Goal: Task Accomplishment & Management: Use online tool/utility

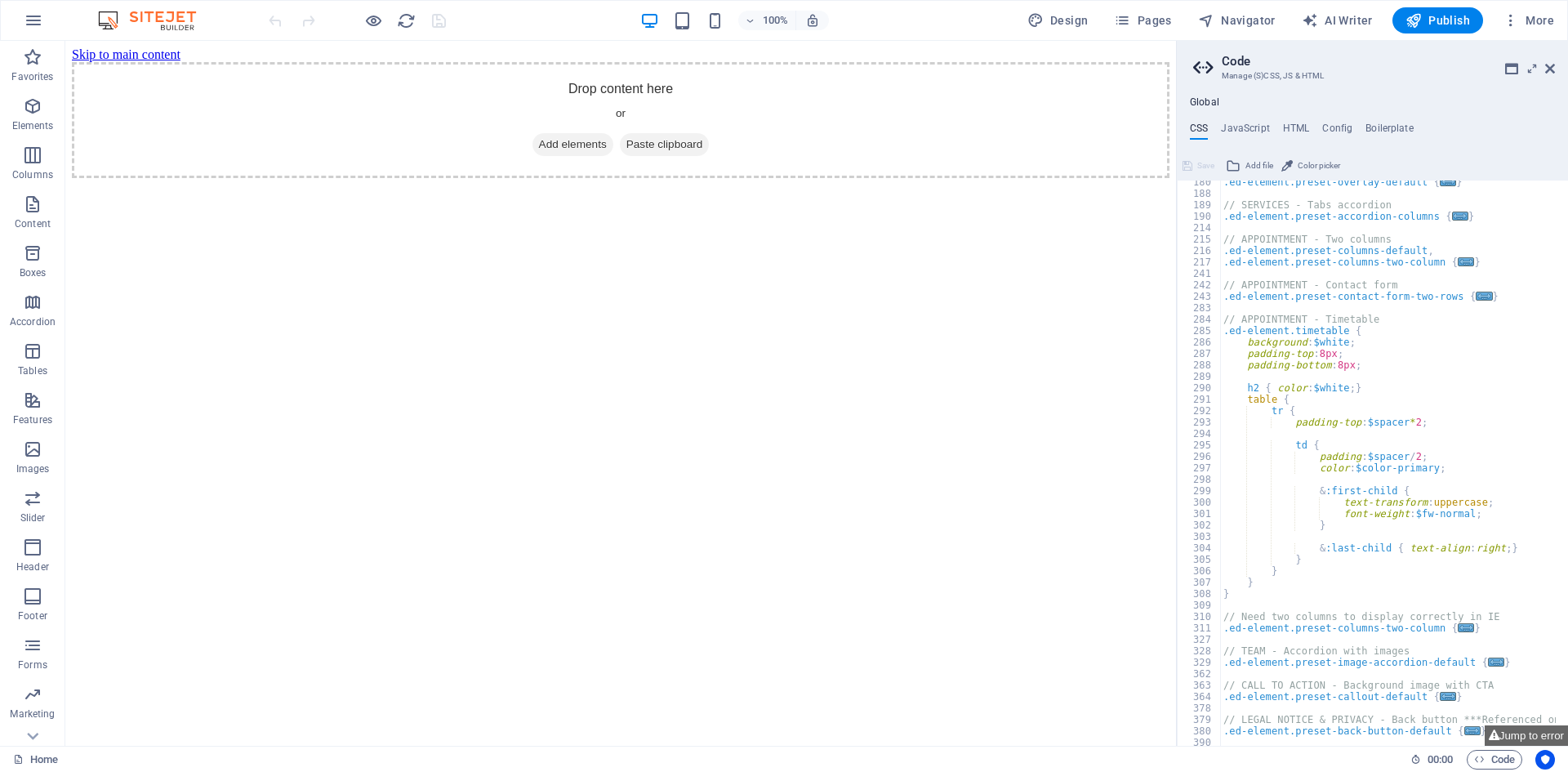
scroll to position [965, 0]
click at [1295, 130] on h4 "HTML" at bounding box center [1295, 131] width 27 height 18
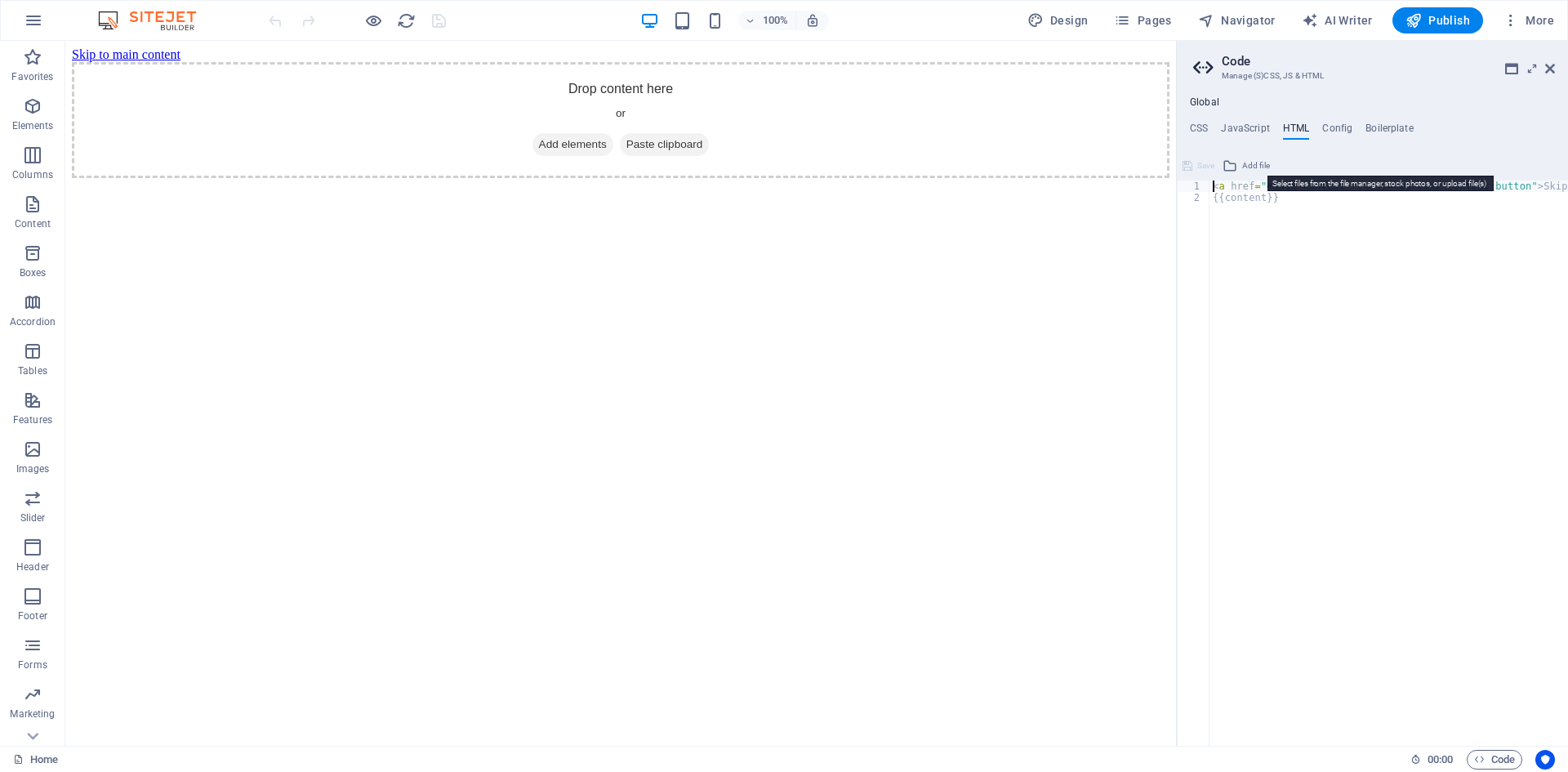
click at [1255, 166] on span "Add file" at bounding box center [1256, 166] width 28 height 20
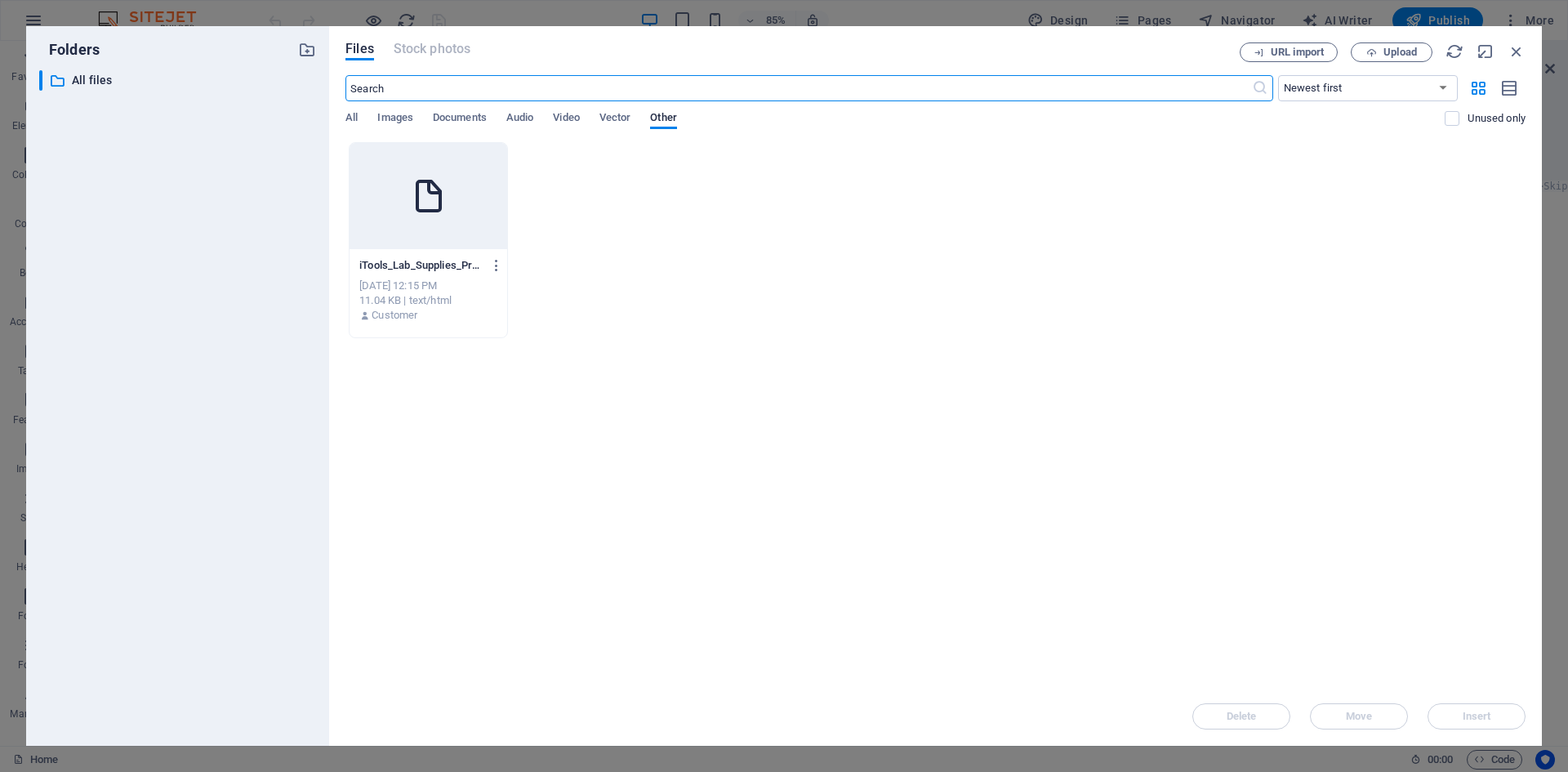
click at [435, 219] on div at bounding box center [429, 196] width 158 height 107
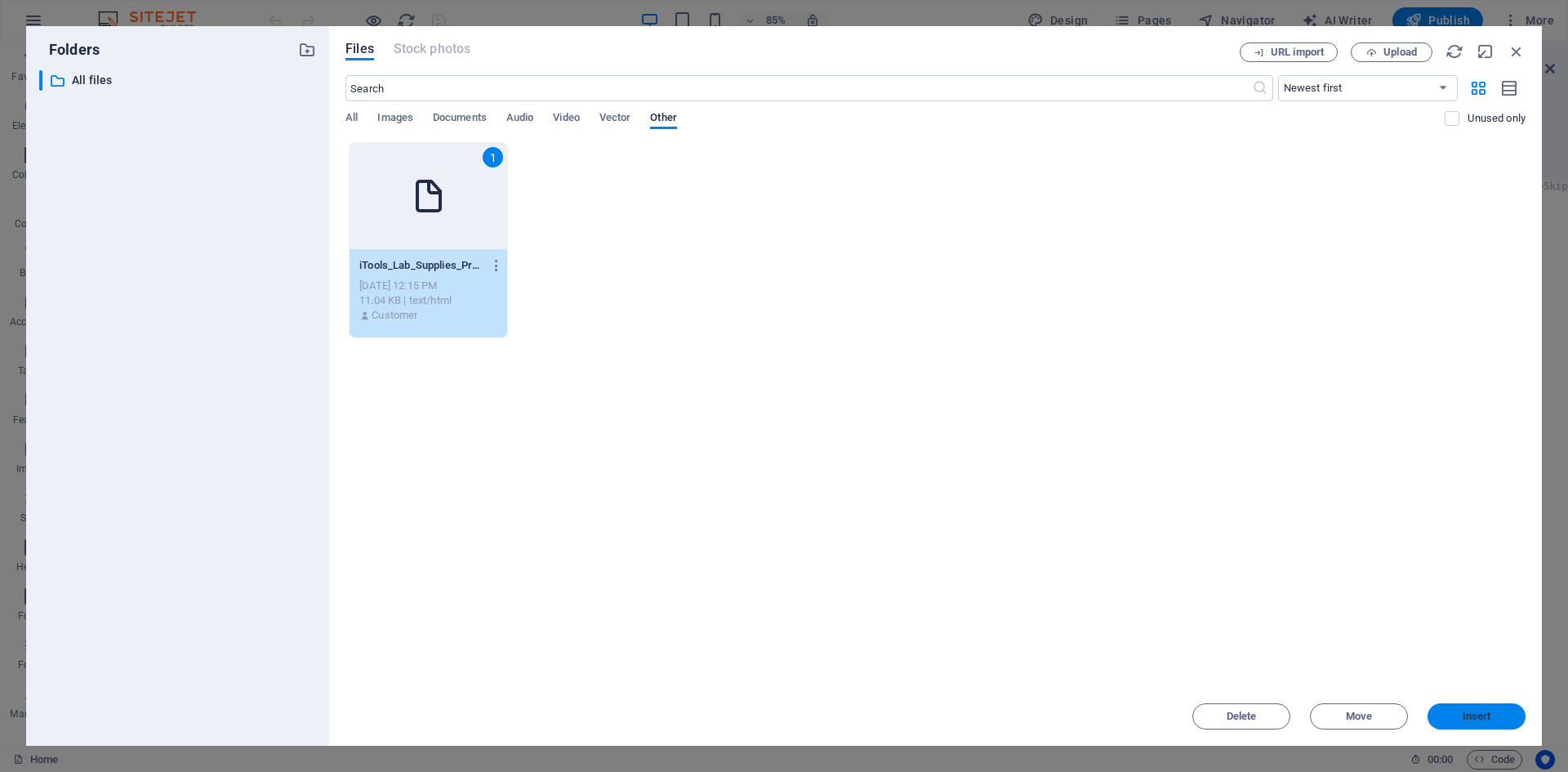
click at [1478, 711] on span "Insert" at bounding box center [1476, 716] width 29 height 10
type textarea "[URL][DOMAIN_NAME]<a href="#main-content" class="wv-link-content button">Skip t…"
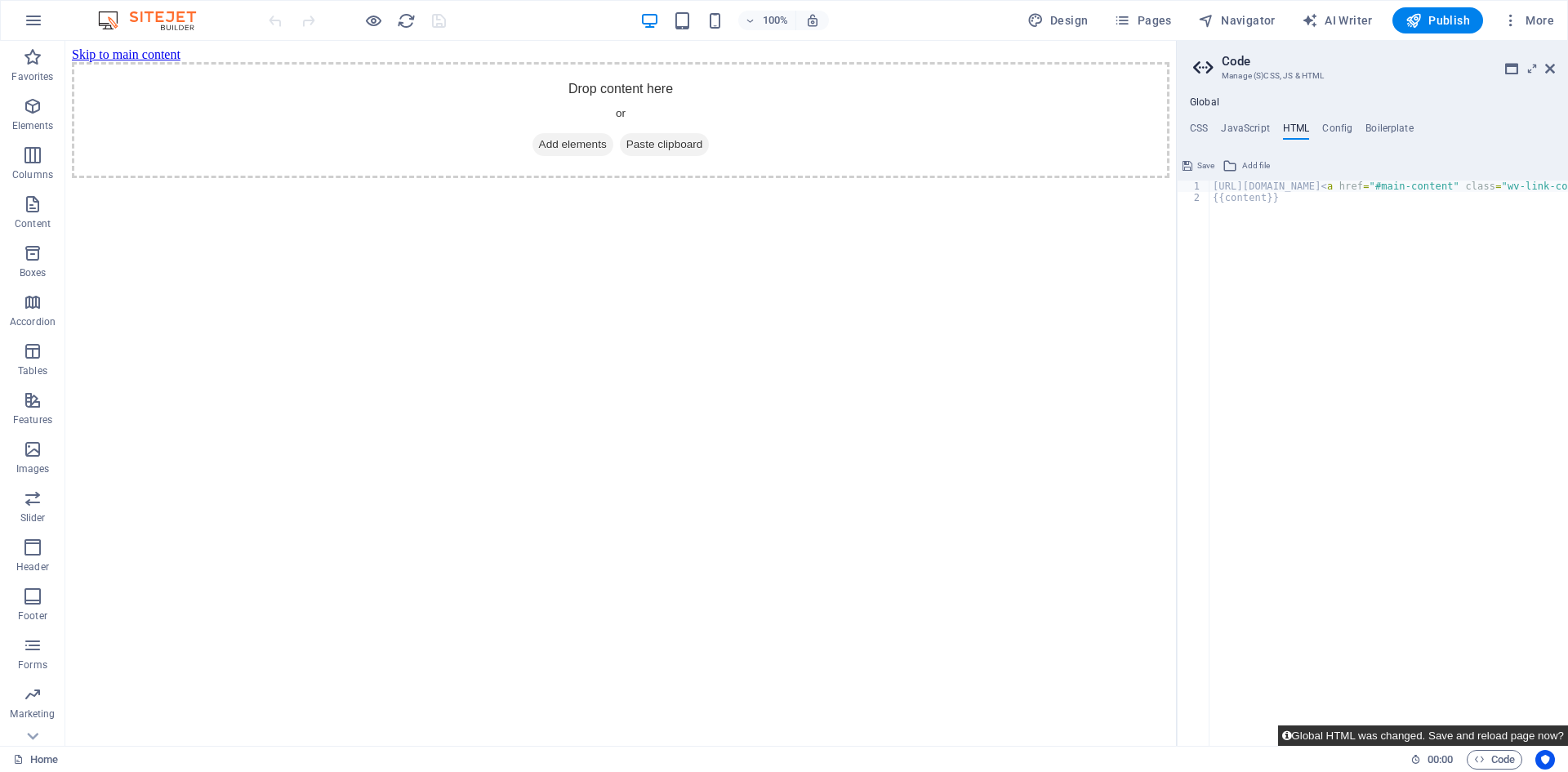
click at [1401, 741] on button "Global HTML was changed. Save and reload page now?" at bounding box center [1423, 734] width 290 height 21
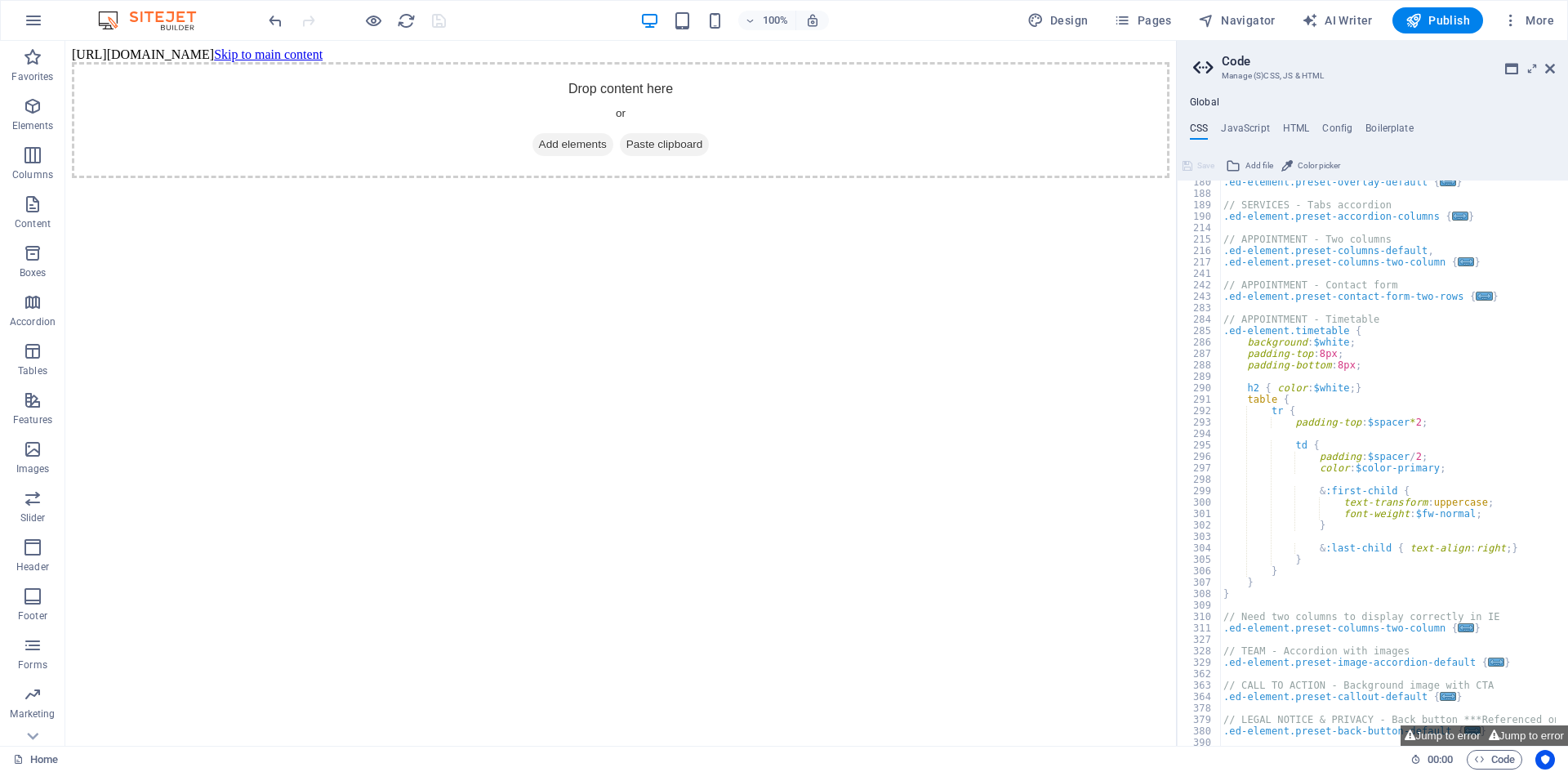
scroll to position [0, 0]
click at [1295, 128] on h4 "HTML" at bounding box center [1295, 131] width 27 height 18
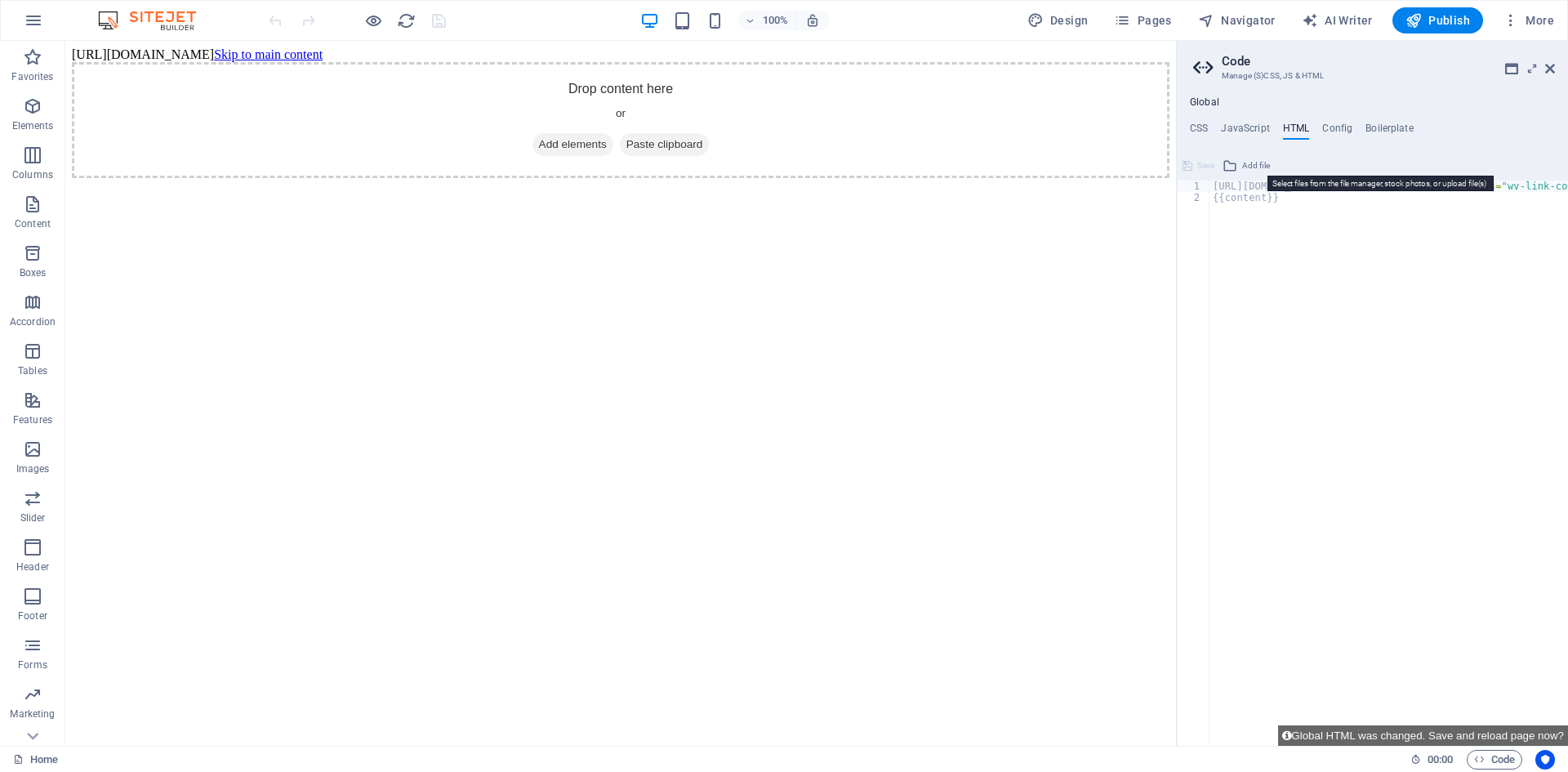
click at [1247, 166] on span "Add file" at bounding box center [1256, 166] width 28 height 20
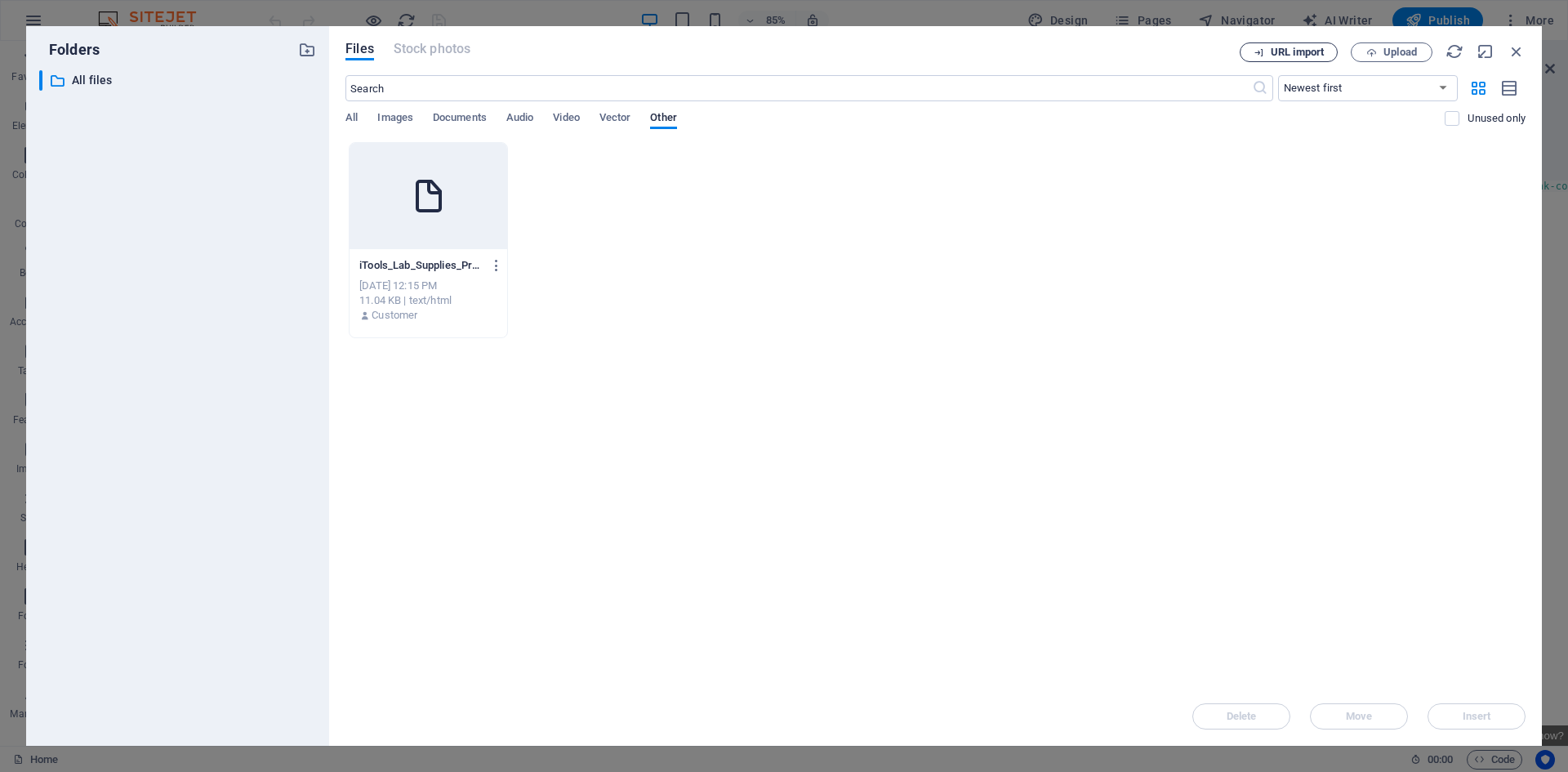
click at [1301, 54] on span "URL import" at bounding box center [1297, 52] width 53 height 10
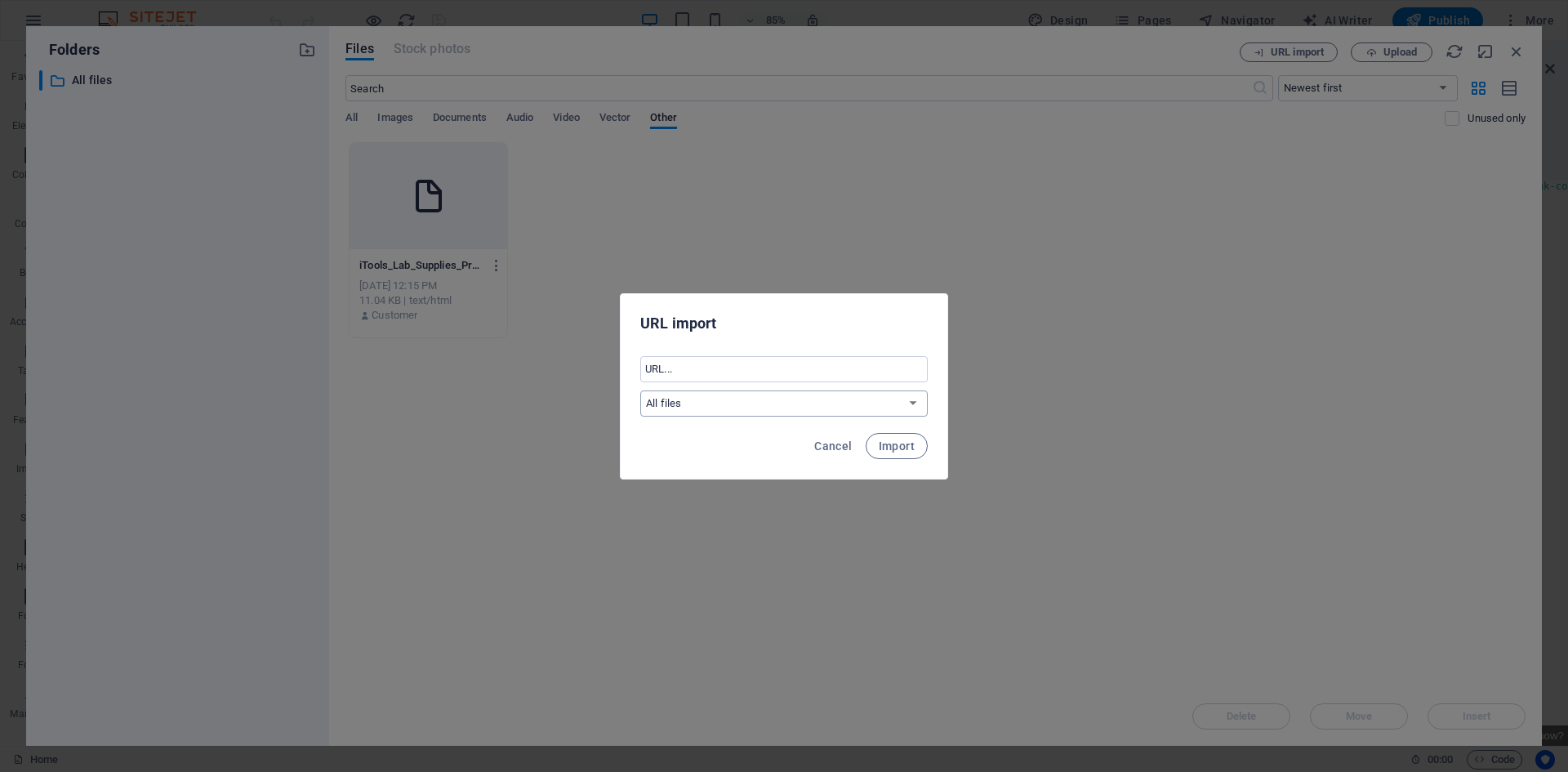
click at [815, 409] on select "All files" at bounding box center [783, 403] width 287 height 26
click at [805, 373] on input "text" at bounding box center [783, 369] width 287 height 26
click at [898, 441] on span "Import" at bounding box center [897, 445] width 36 height 13
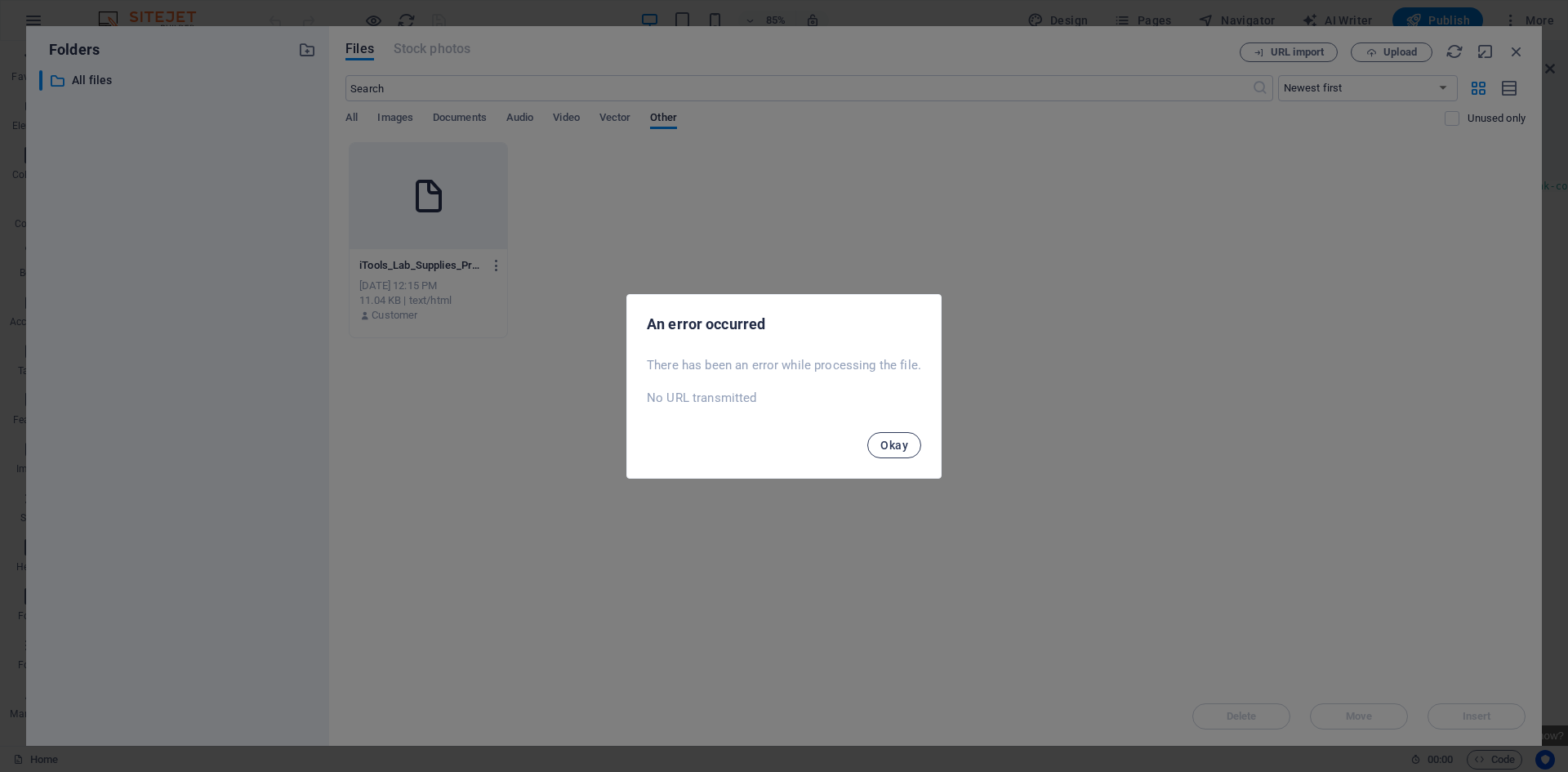
click at [895, 444] on span "Okay" at bounding box center [895, 444] width 28 height 13
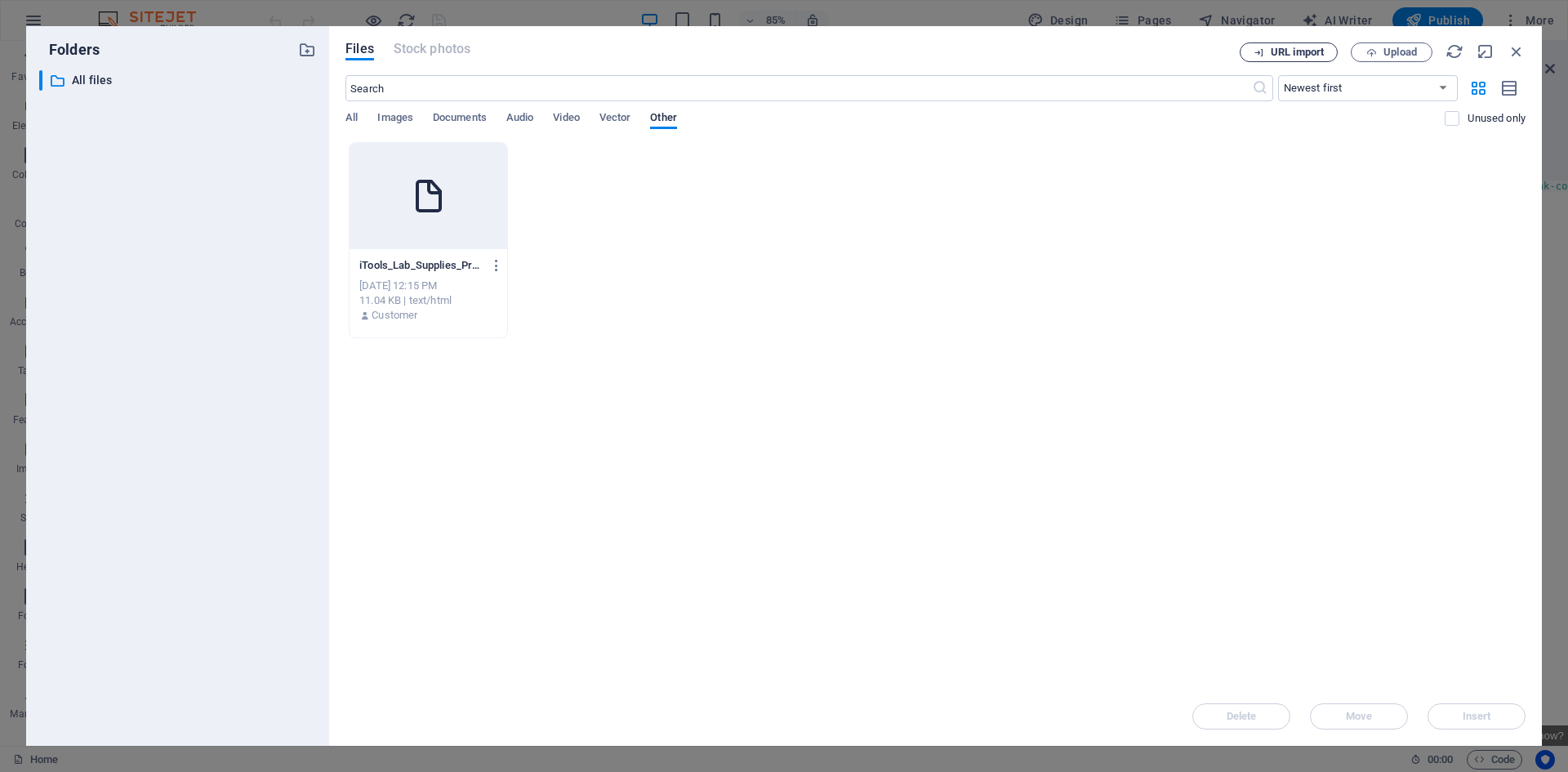
click at [1295, 49] on span "URL import" at bounding box center [1297, 52] width 53 height 10
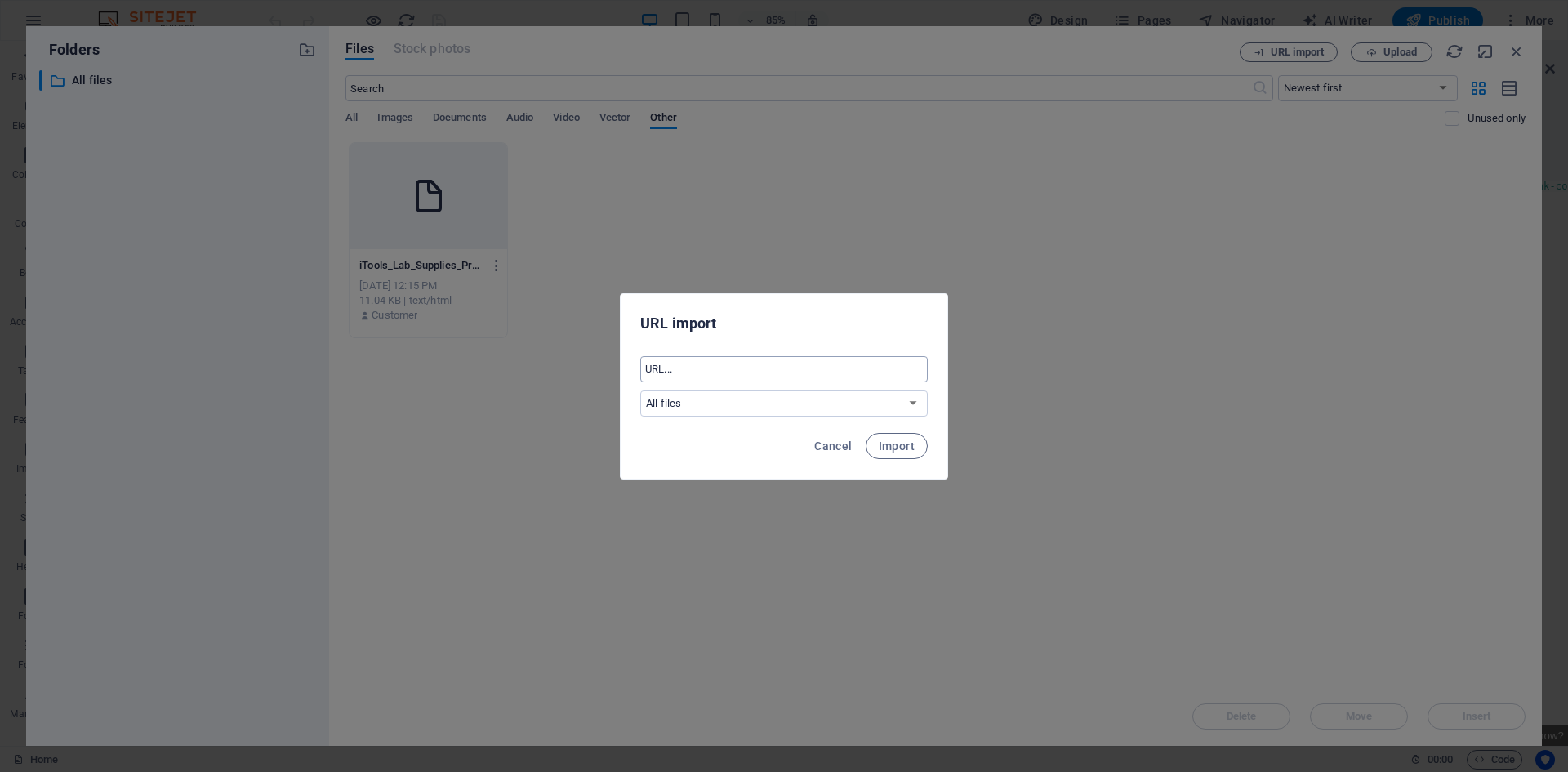
click at [724, 363] on input "text" at bounding box center [783, 369] width 287 height 26
paste input "file:///C:/Users/Dell/Downloads/LabCare_Mongolia_Presentation_with_All_Logos%20…"
type input "file:///C:/Users/Dell/Downloads/LabCare_Mongolia_Presentation_with_All_Logos%20…"
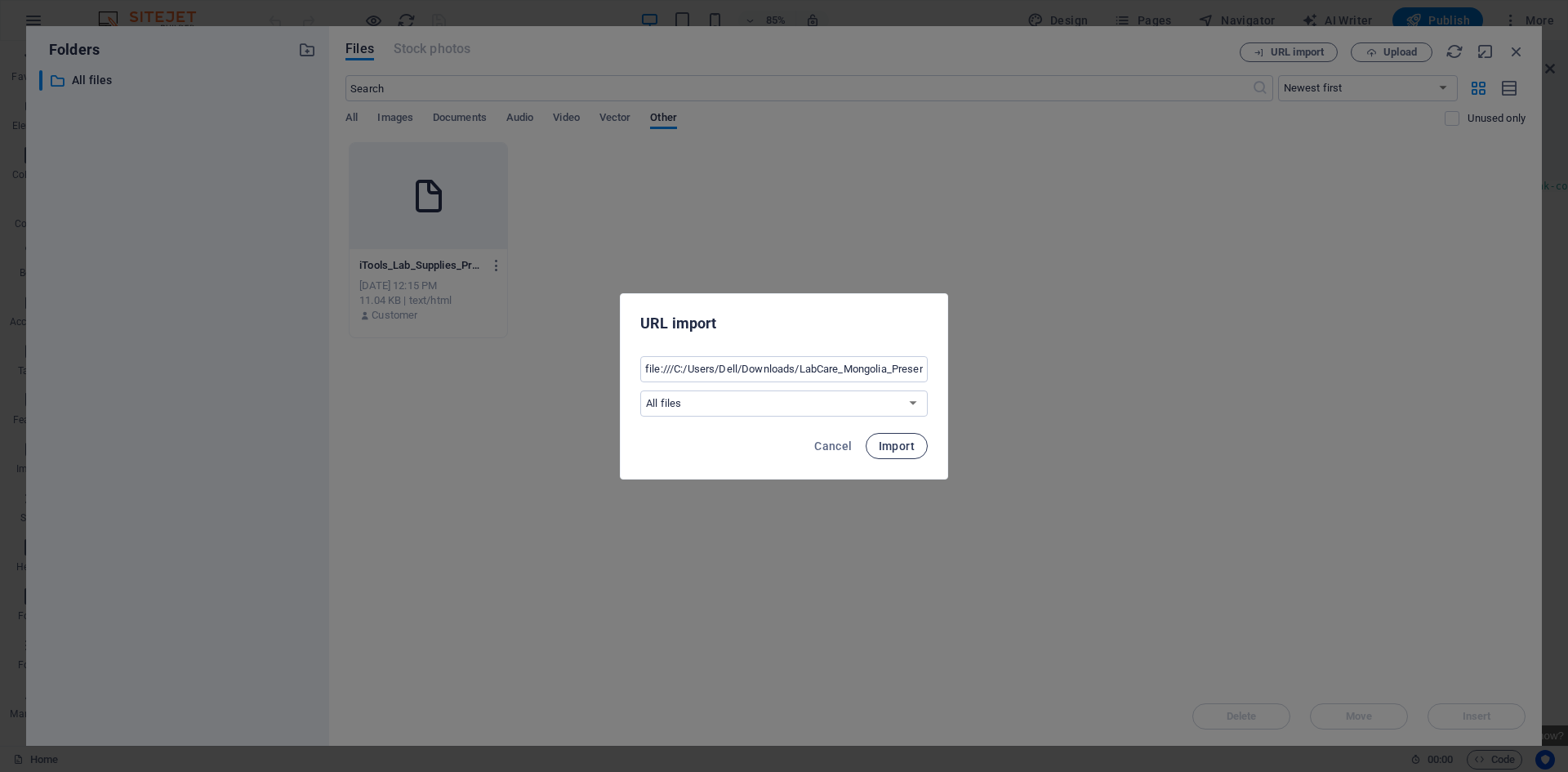
click at [898, 444] on span "Import" at bounding box center [897, 445] width 36 height 13
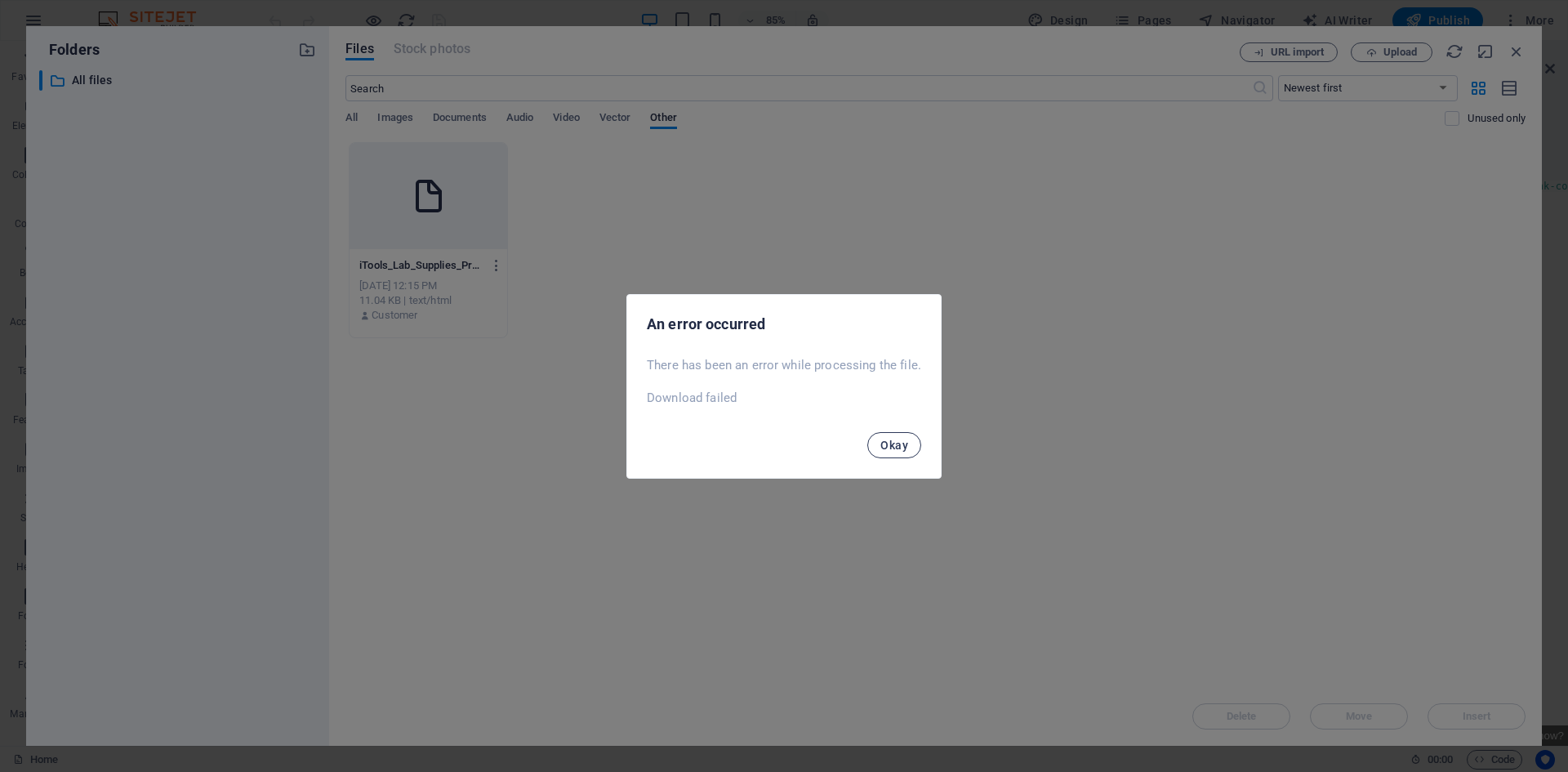
click at [897, 442] on span "Okay" at bounding box center [895, 444] width 28 height 13
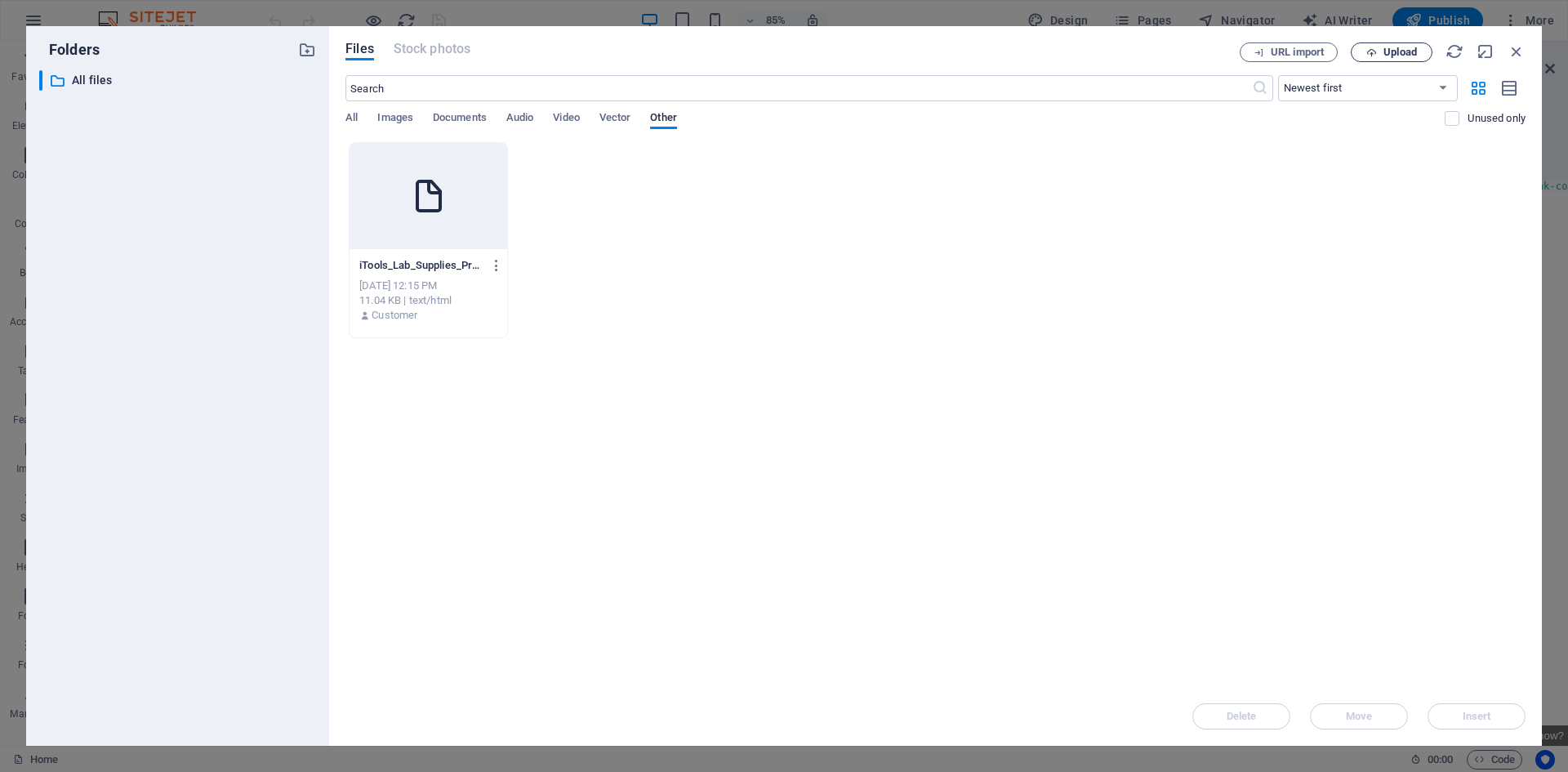
click at [1395, 50] on span "Upload" at bounding box center [1400, 52] width 34 height 10
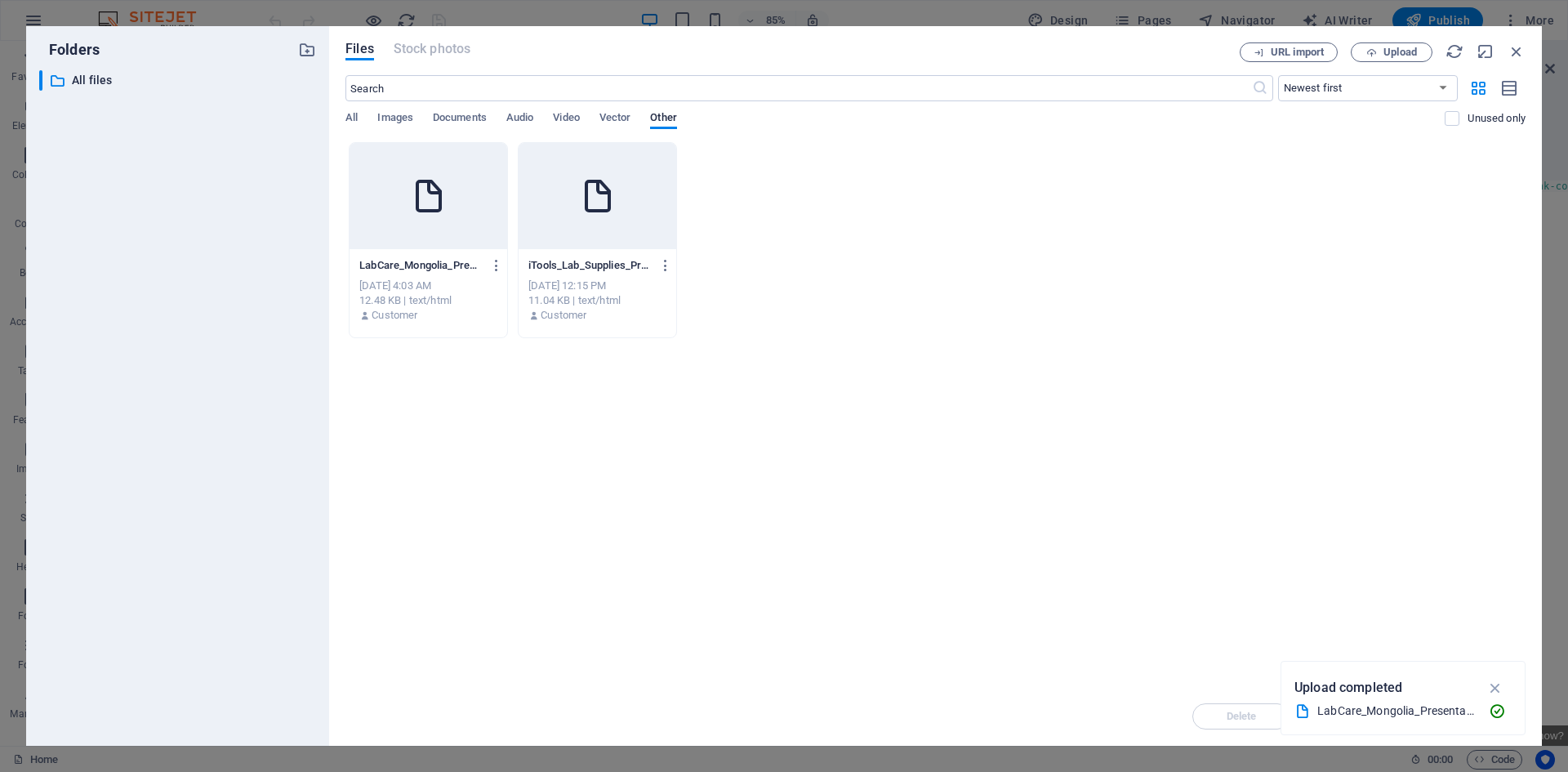
click at [590, 244] on div at bounding box center [597, 196] width 158 height 107
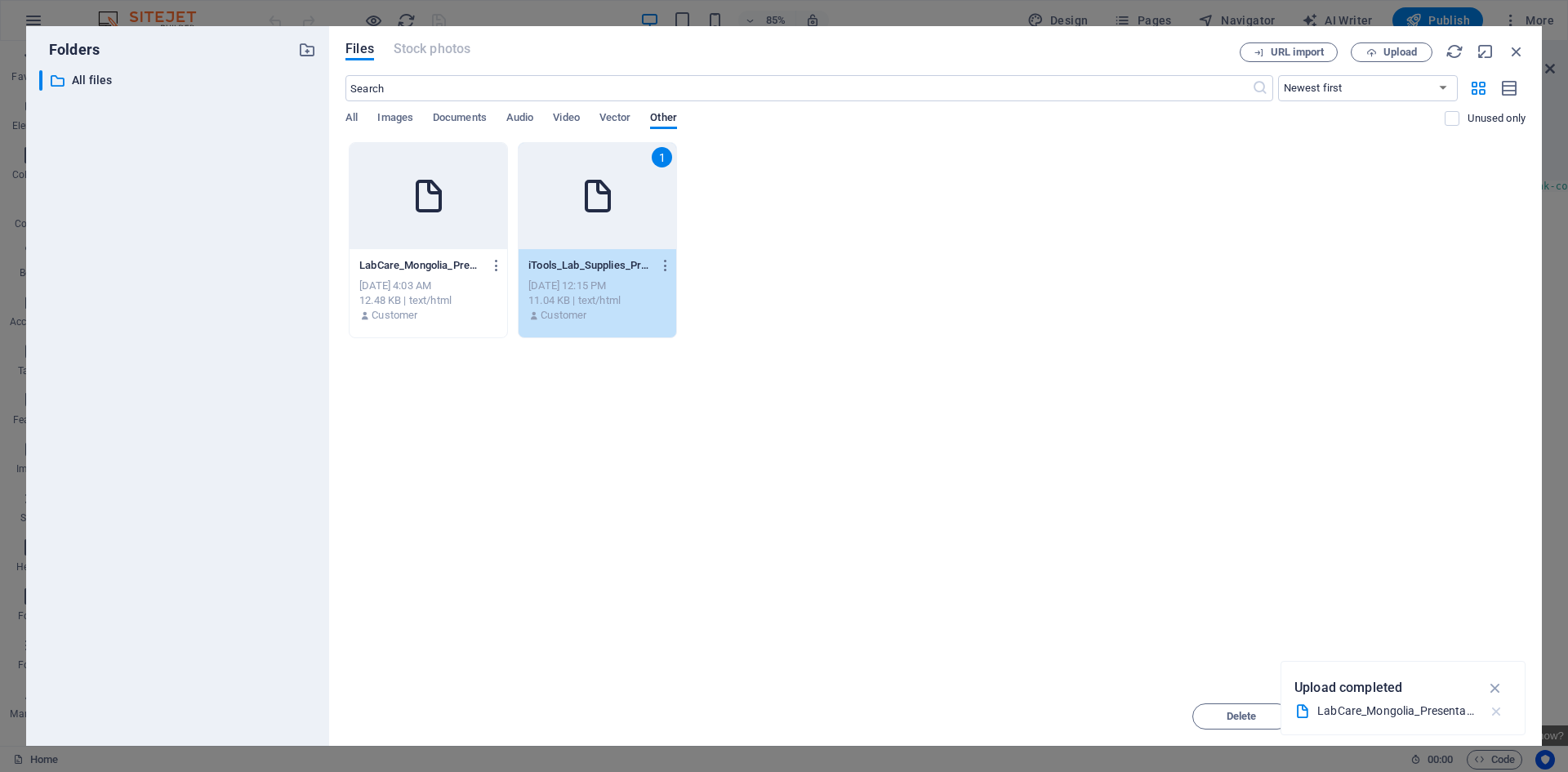
click at [1498, 710] on icon "button" at bounding box center [1496, 711] width 17 height 17
click at [1458, 715] on span "Insert" at bounding box center [1476, 716] width 85 height 10
type textarea "[URL][DOMAIN_NAME][DOMAIN_NAME]<a href="#main-content" class="wv-link-content b…"
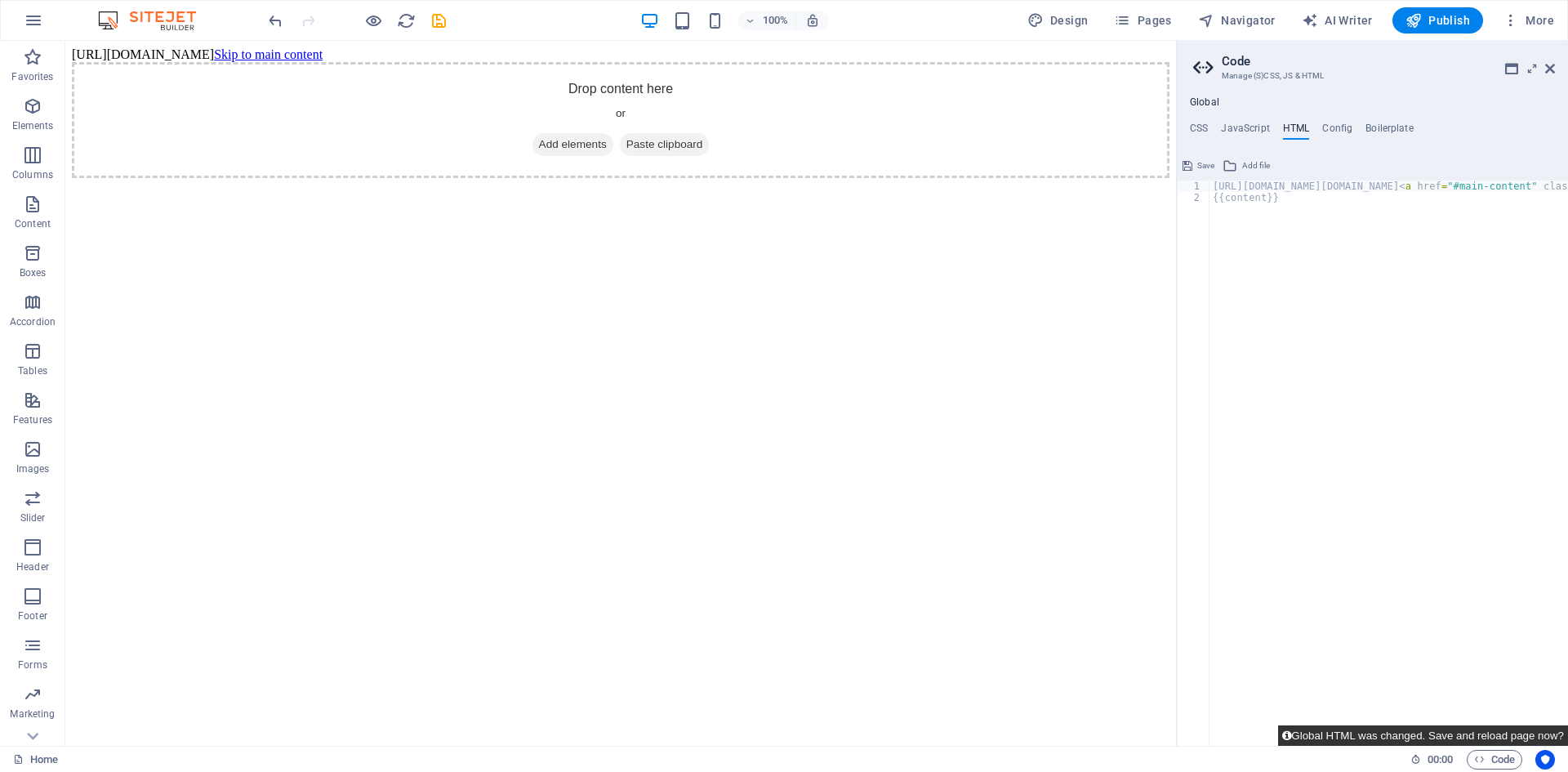
click at [1539, 738] on button "Global HTML was changed. Save and reload page now?" at bounding box center [1423, 734] width 290 height 21
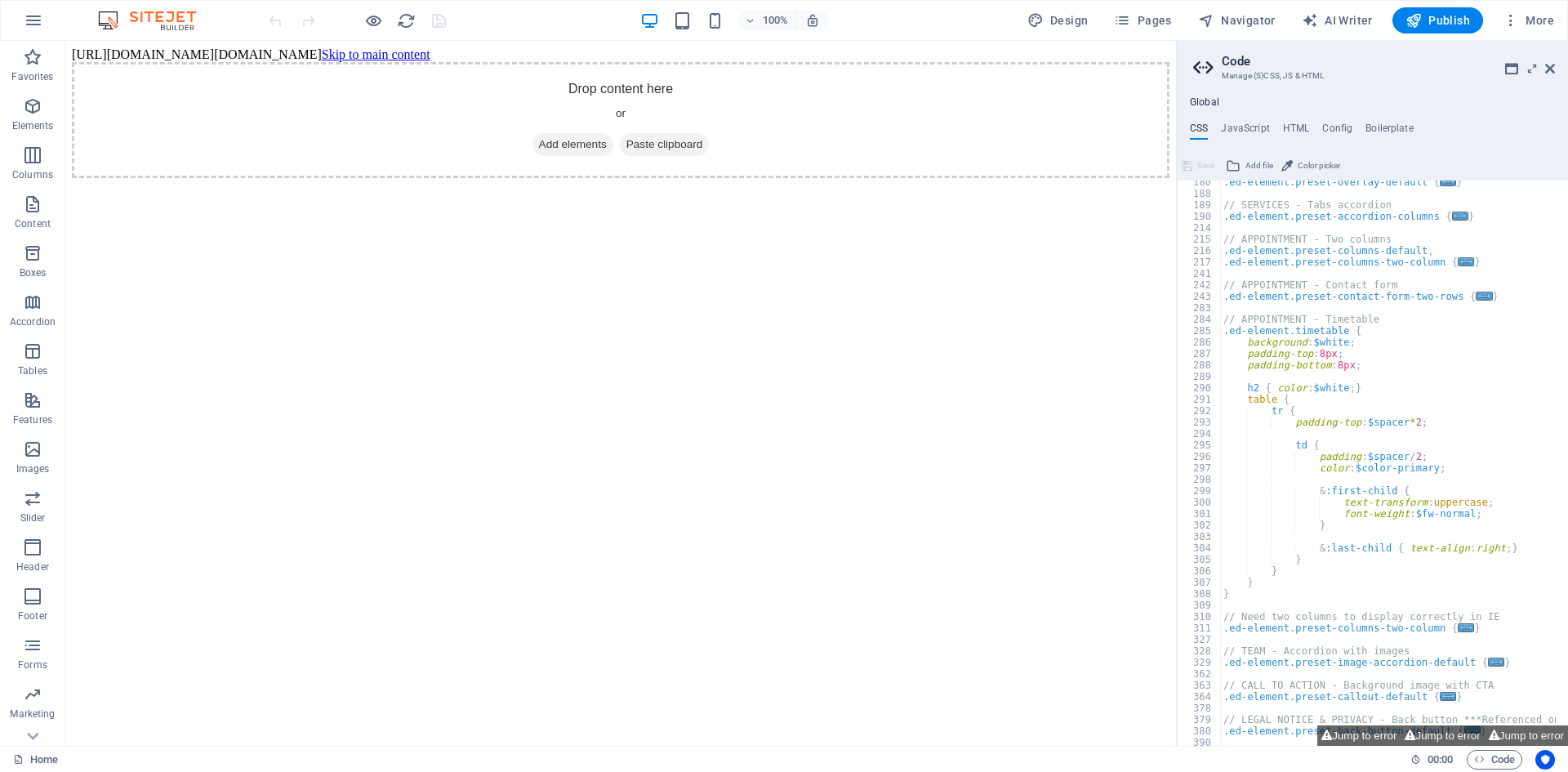
click at [243, 56] on body "[URL][DOMAIN_NAME][DOMAIN_NAME] Skip to main content Drop content here or Add e…" at bounding box center [620, 113] width 1097 height 130
click at [256, 55] on body "[URL][DOMAIN_NAME][DOMAIN_NAME] Skip to main content Drop content here or Add e…" at bounding box center [620, 113] width 1097 height 130
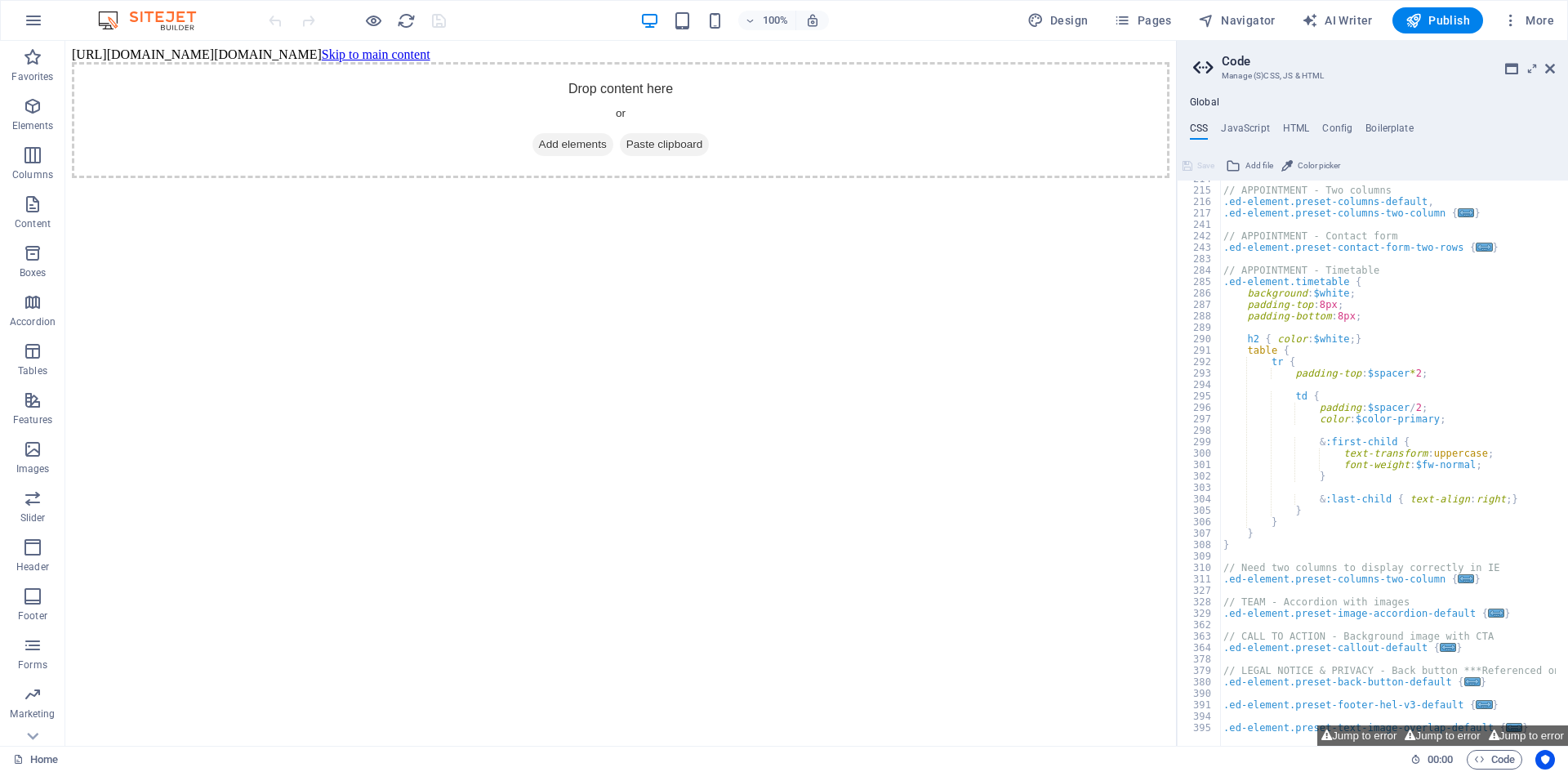
click at [1259, 120] on div "Global CSS JavaScript HTML Config Boilerplate /*-------------------------------…" at bounding box center [1372, 421] width 391 height 649
click at [1476, 731] on button "Jump to error" at bounding box center [1442, 734] width 83 height 21
type textarea "@include menu-v2("
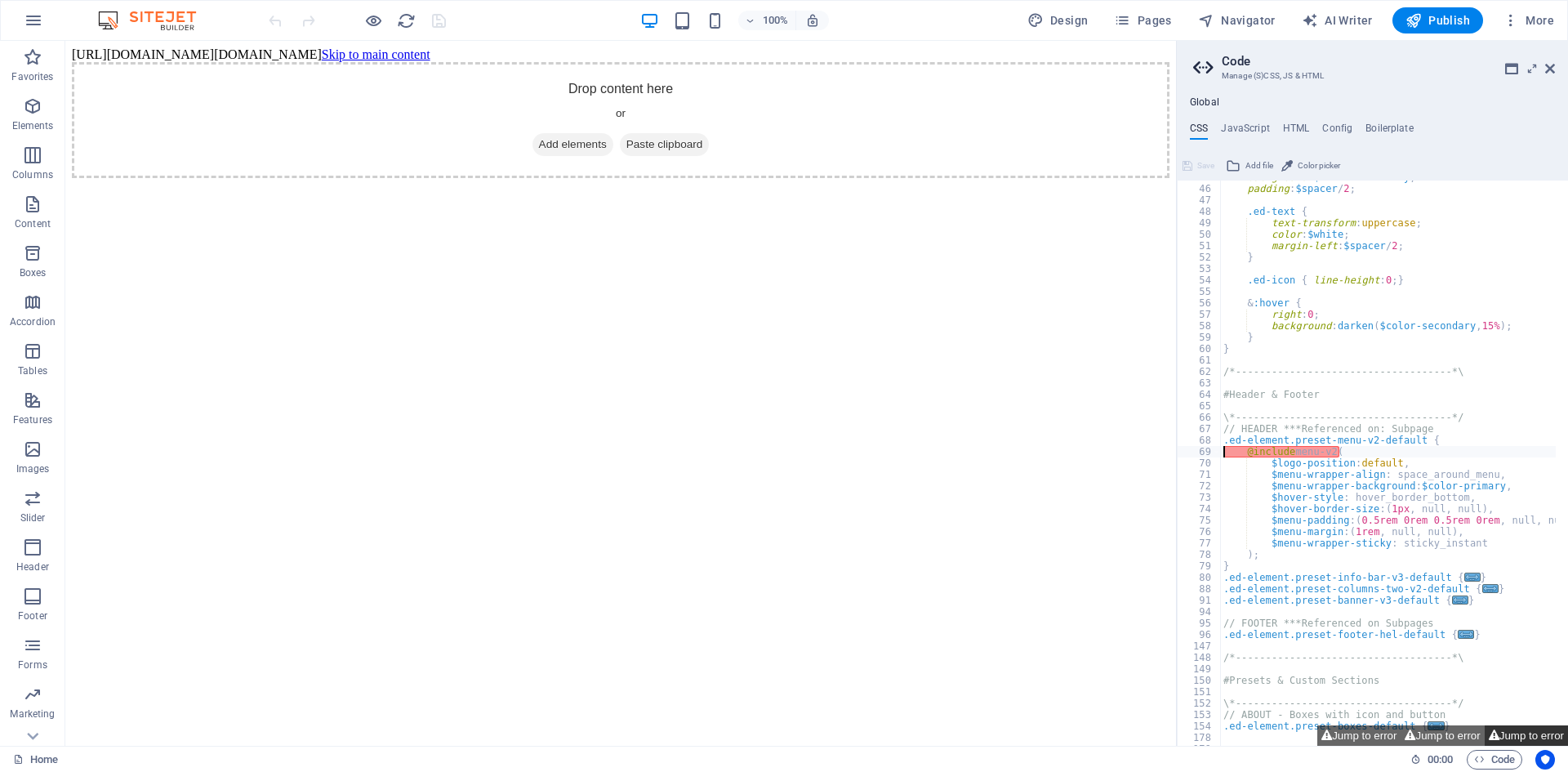
click at [1520, 738] on button "Jump to error" at bounding box center [1526, 734] width 83 height 21
click at [1377, 737] on button "Jump to error" at bounding box center [1359, 734] width 83 height 21
click at [1338, 134] on h4 "Config" at bounding box center [1337, 131] width 31 height 18
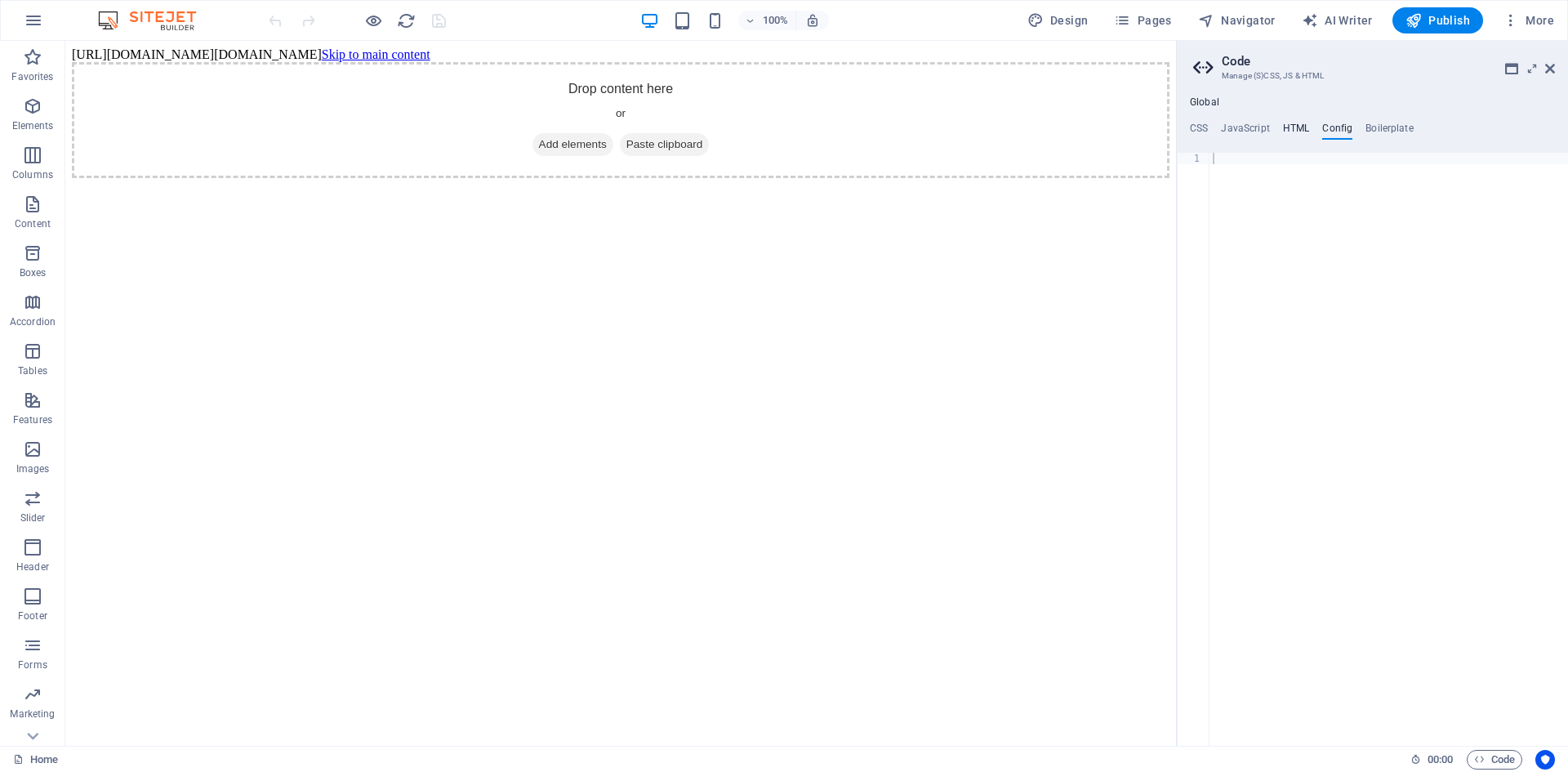
click at [1304, 129] on h4 "HTML" at bounding box center [1295, 131] width 27 height 18
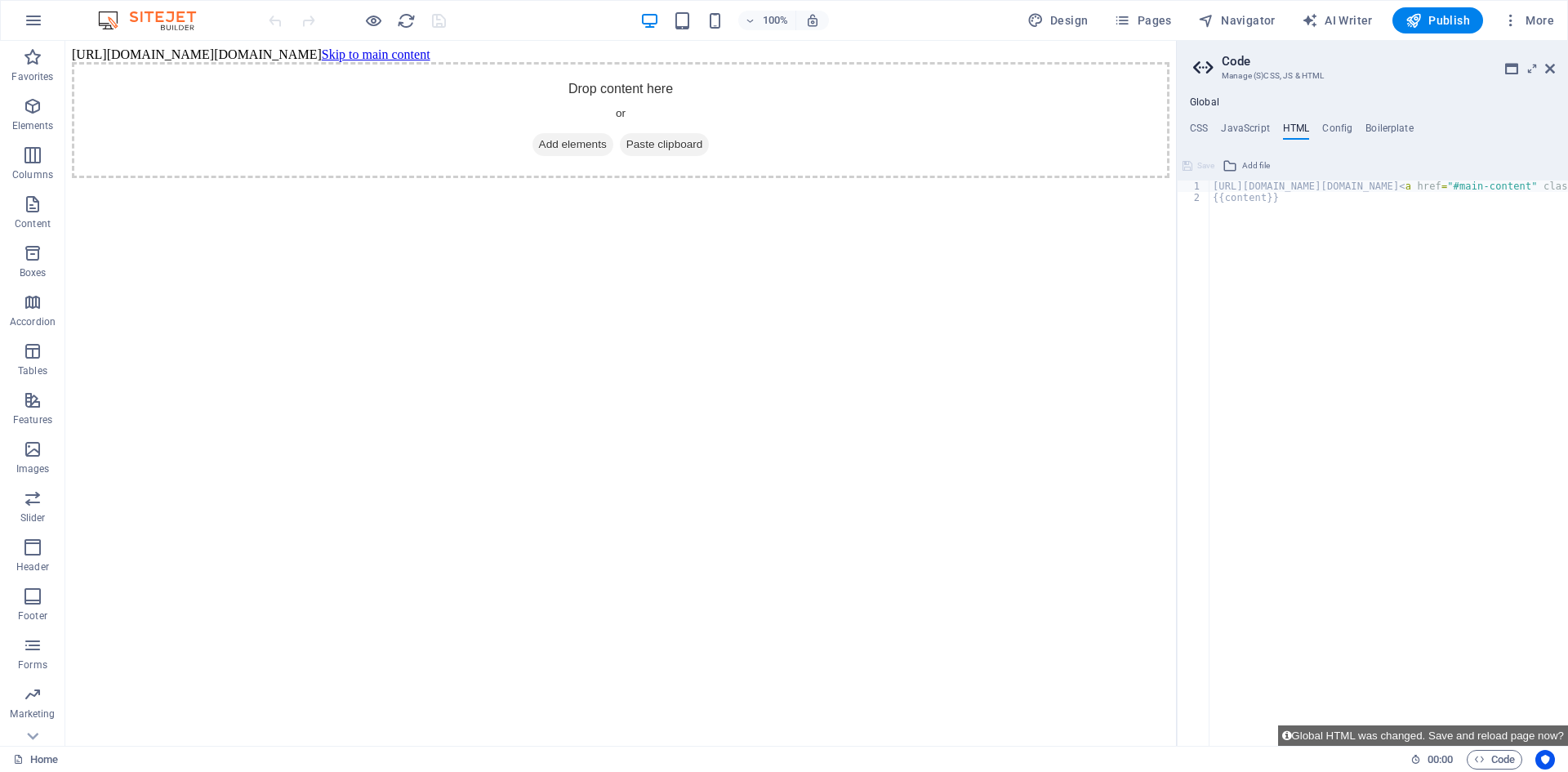
click at [1555, 70] on aside "Code Manage (S)CSS, JS & HTML Global CSS JavaScript HTML Config Boilerplate @in…" at bounding box center [1372, 393] width 392 height 705
click at [1546, 68] on icon at bounding box center [1550, 68] width 10 height 13
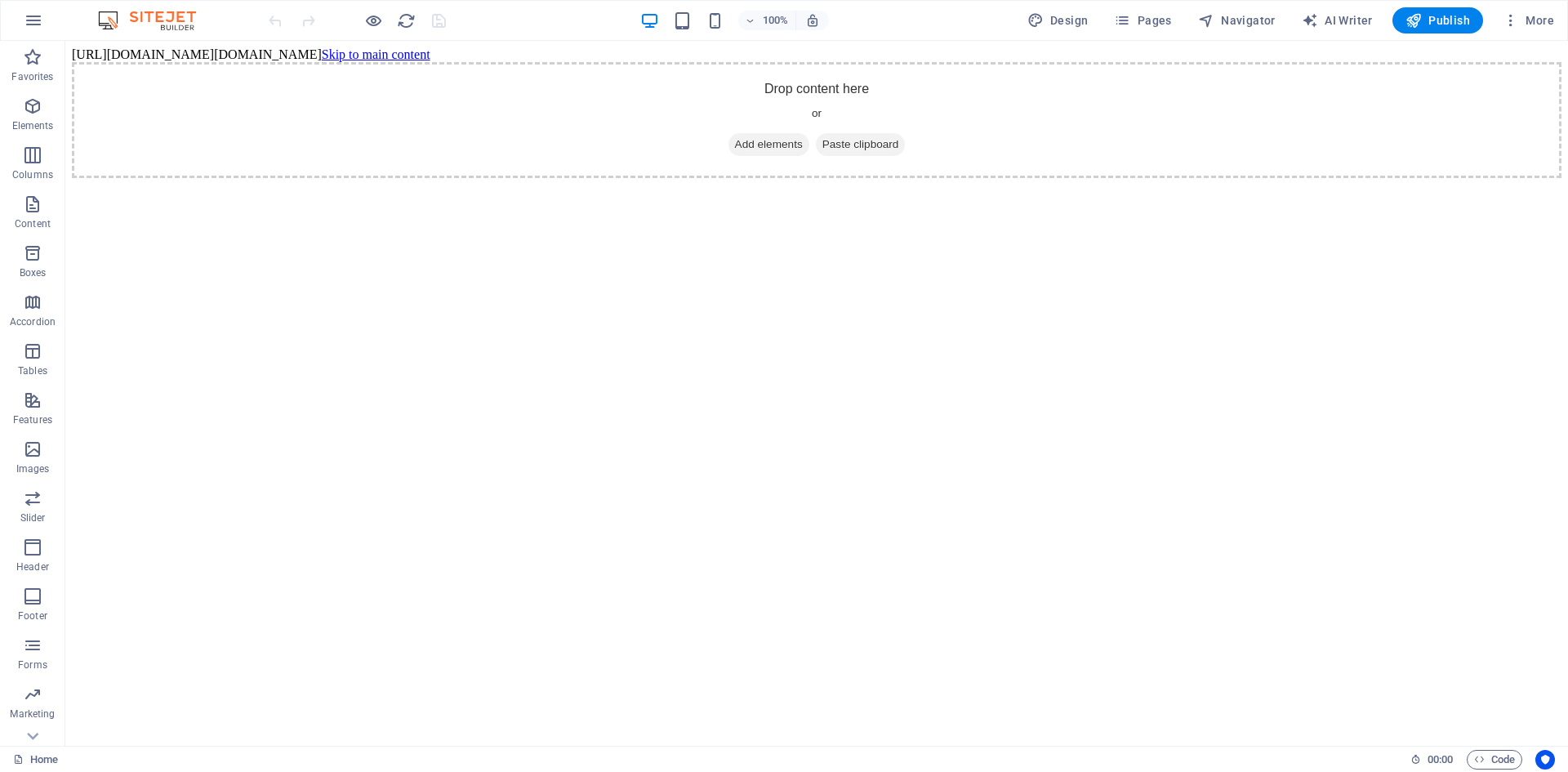
click at [111, 22] on img at bounding box center [155, 21] width 122 height 20
click at [39, 26] on icon "button" at bounding box center [34, 21] width 20 height 20
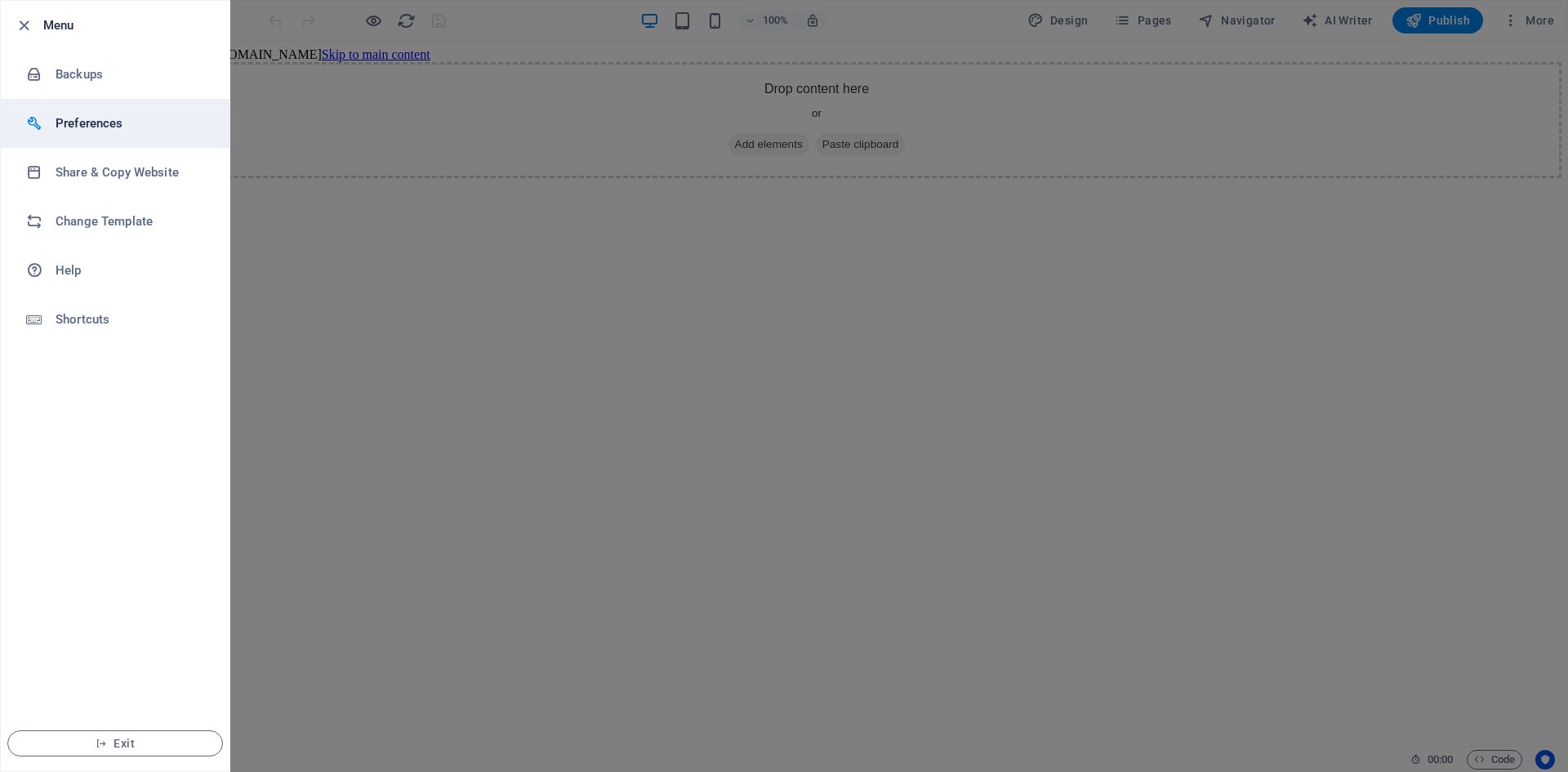
click at [99, 122] on h6 "Preferences" at bounding box center [130, 123] width 151 height 20
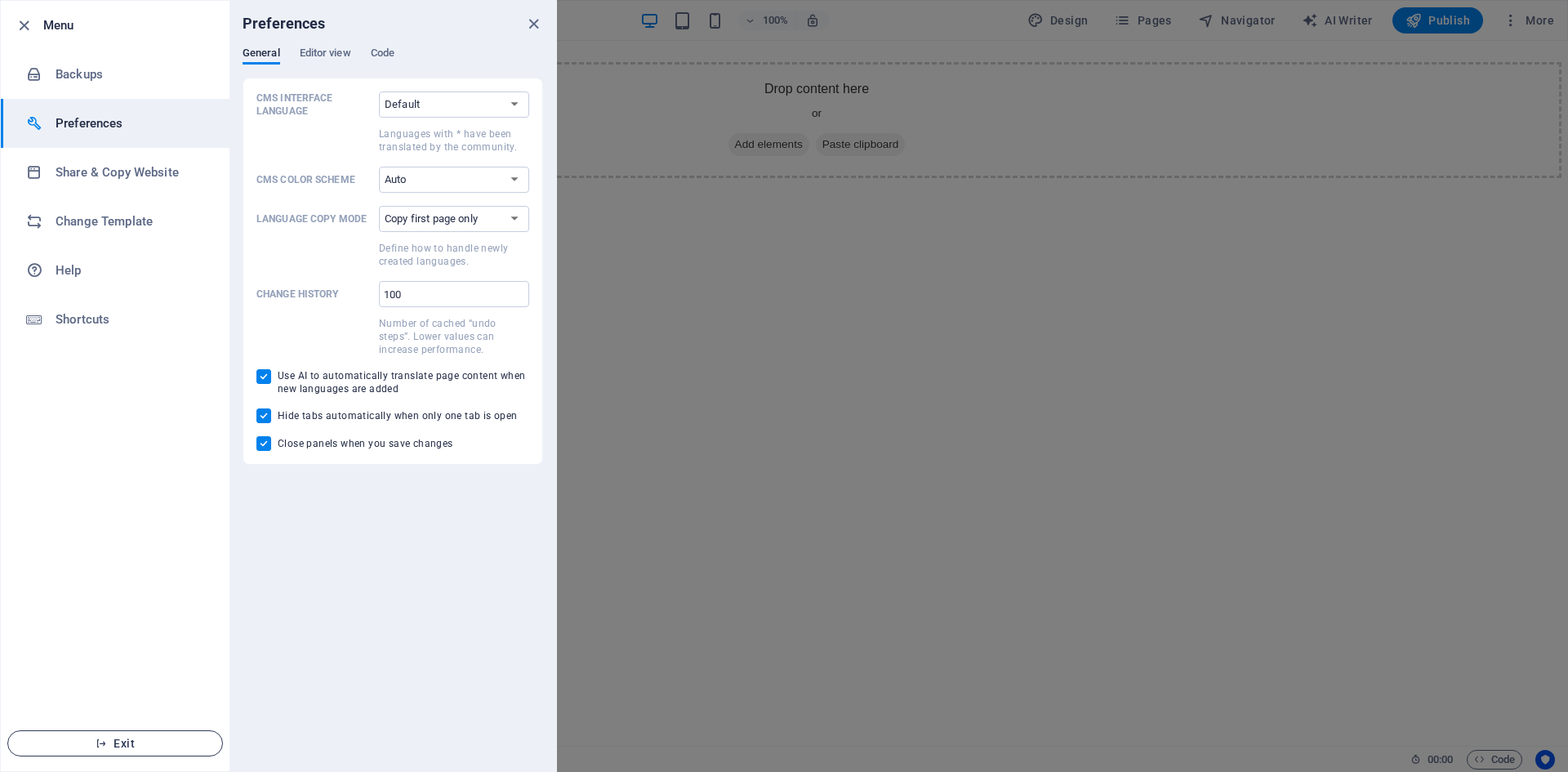
click at [105, 753] on button "Exit" at bounding box center [115, 742] width 215 height 26
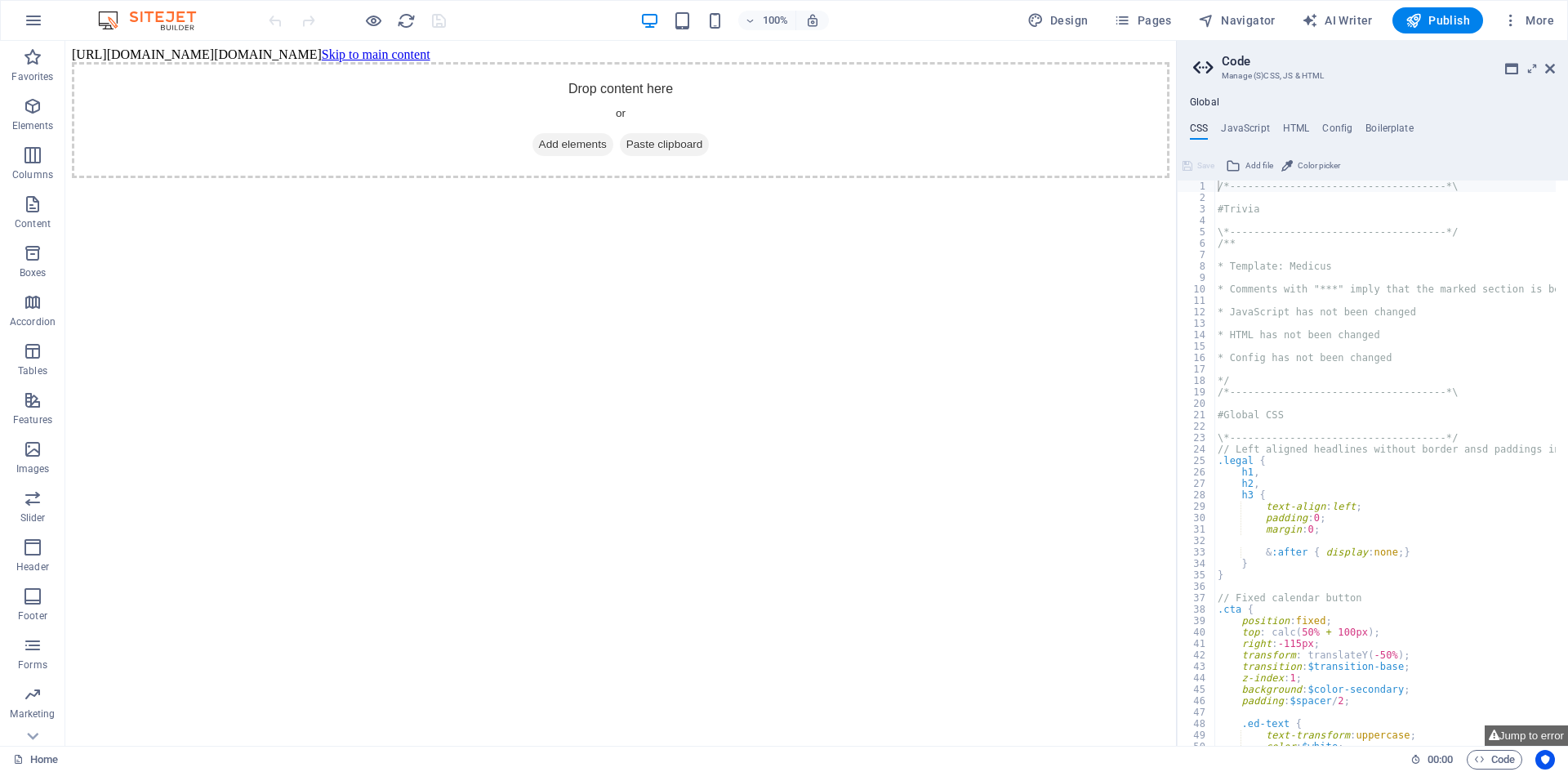
type textarea "/*------------------------------------*\"
click at [38, 25] on icon "button" at bounding box center [34, 21] width 20 height 20
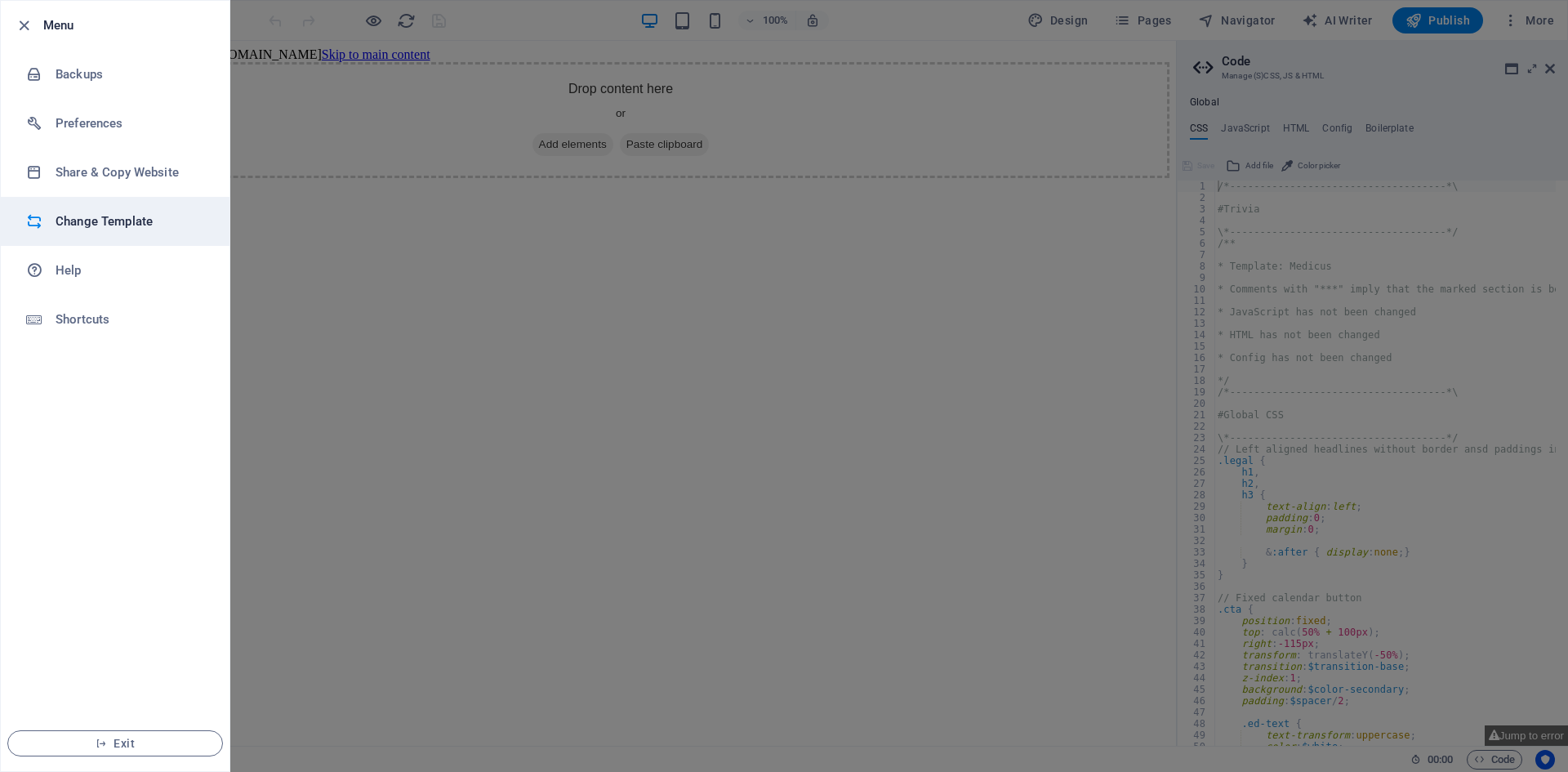
click at [133, 228] on h6 "Change Template" at bounding box center [130, 221] width 151 height 20
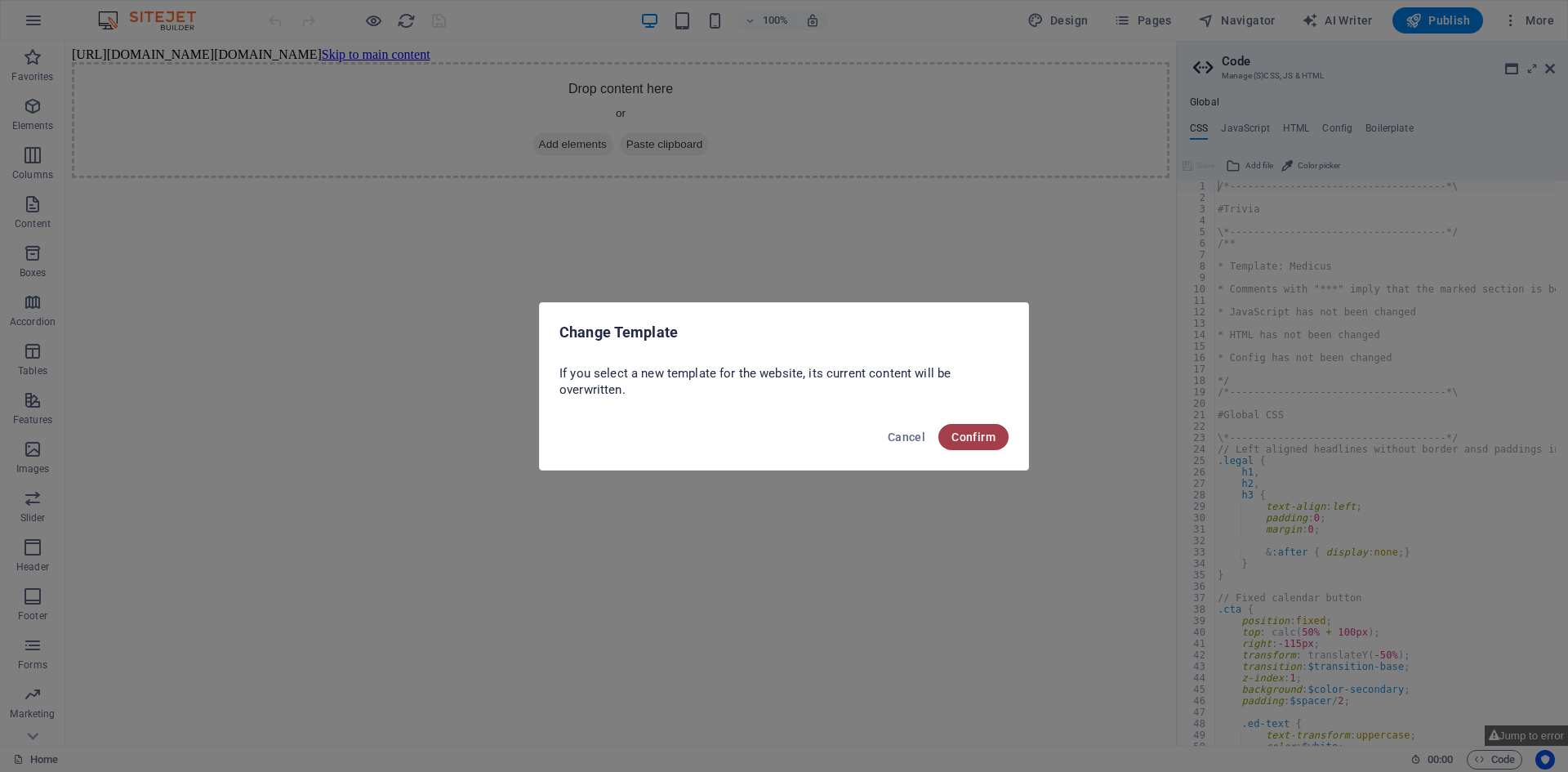
click at [980, 431] on span "Confirm" at bounding box center [973, 436] width 44 height 13
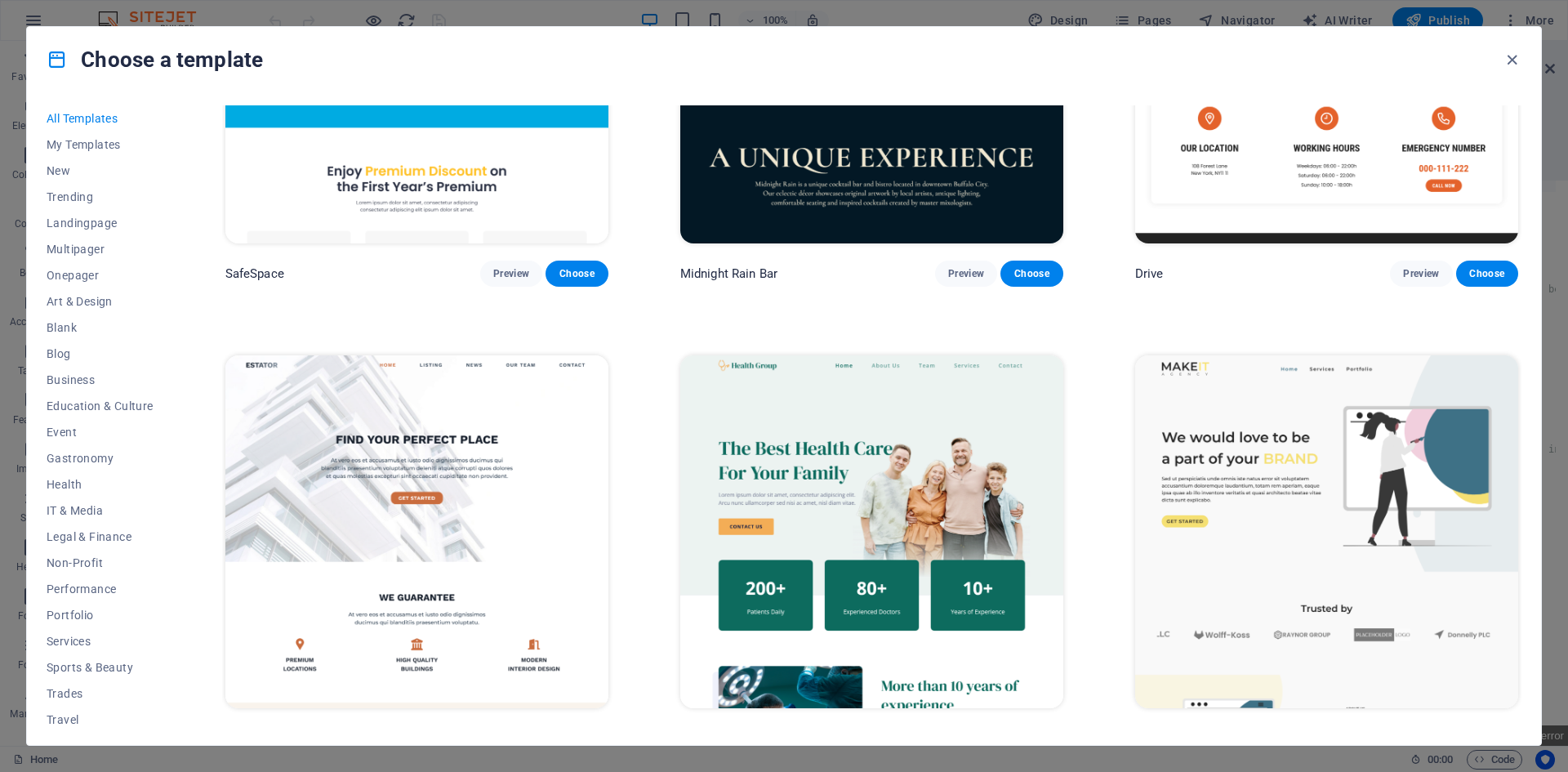
scroll to position [4491, 0]
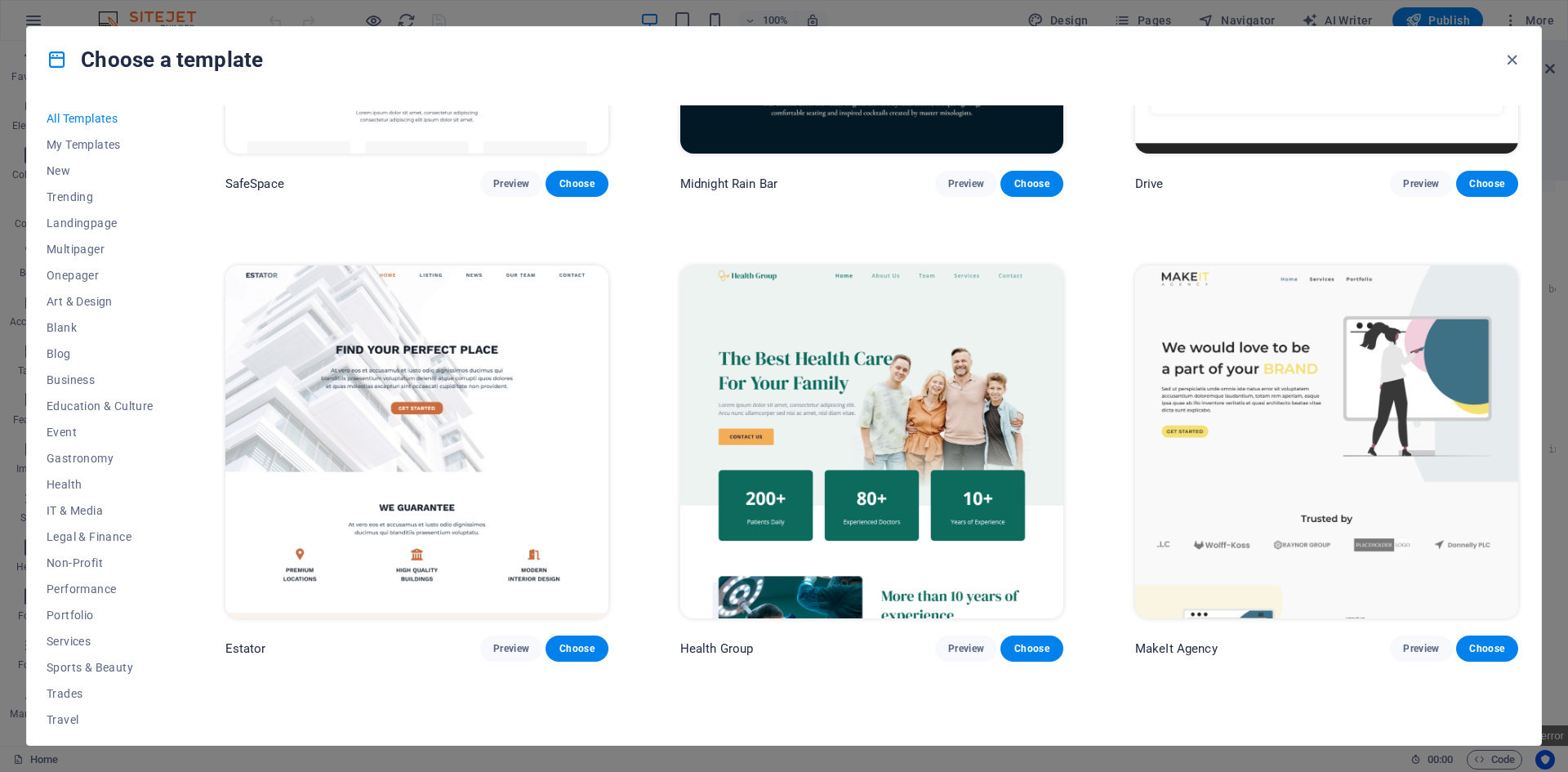
drag, startPoint x: 1522, startPoint y: 224, endPoint x: 1531, endPoint y: 388, distance: 164.2
click at [1531, 388] on div "All Templates My Templates New Trending Landingpage Multipager Onepager Art & D…" at bounding box center [783, 418] width 1514 height 653
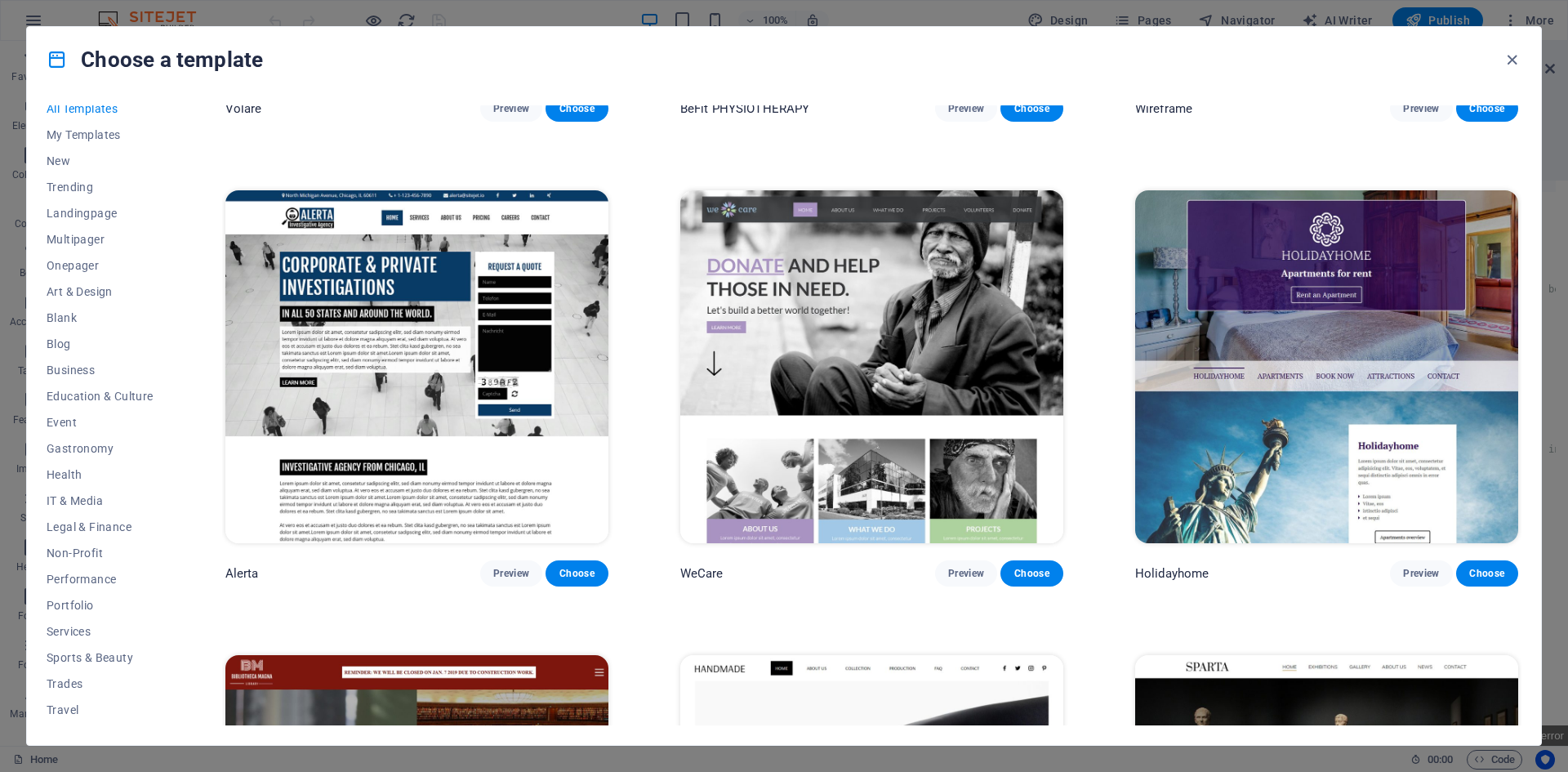
scroll to position [0, 0]
click at [93, 139] on span "My Templates" at bounding box center [100, 144] width 107 height 13
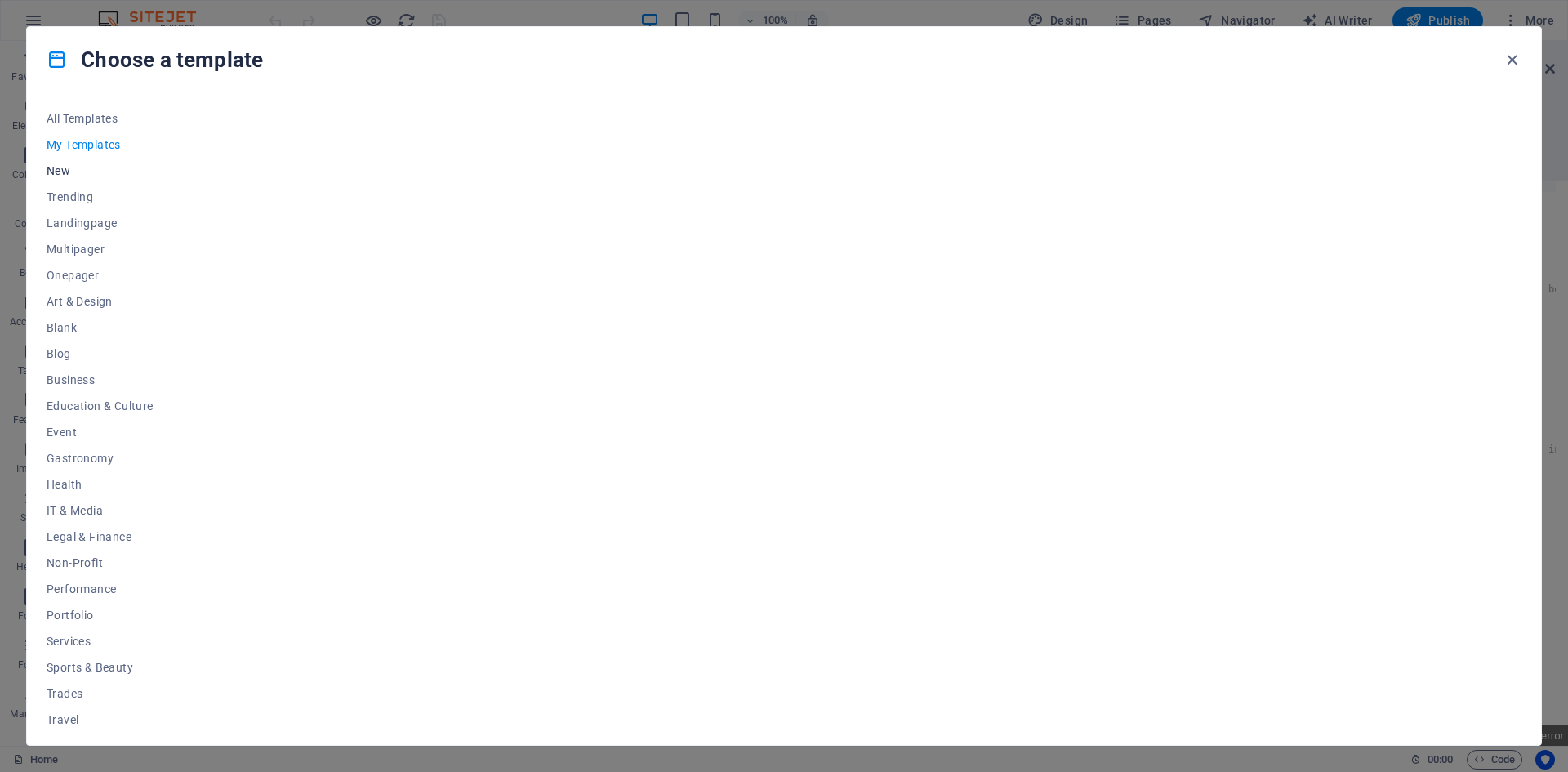
click at [78, 166] on span "New" at bounding box center [100, 170] width 107 height 13
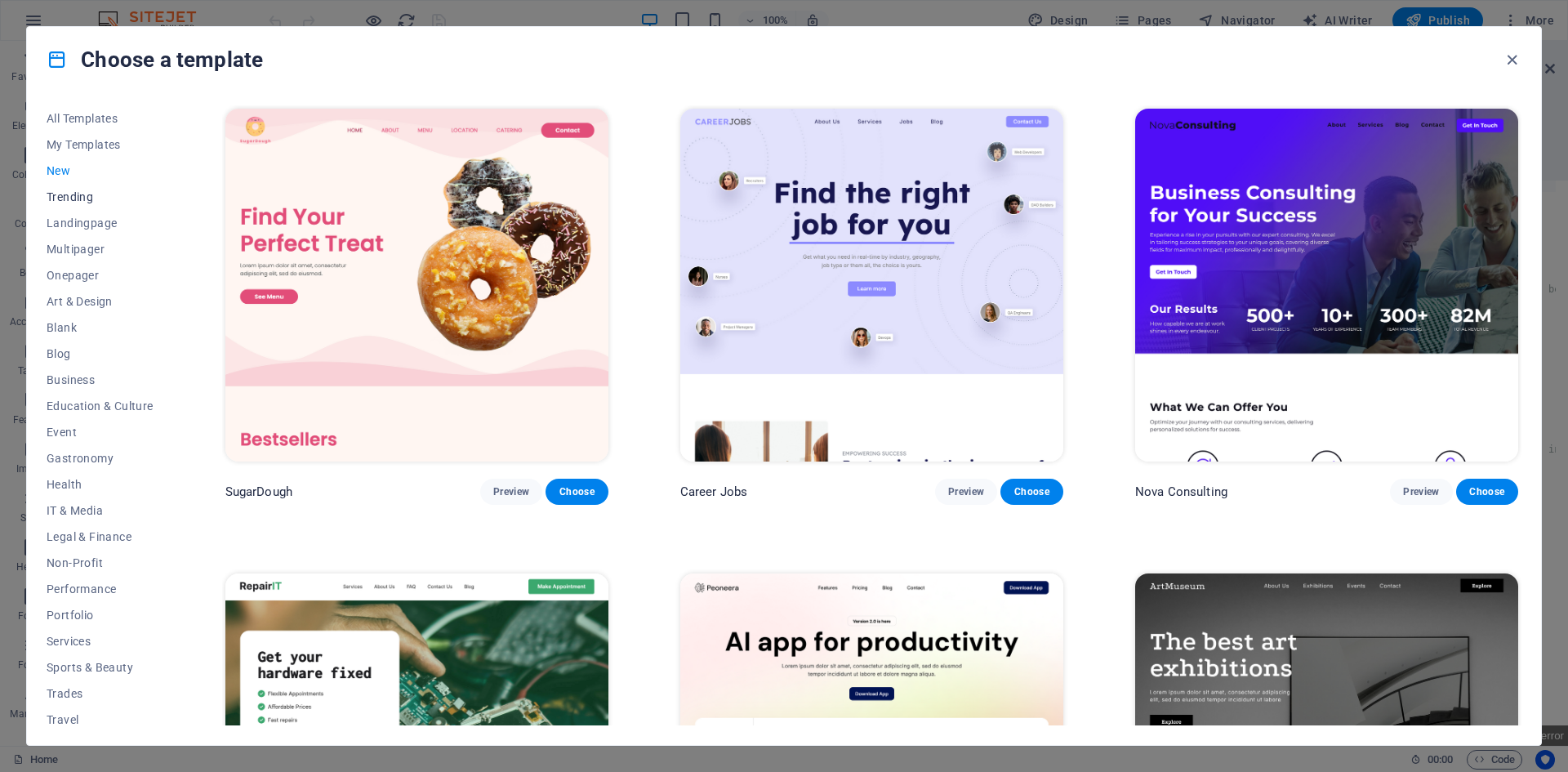
click at [78, 191] on span "Trending" at bounding box center [100, 196] width 107 height 13
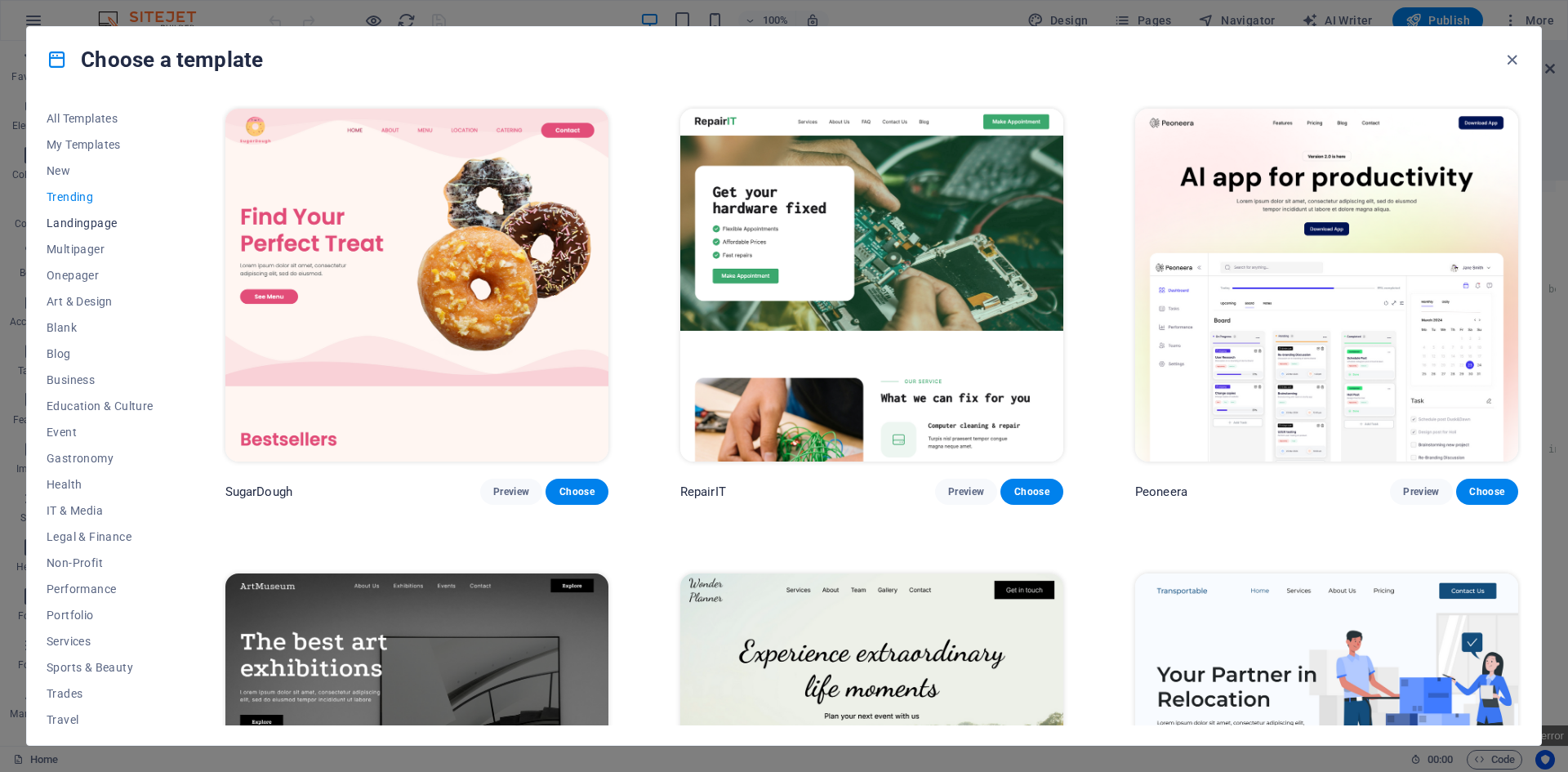
click at [92, 222] on span "Landingpage" at bounding box center [100, 222] width 107 height 13
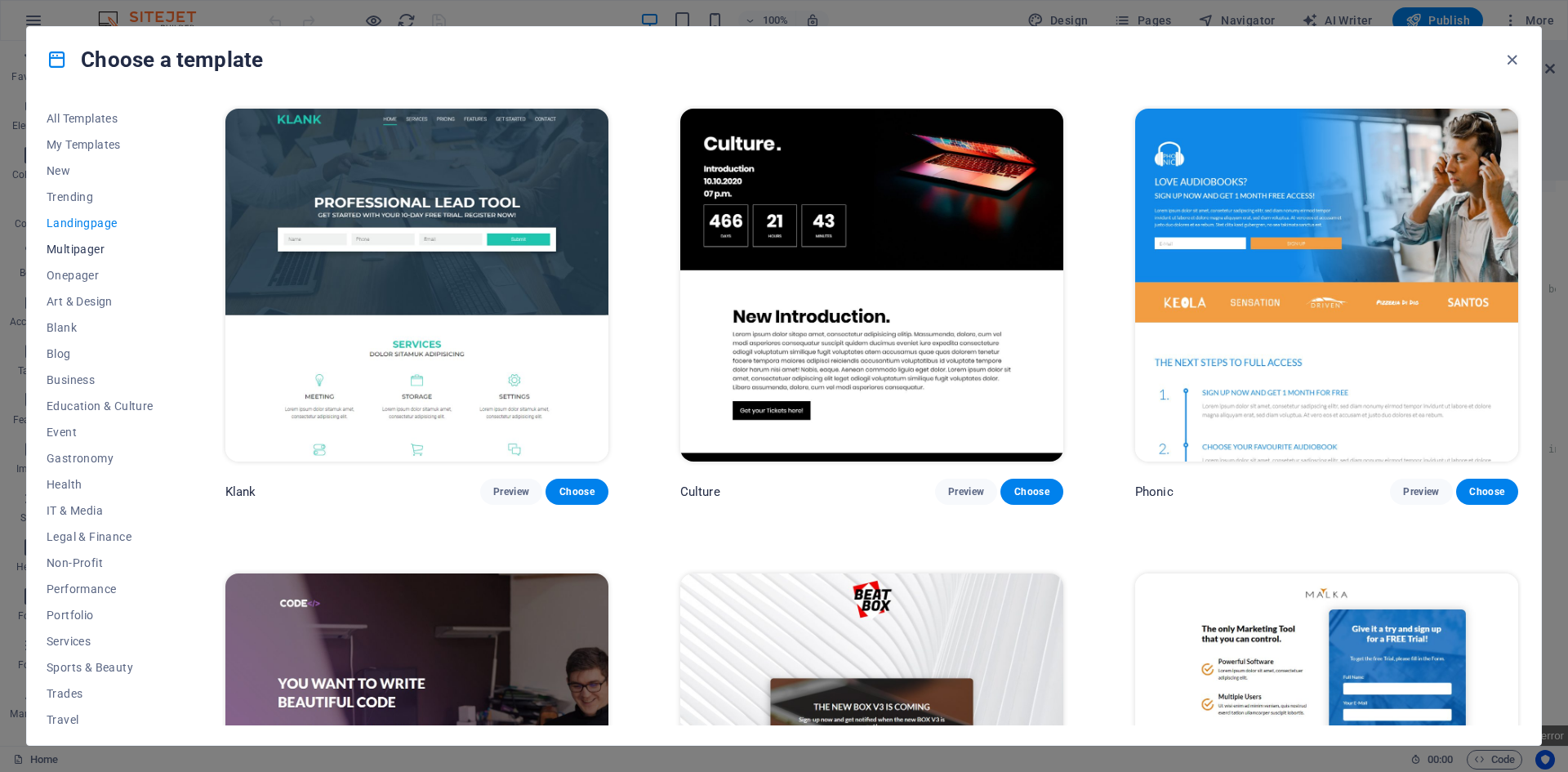
click at [92, 244] on span "Multipager" at bounding box center [100, 249] width 107 height 13
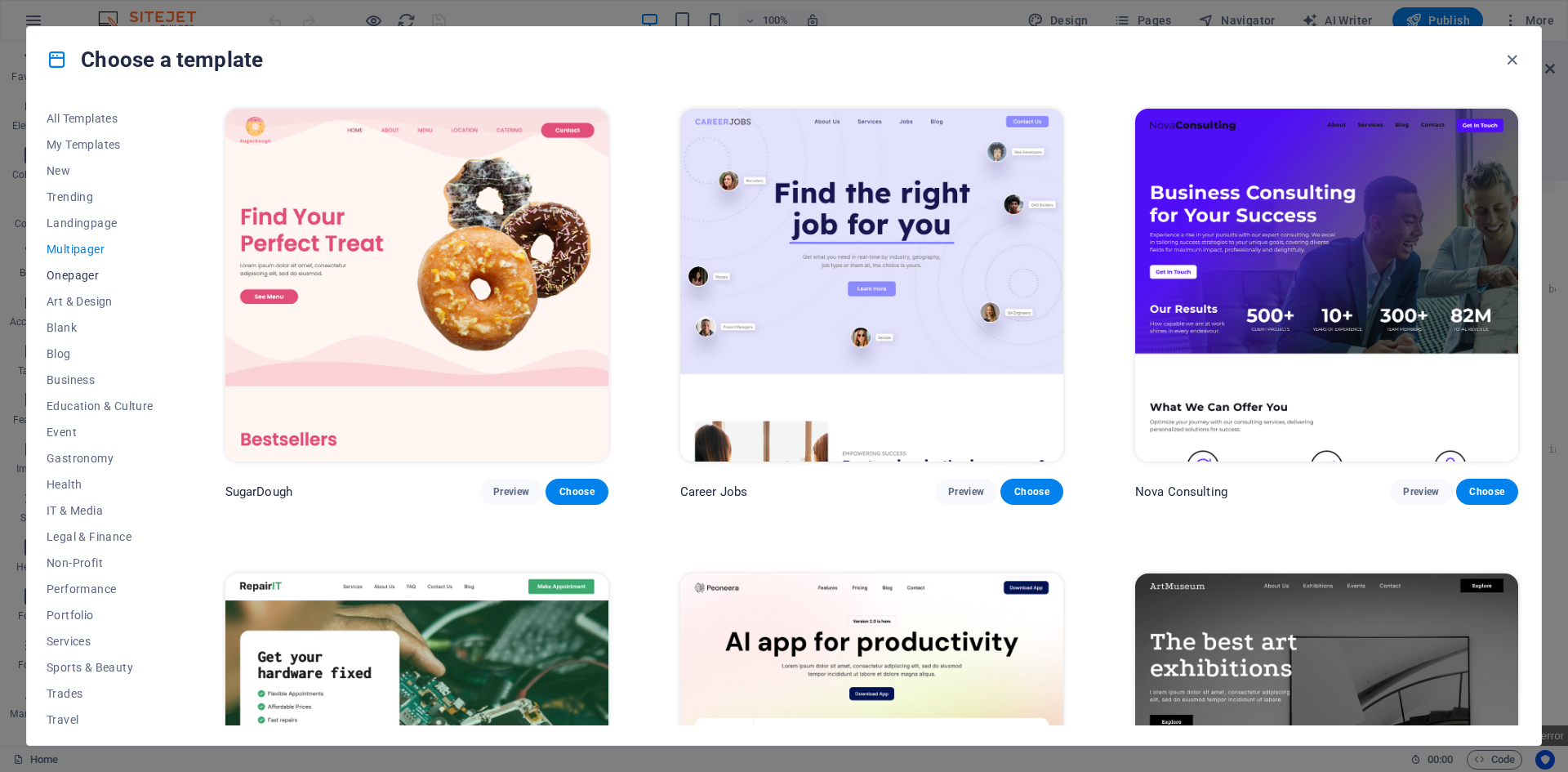
click at [90, 266] on button "Onepager" at bounding box center [100, 274] width 107 height 26
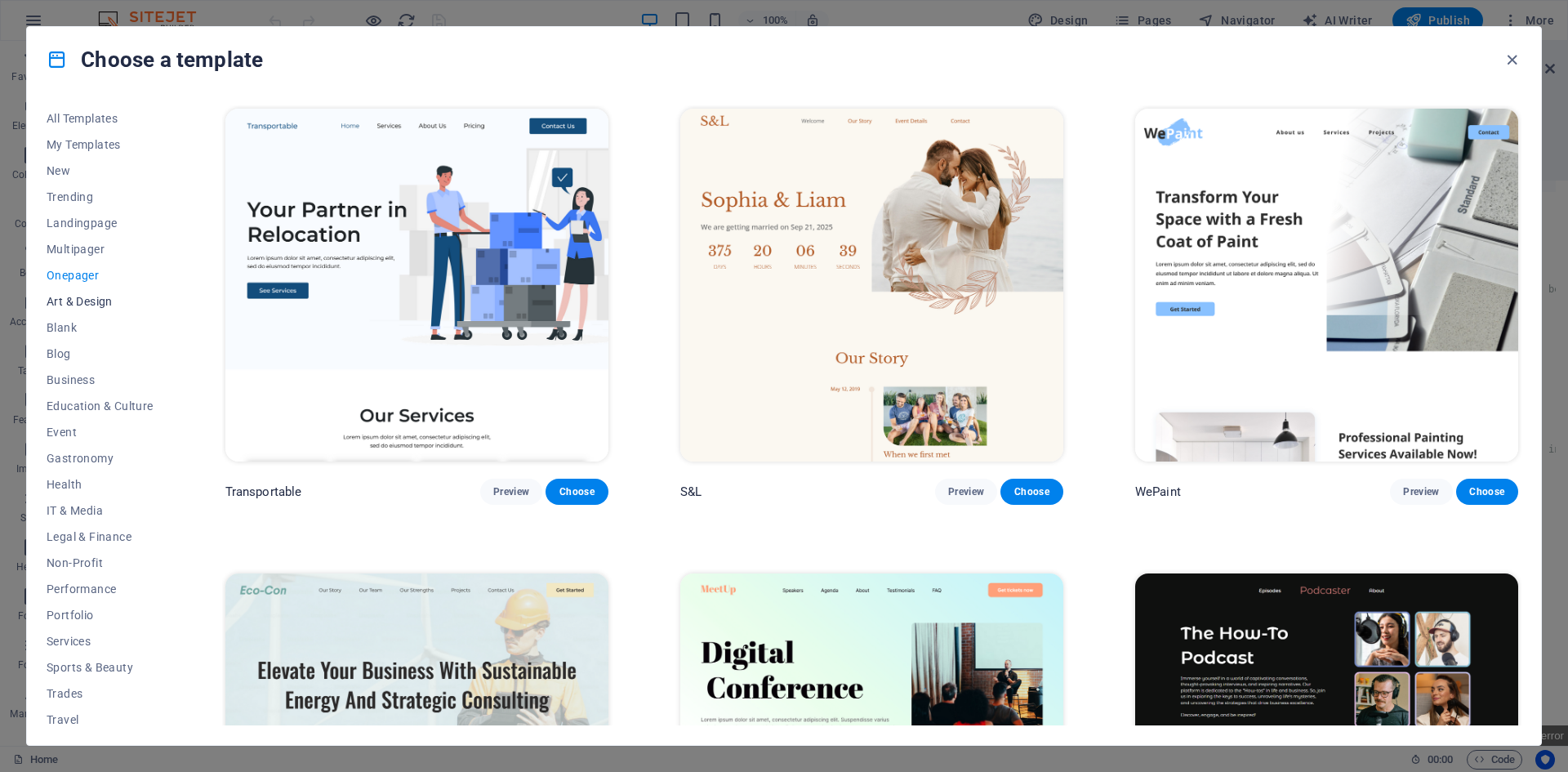
click at [96, 295] on span "Art & Design" at bounding box center [100, 301] width 107 height 13
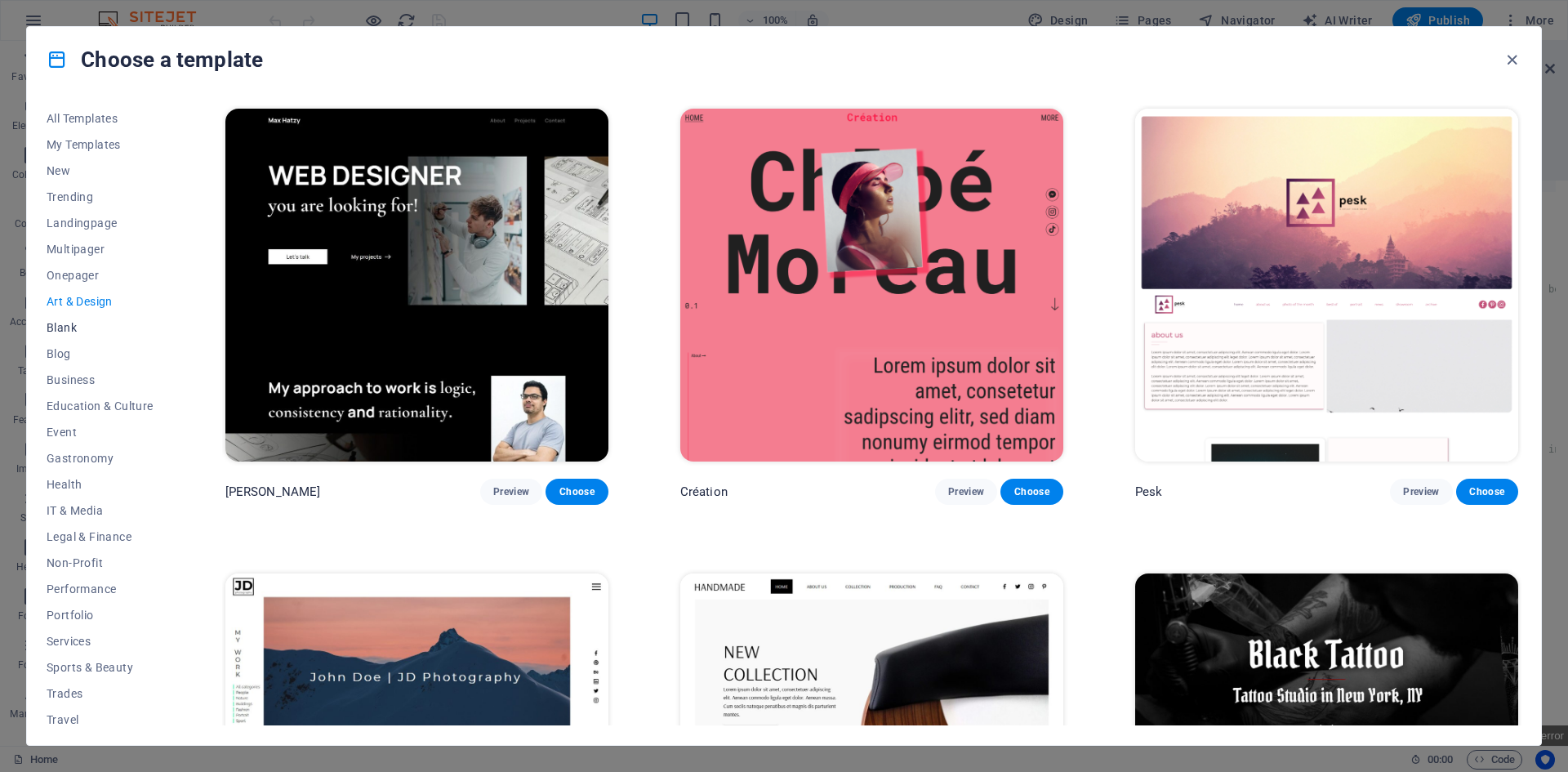
click at [74, 323] on span "Blank" at bounding box center [100, 327] width 107 height 13
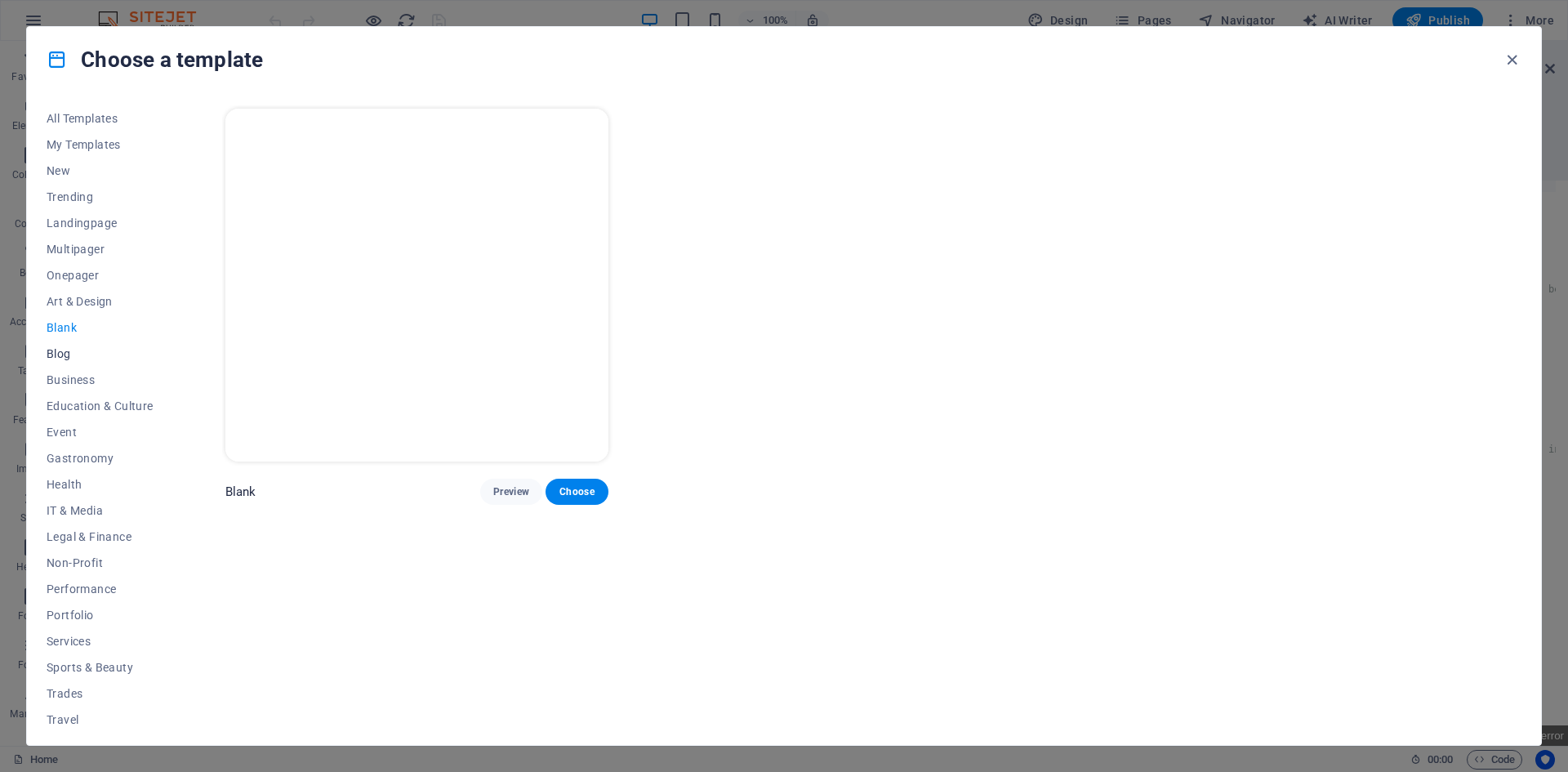
click at [66, 347] on span "Blog" at bounding box center [100, 352] width 107 height 13
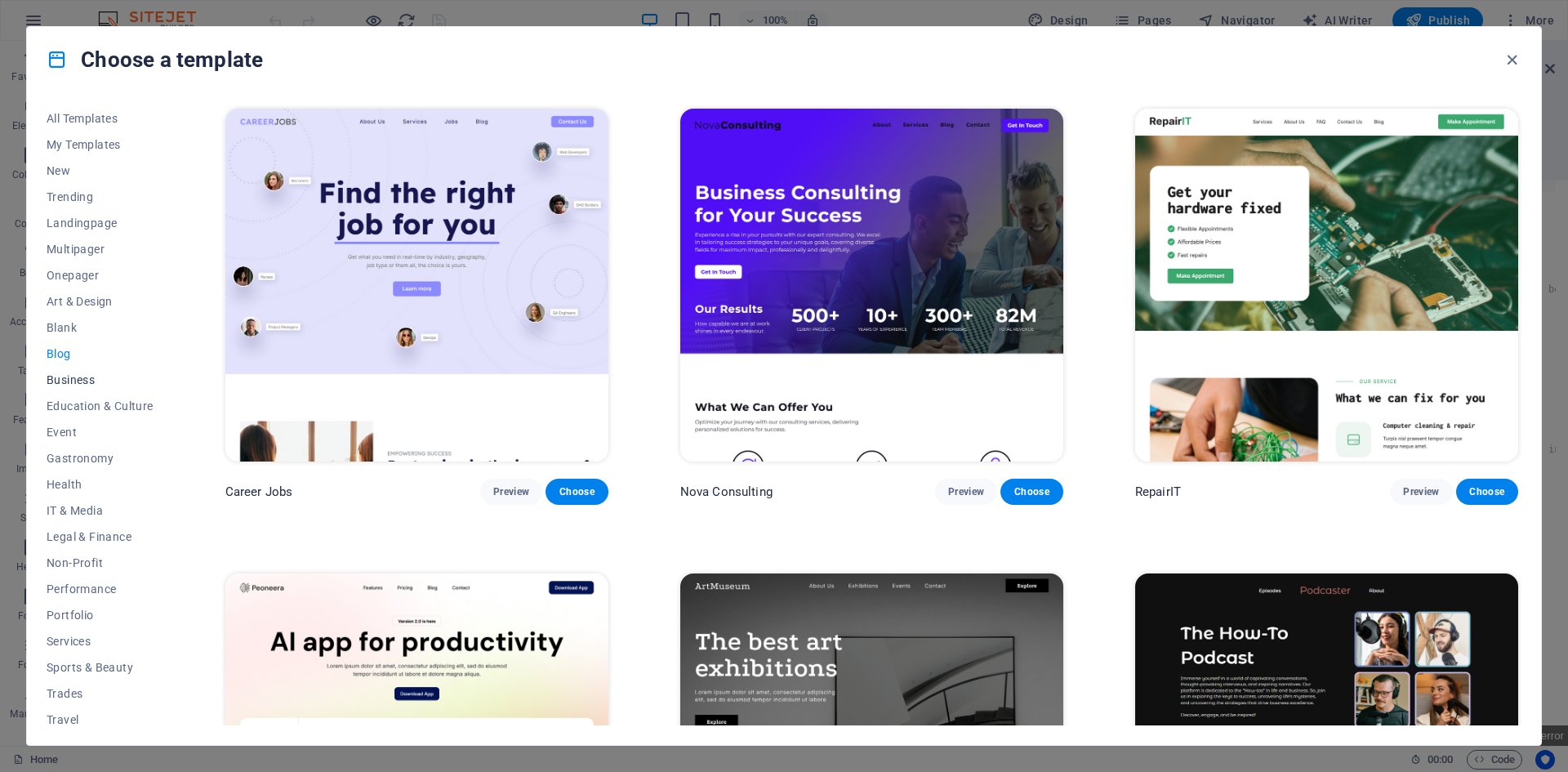
click at [76, 383] on span "Business" at bounding box center [100, 379] width 107 height 13
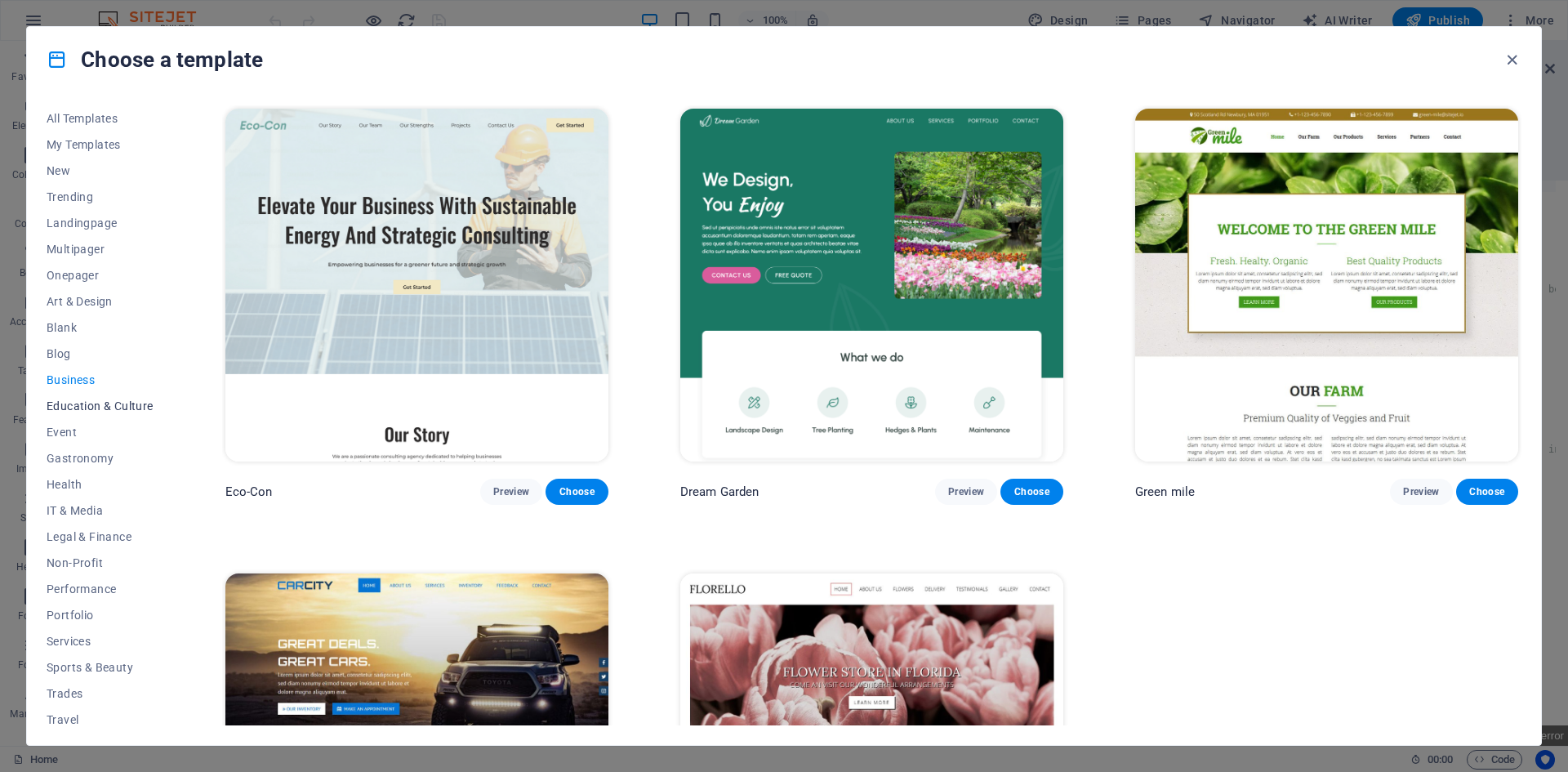
click at [107, 415] on button "Education & Culture" at bounding box center [100, 406] width 107 height 26
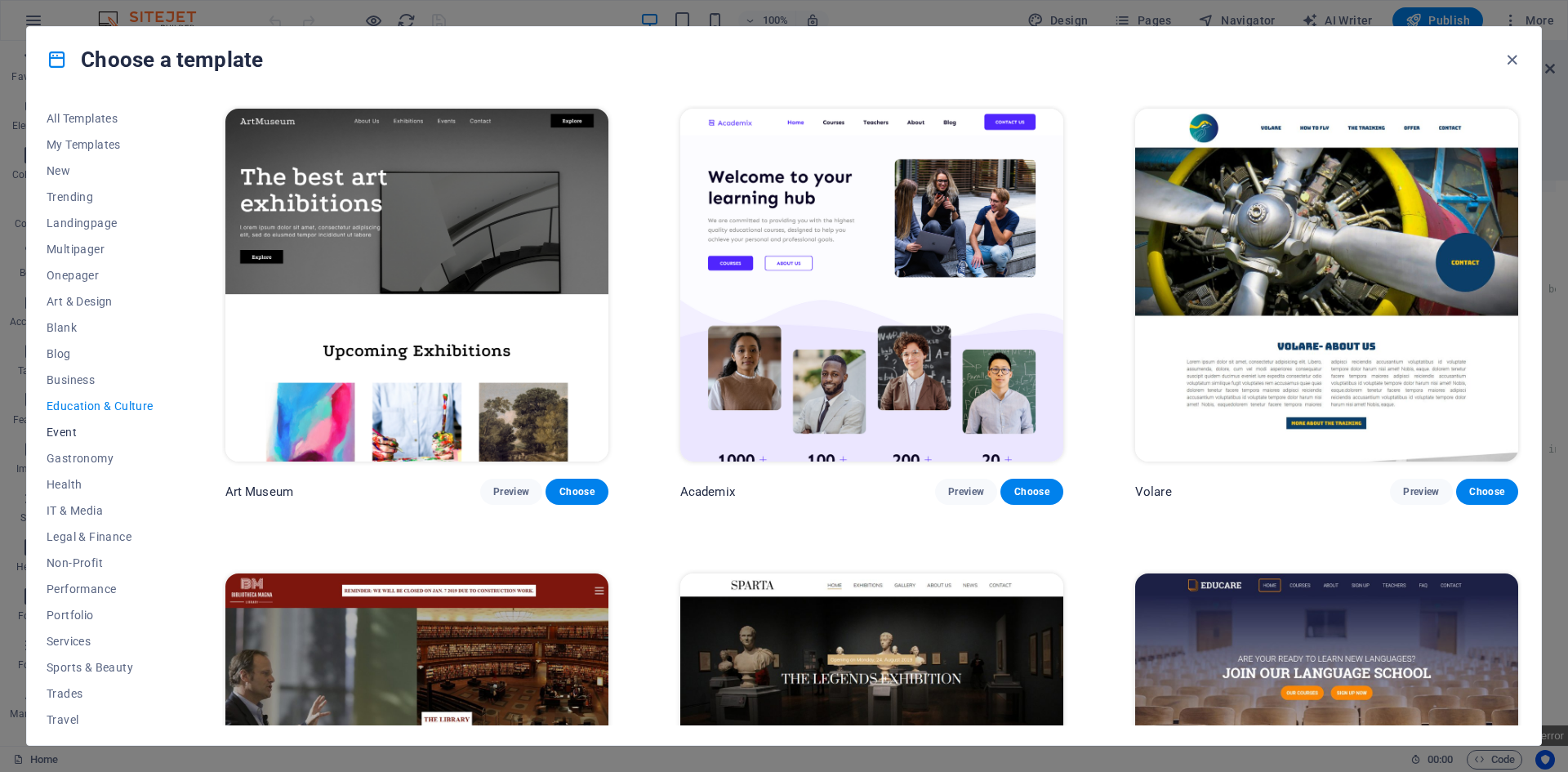
click at [65, 421] on button "Event" at bounding box center [100, 431] width 107 height 26
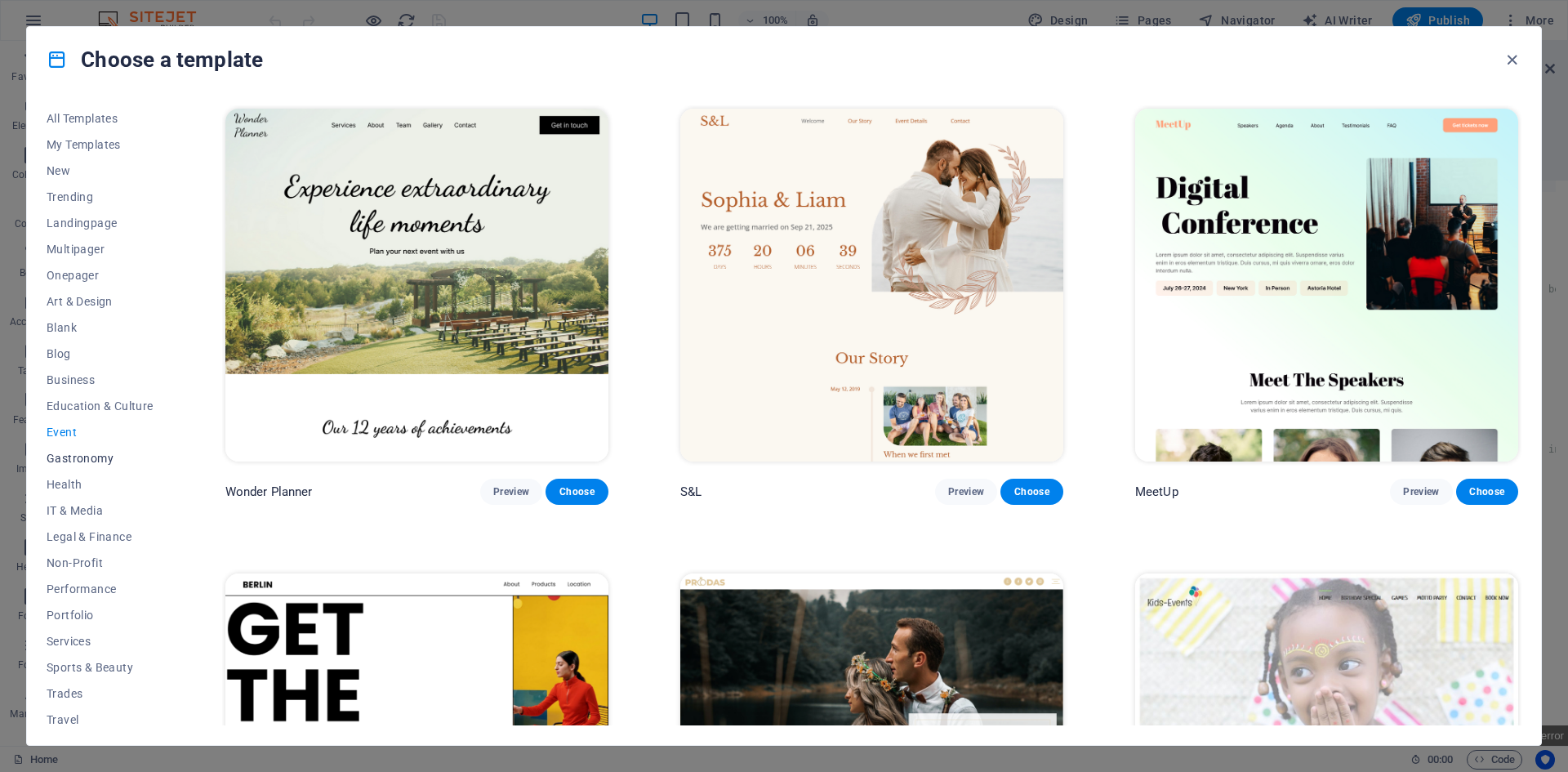
click at [83, 461] on span "Gastronomy" at bounding box center [100, 457] width 107 height 13
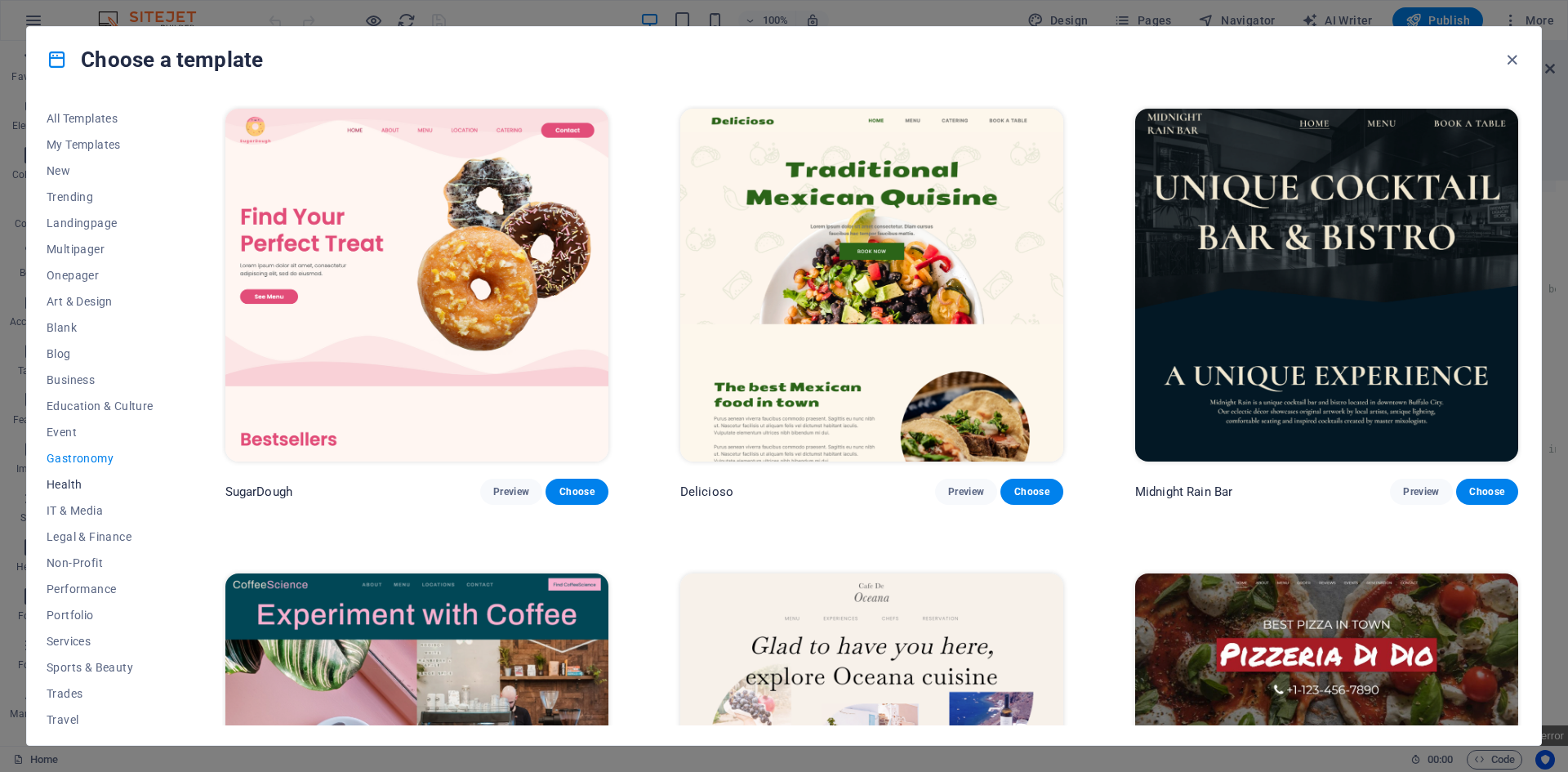
click at [63, 485] on span "Health" at bounding box center [100, 484] width 107 height 13
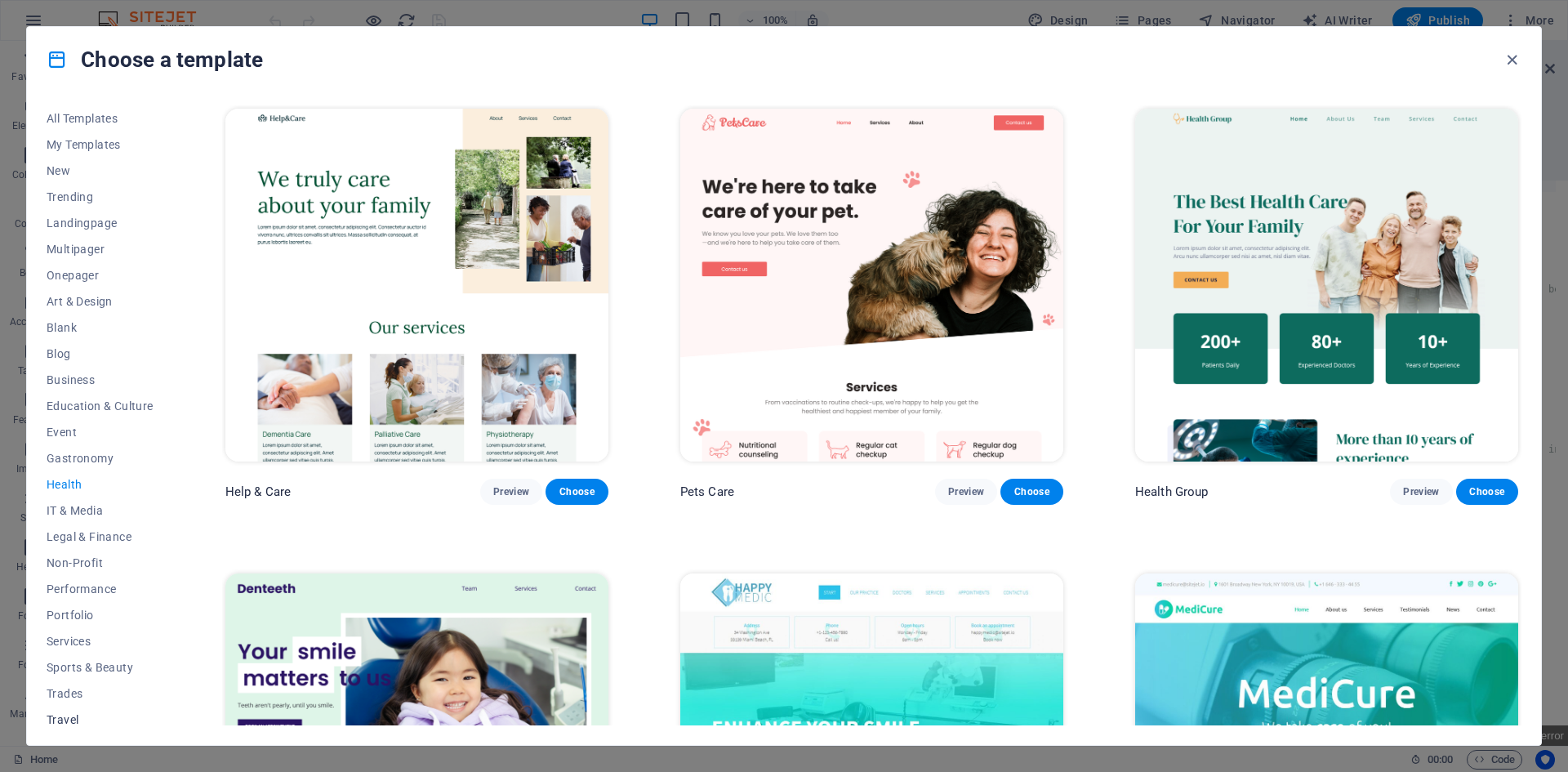
click at [64, 710] on button "Travel" at bounding box center [100, 719] width 107 height 26
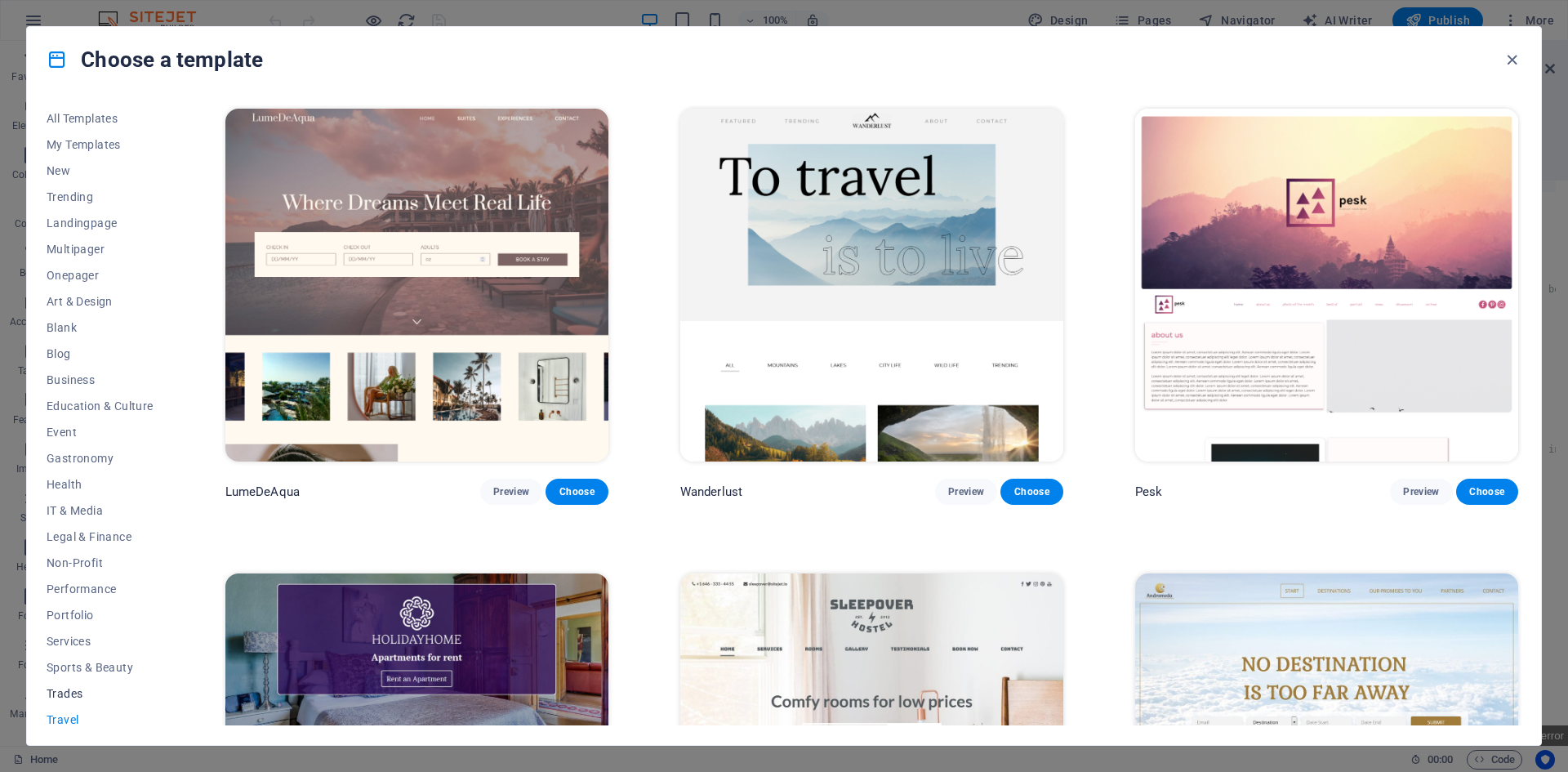
click at [68, 701] on button "Trades" at bounding box center [100, 693] width 107 height 26
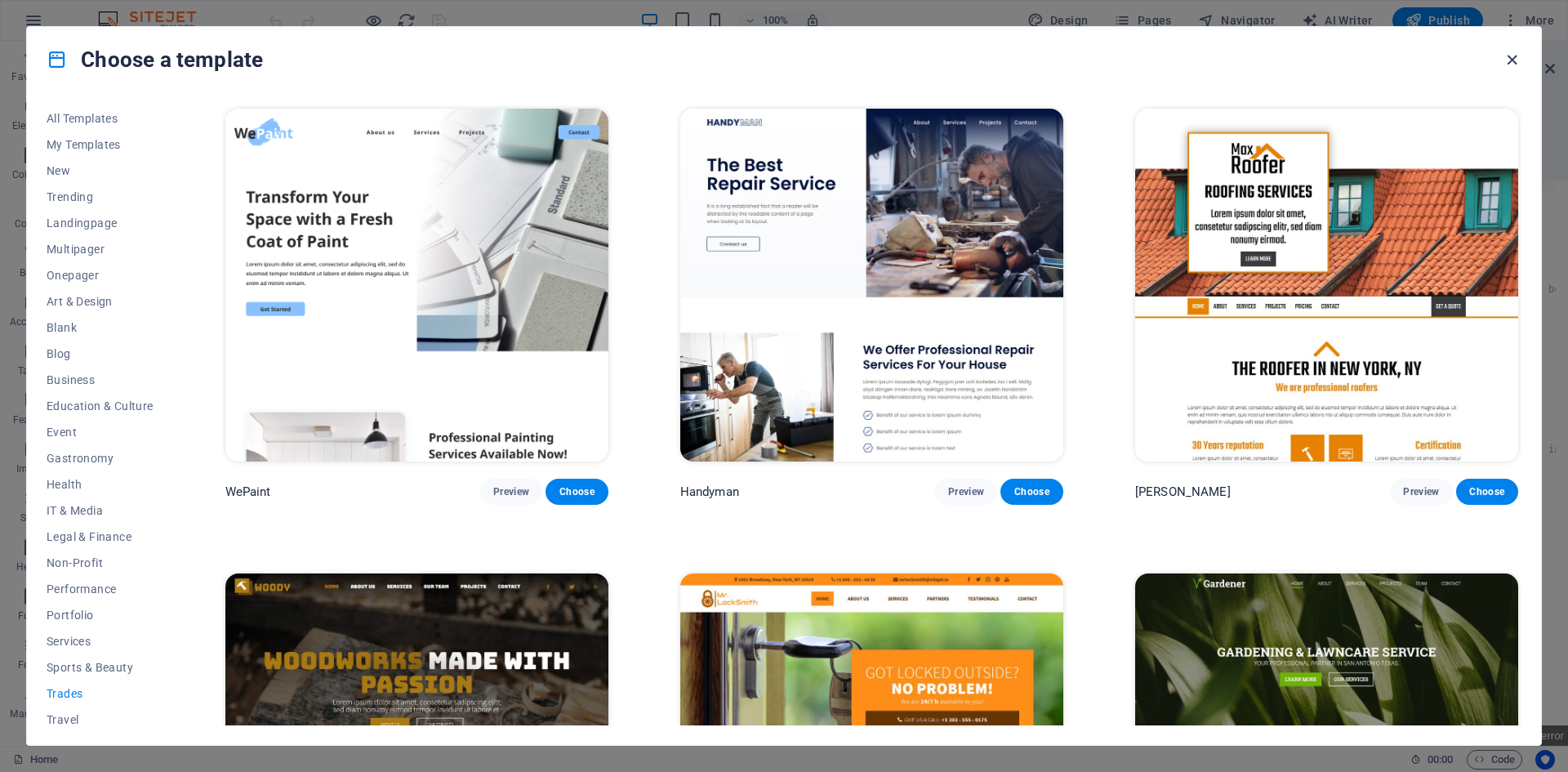
click at [1515, 54] on icon "button" at bounding box center [1512, 59] width 19 height 19
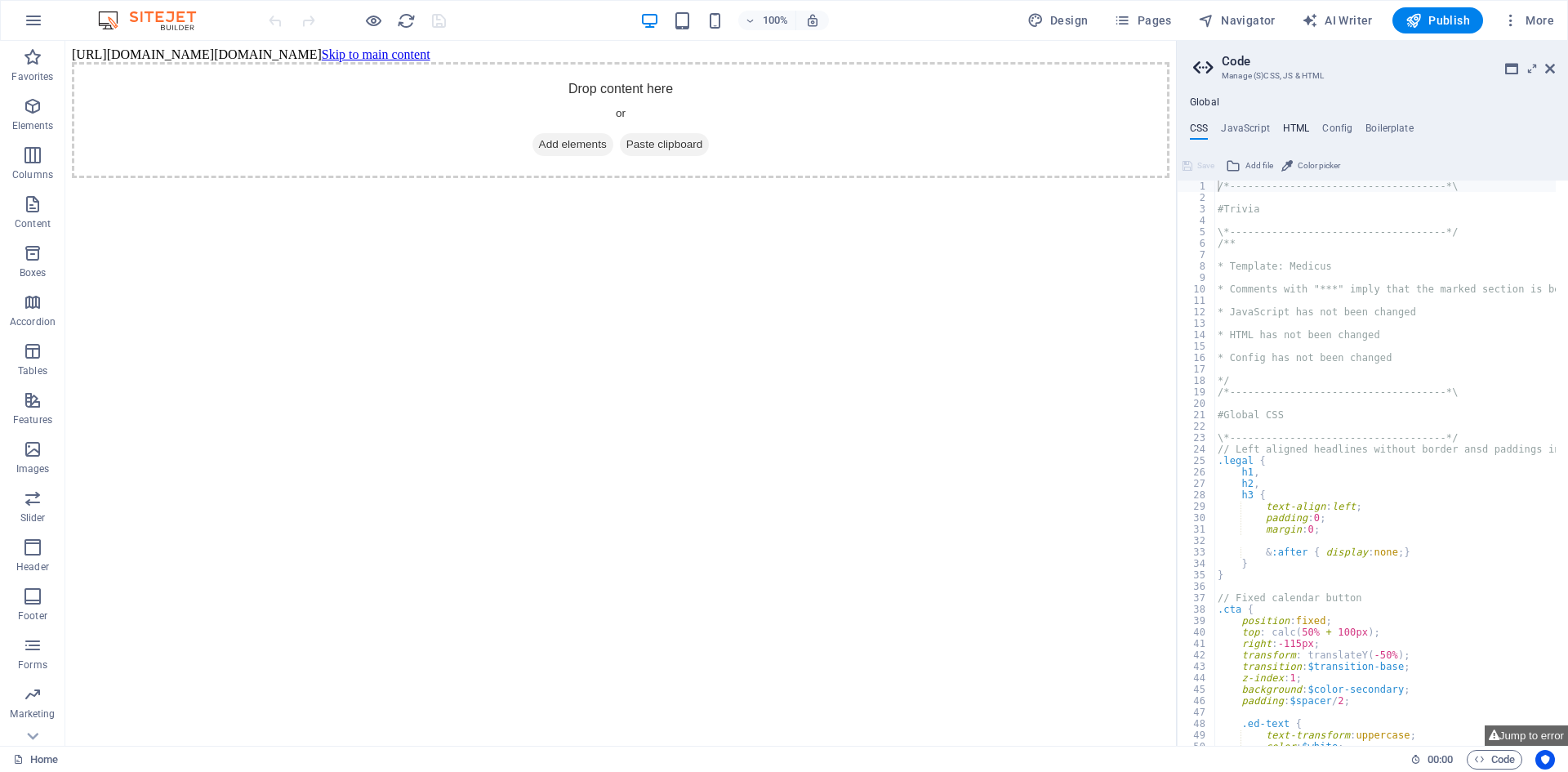
click at [1300, 125] on h4 "HTML" at bounding box center [1295, 131] width 27 height 18
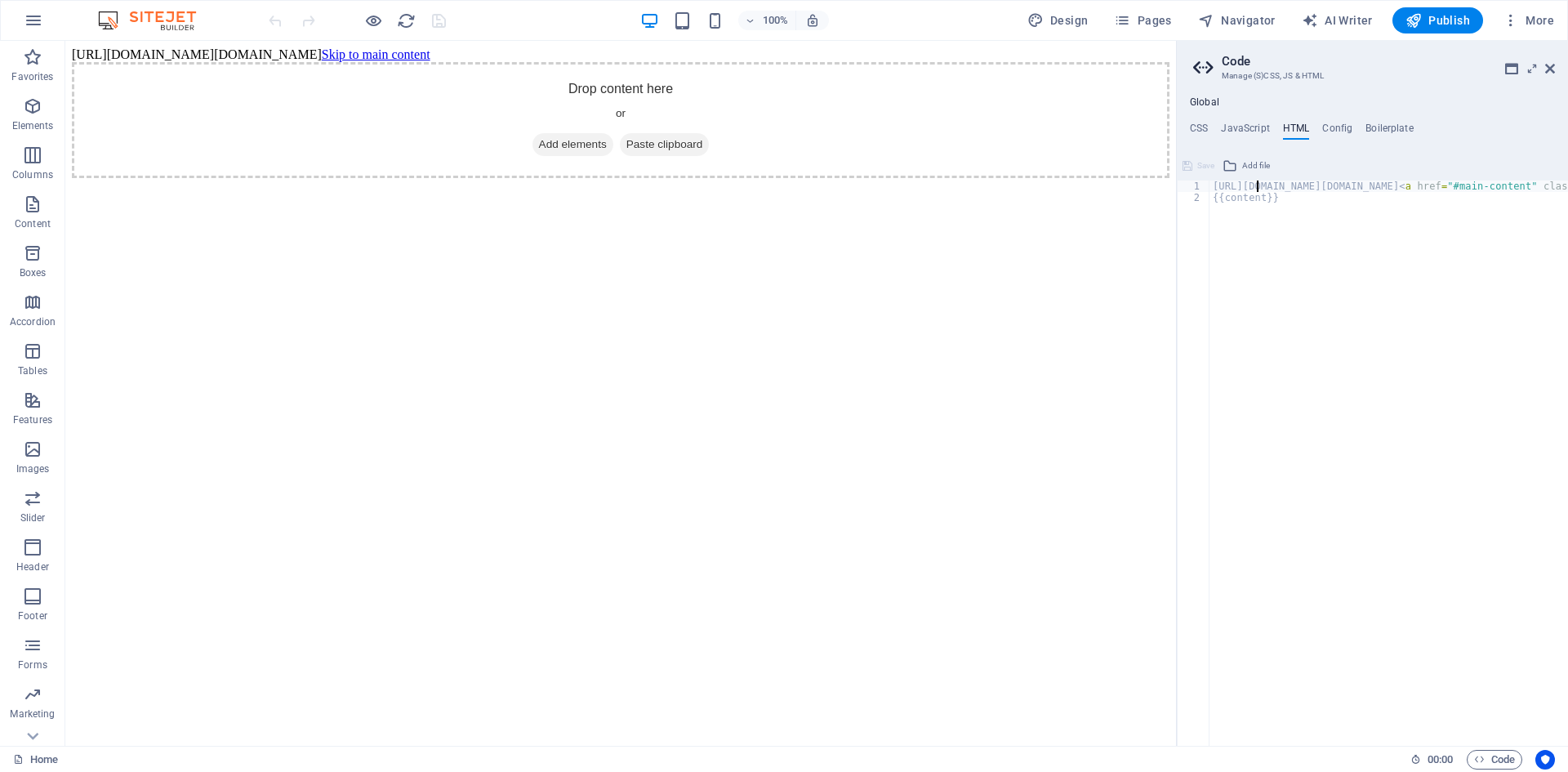
type textarea "{{content}}"
click at [1334, 134] on h4 "Config" at bounding box center [1337, 131] width 31 height 18
click at [1511, 20] on icon "button" at bounding box center [1511, 20] width 17 height 17
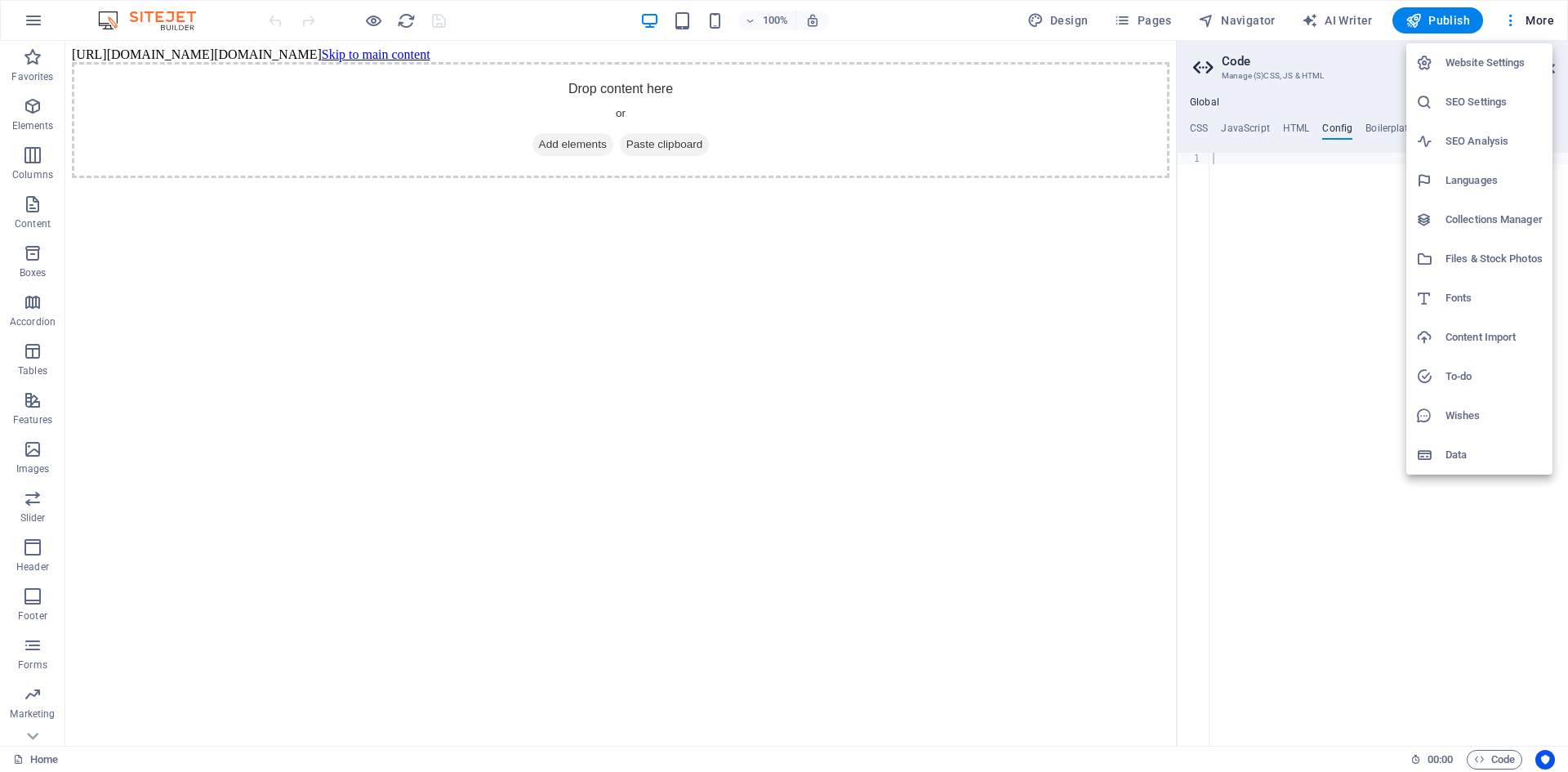
click at [1482, 56] on h6 "Website Settings" at bounding box center [1494, 63] width 97 height 20
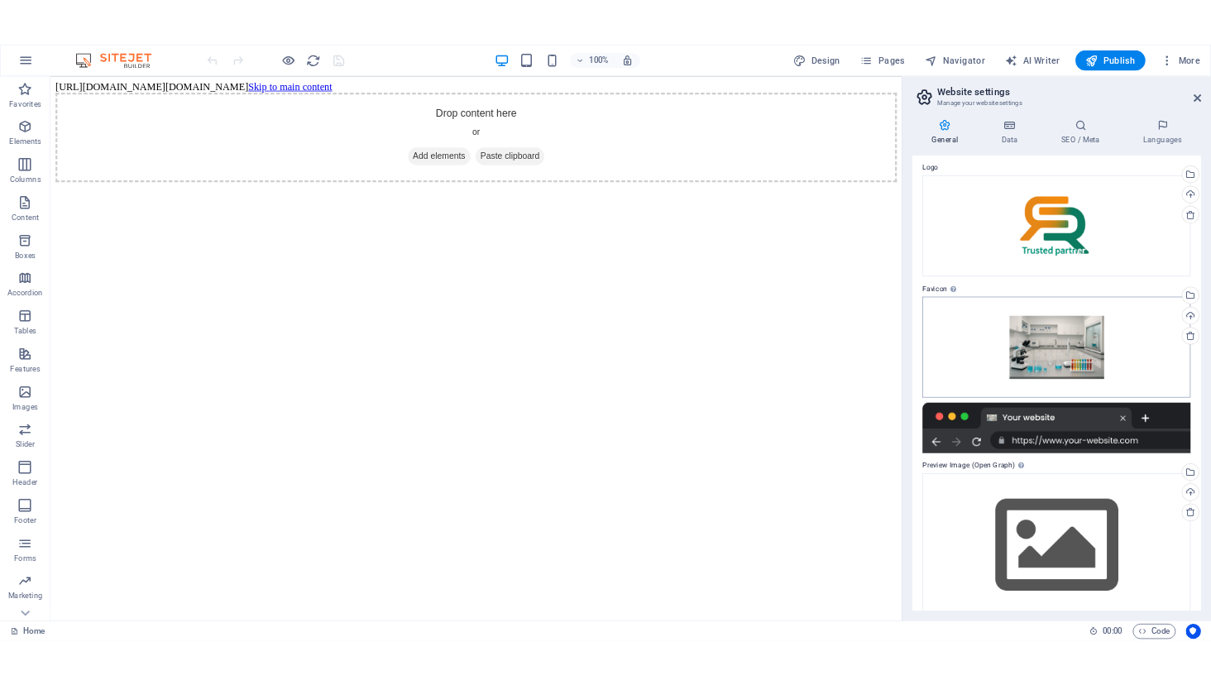
scroll to position [76, 0]
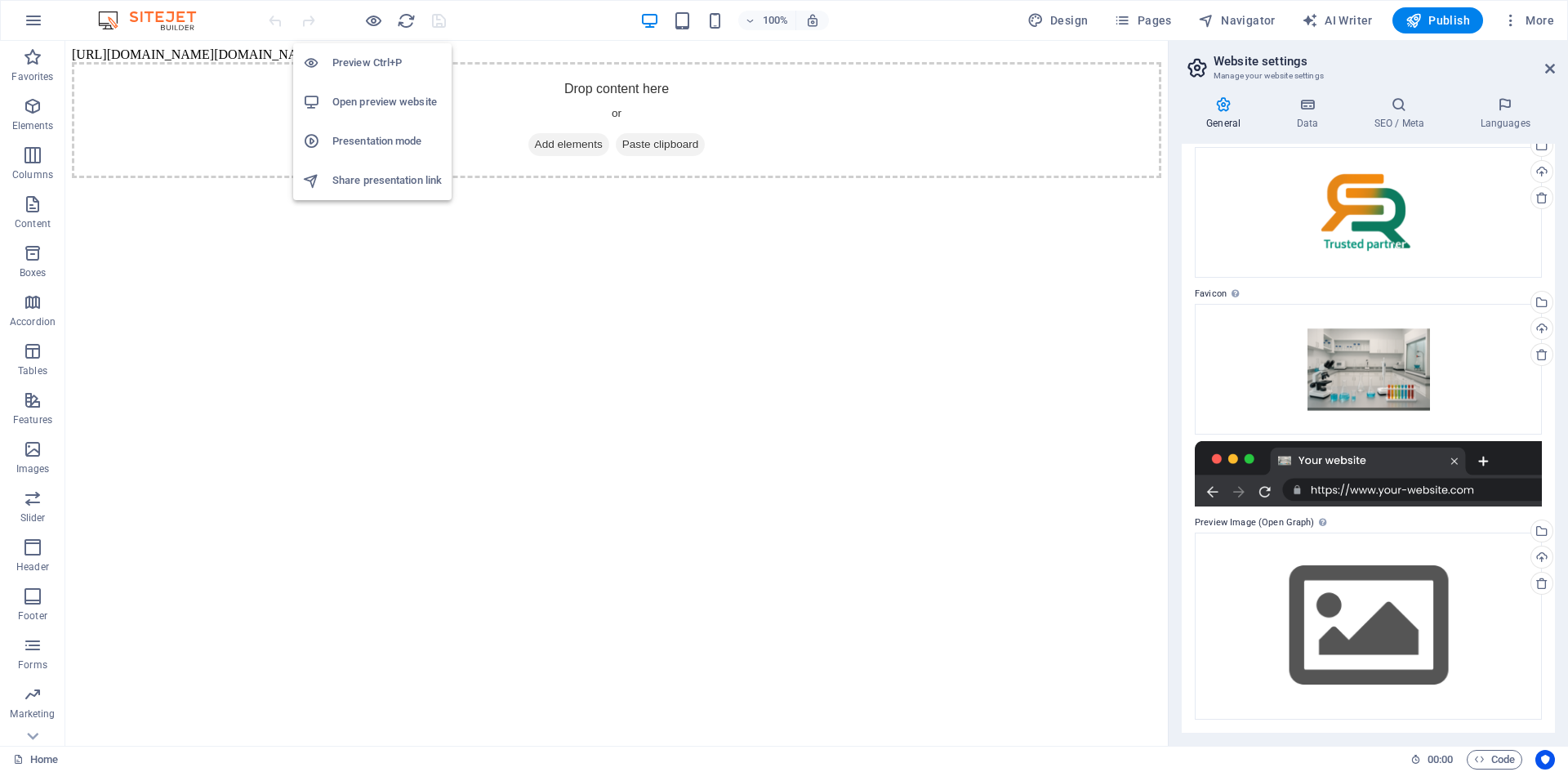
click at [403, 110] on h6 "Open preview website" at bounding box center [387, 102] width 110 height 20
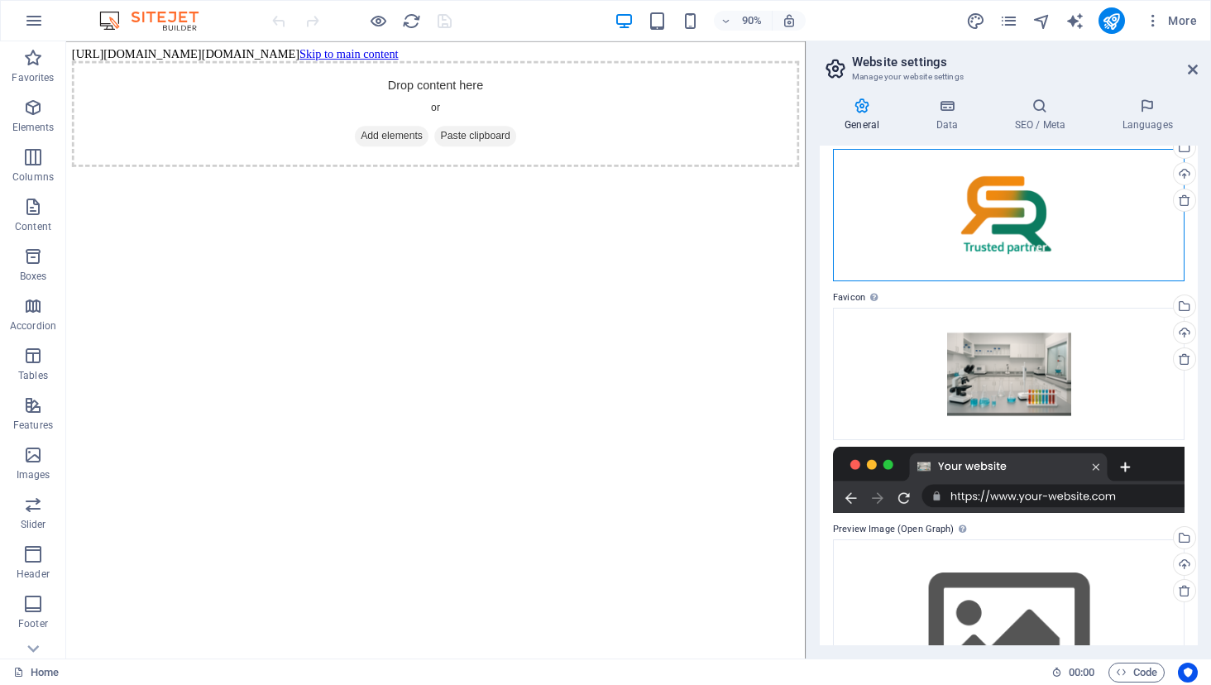
drag, startPoint x: 1061, startPoint y: 207, endPoint x: 1052, endPoint y: 205, distance: 9.2
click at [1052, 205] on div "Drag files here, click to choose files or select files from Files or our free s…" at bounding box center [1008, 215] width 351 height 132
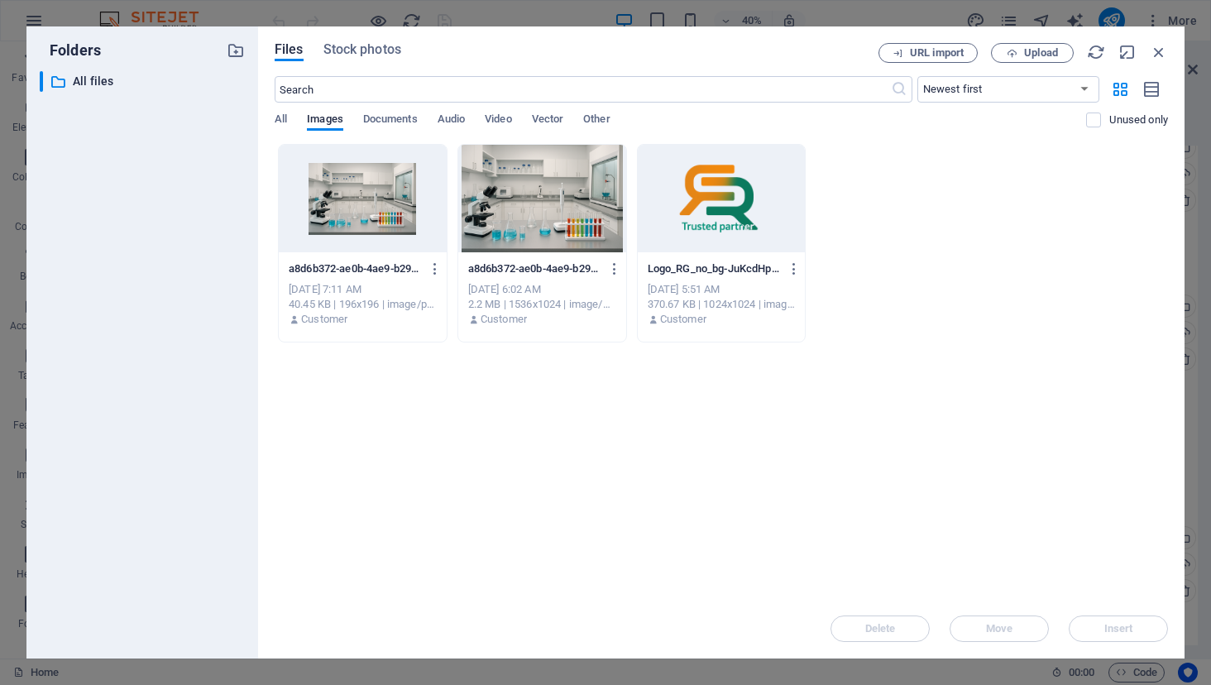
click at [745, 233] on div at bounding box center [722, 199] width 168 height 108
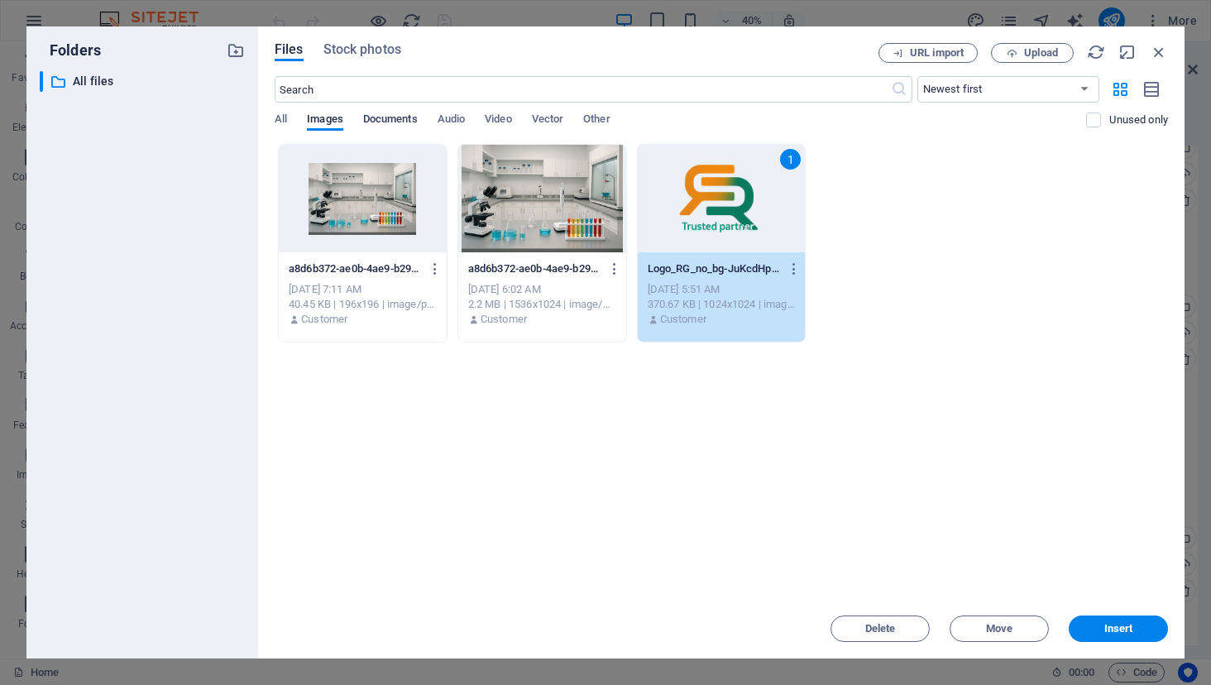
click at [390, 122] on span "Documents" at bounding box center [390, 120] width 55 height 23
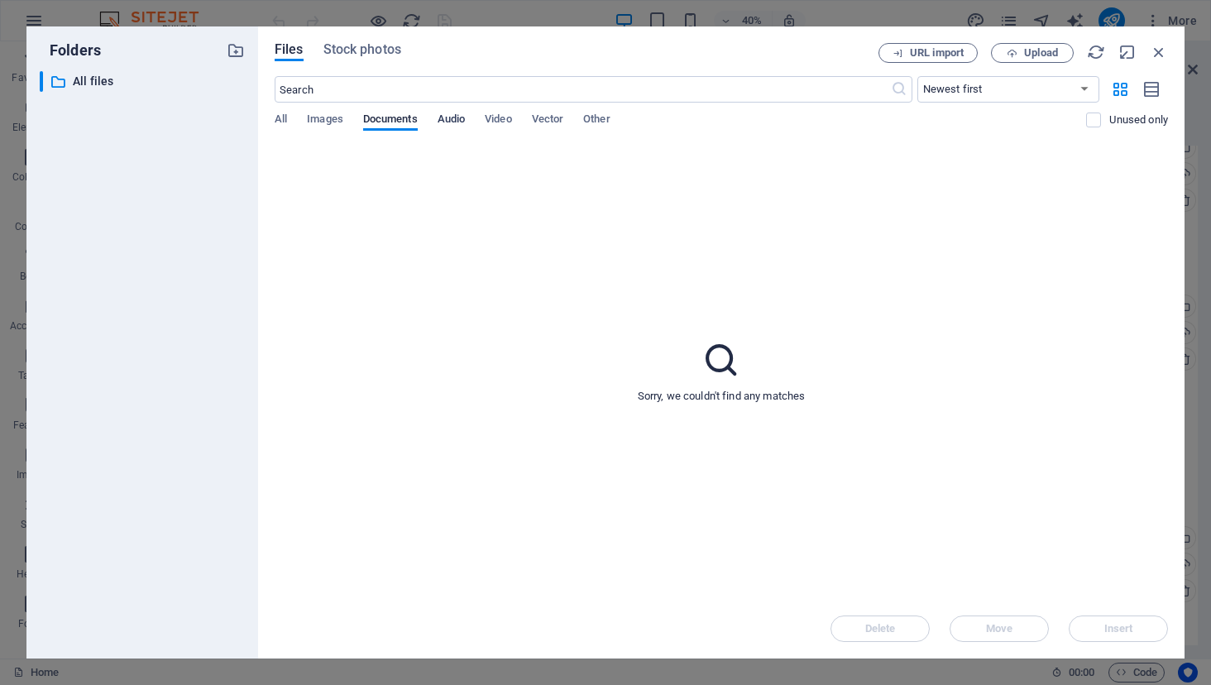
drag, startPoint x: 444, startPoint y: 115, endPoint x: 453, endPoint y: 117, distance: 9.2
click at [446, 115] on span "Audio" at bounding box center [450, 120] width 27 height 23
click at [497, 122] on span "Video" at bounding box center [498, 120] width 26 height 23
click at [547, 122] on span "Vector" at bounding box center [548, 120] width 32 height 23
click at [585, 122] on div "All Images Documents Audio Video Vector Other" at bounding box center [680, 127] width 811 height 31
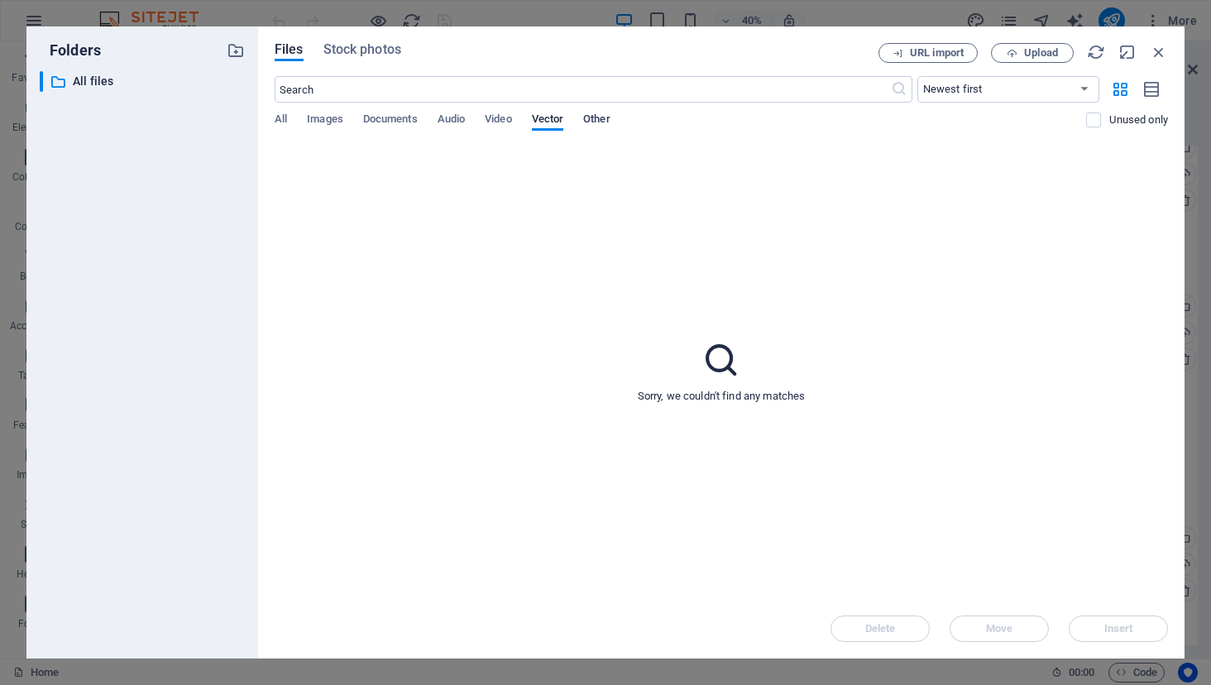
click at [597, 121] on span "Other" at bounding box center [596, 120] width 26 height 23
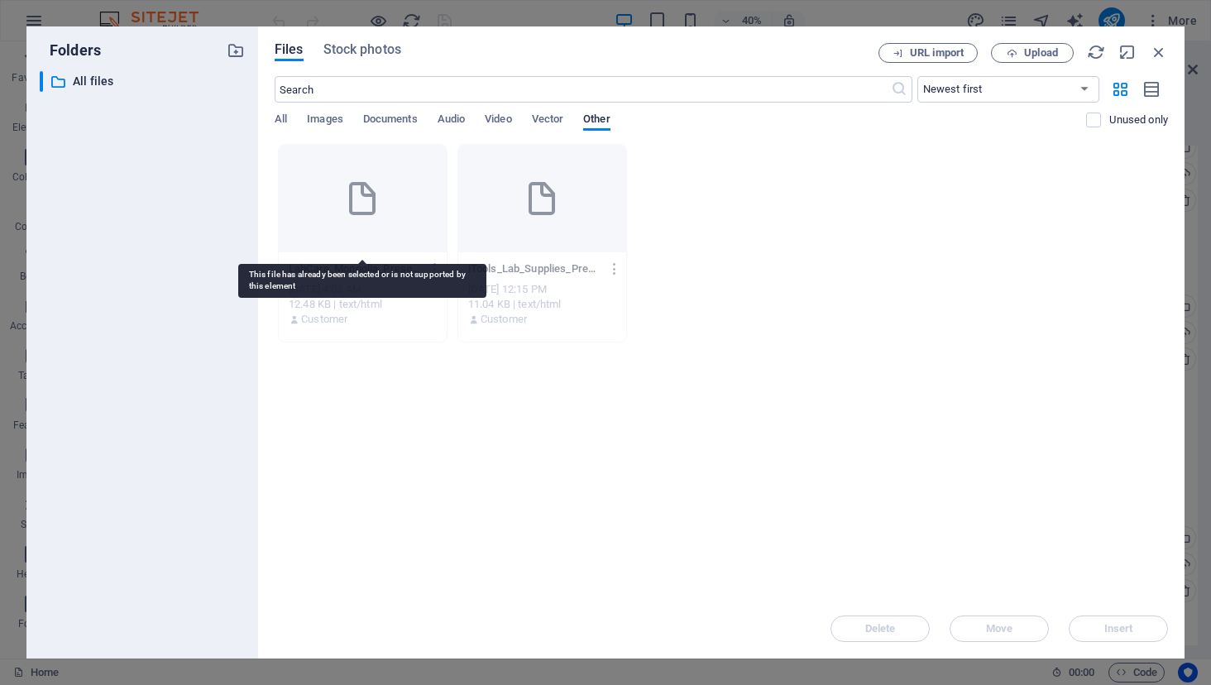
click at [320, 227] on div at bounding box center [363, 199] width 168 height 108
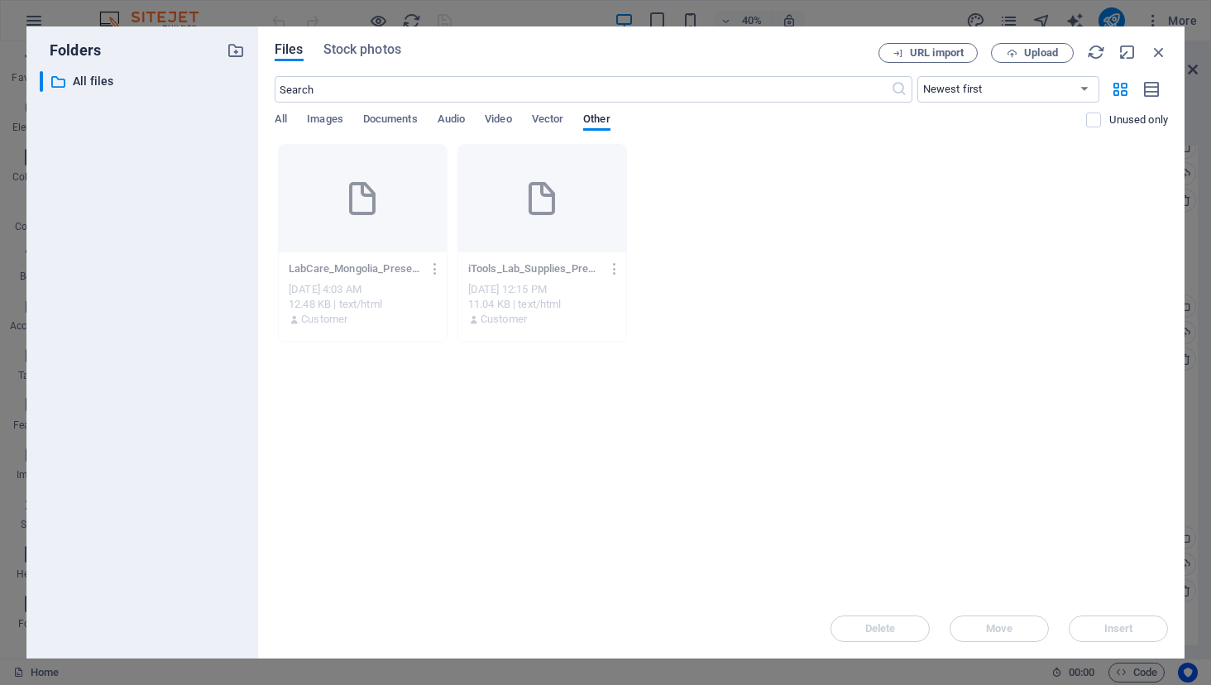
click at [368, 278] on div "LabCare_Mongolia_Presentation_with_All_Logos2-vle7PsHwsWcIubHqASPpGA.html LabCa…" at bounding box center [363, 269] width 148 height 26
click at [506, 307] on div "11.04 KB | text/html" at bounding box center [542, 304] width 148 height 15
click at [566, 258] on div "iTools_Lab_Supplies_Presentation-f7PTofdDRoL7zEwrUBjD9w.html iTools_Lab_Supplie…" at bounding box center [542, 269] width 148 height 26
click at [616, 270] on icon "button" at bounding box center [615, 268] width 16 height 15
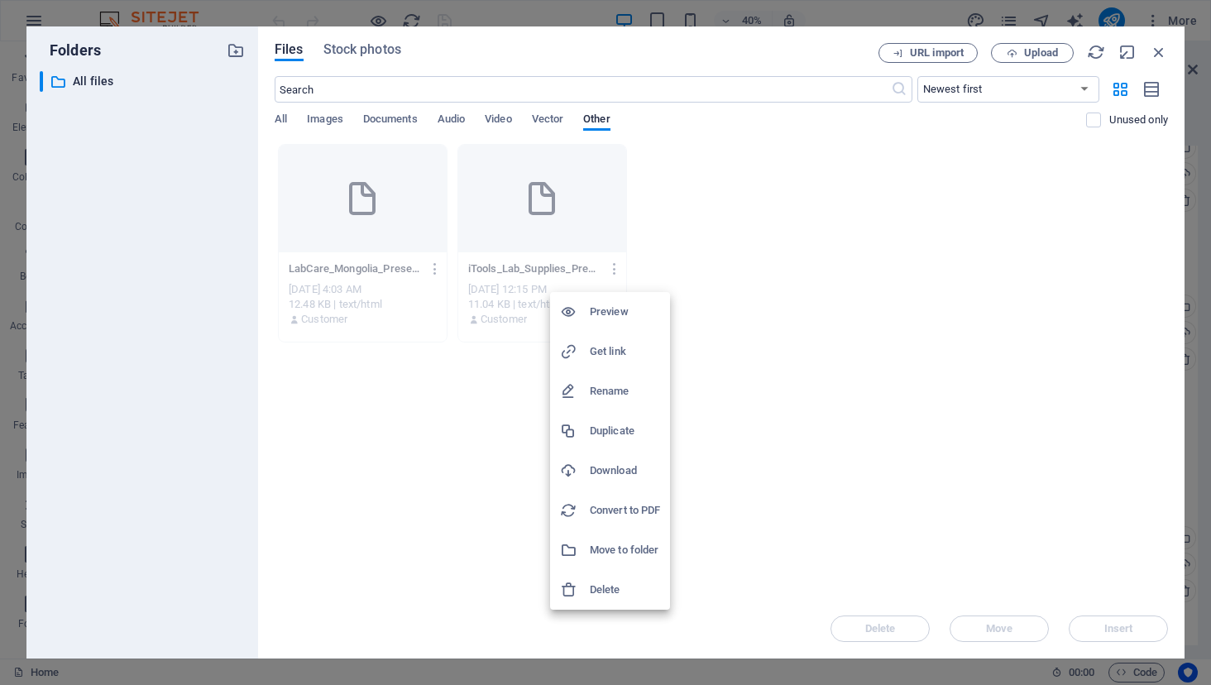
click at [921, 56] on div at bounding box center [605, 342] width 1211 height 685
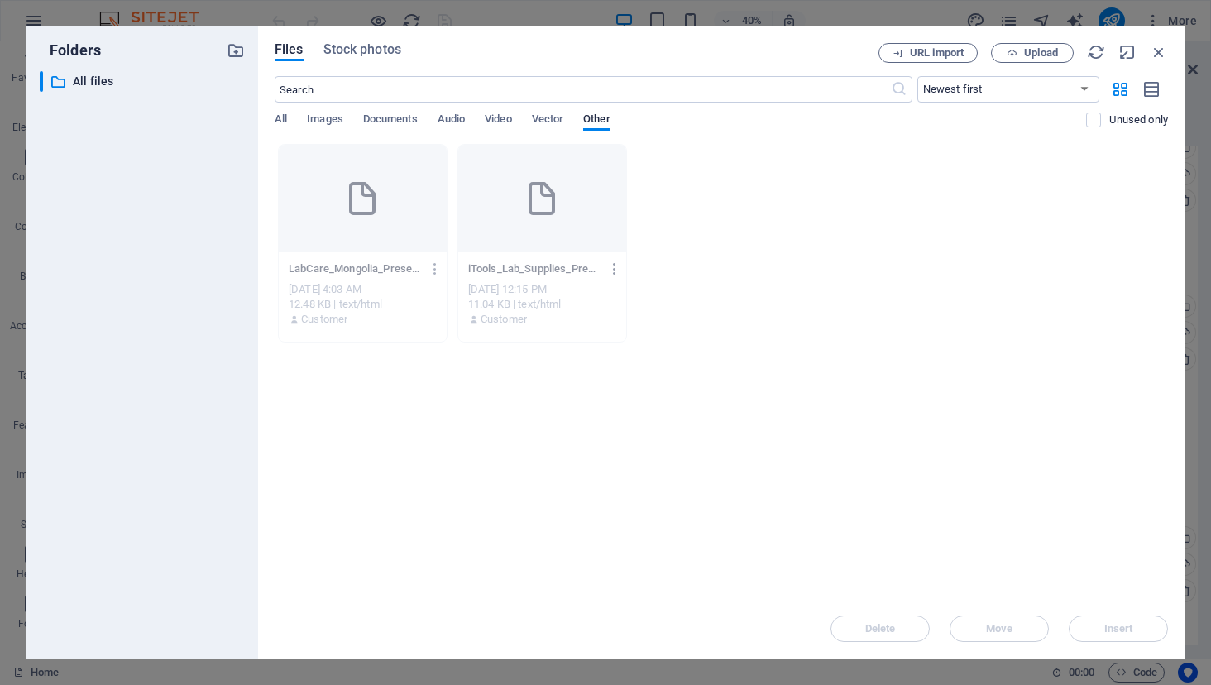
click at [607, 265] on icon "button" at bounding box center [615, 268] width 16 height 15
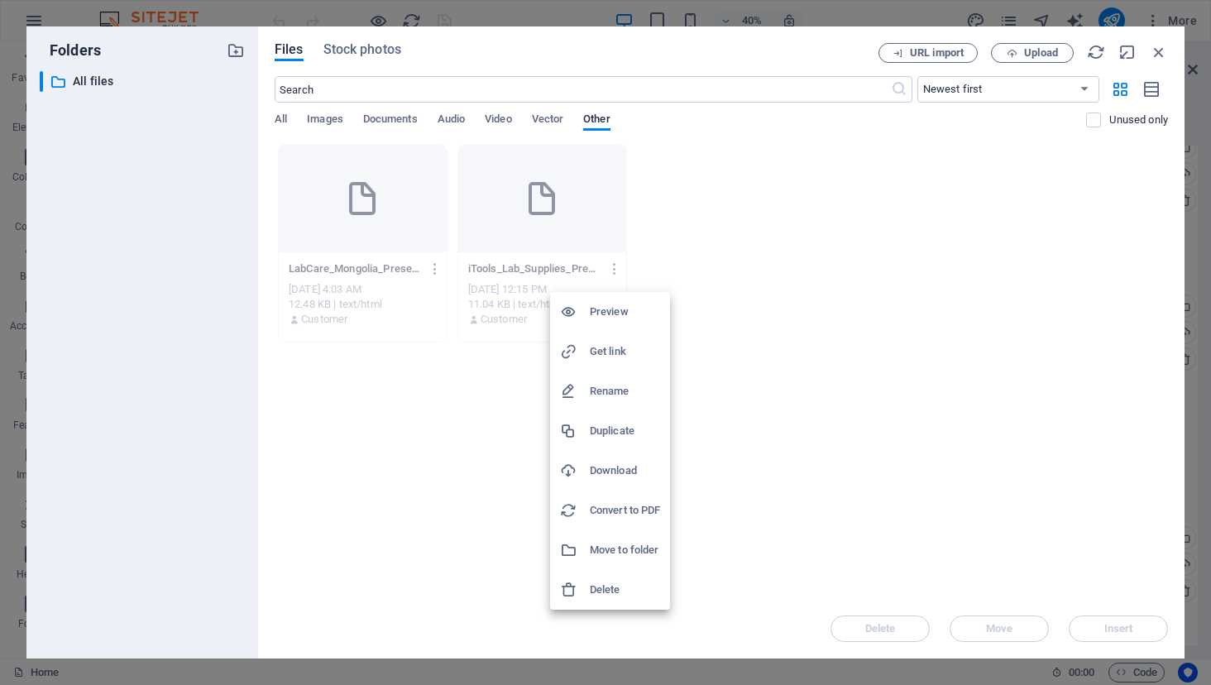
click at [620, 314] on h6 "Preview" at bounding box center [625, 312] width 70 height 20
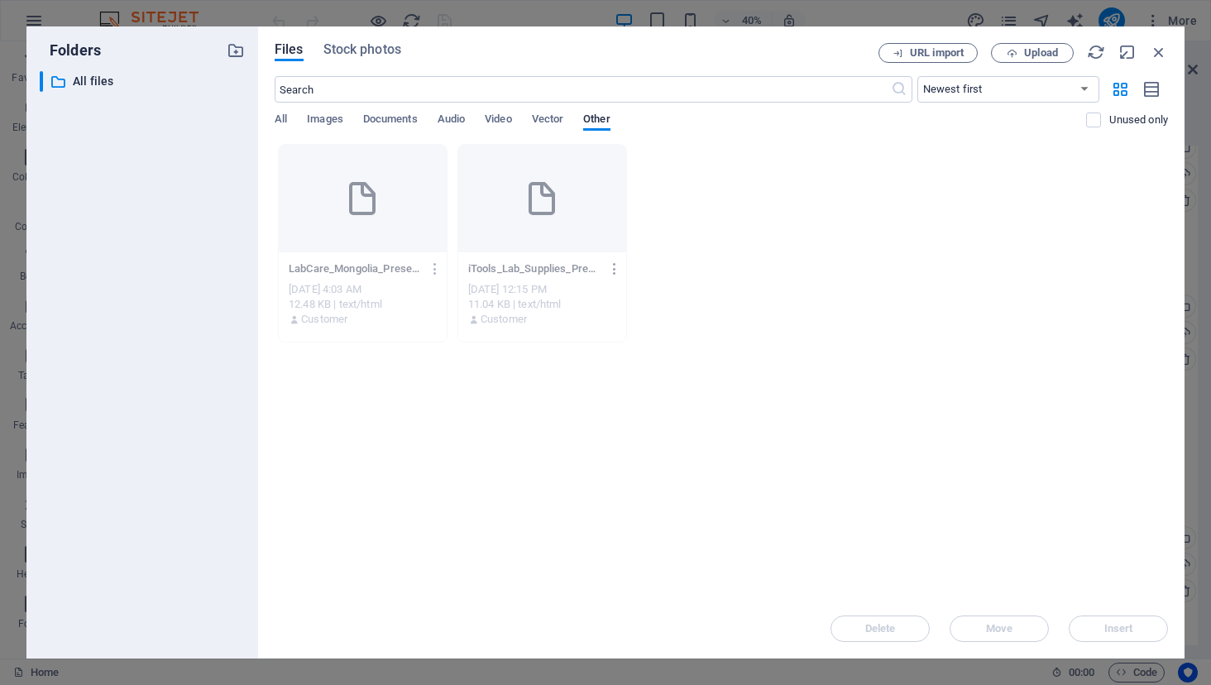
click at [612, 274] on icon "button" at bounding box center [615, 268] width 16 height 15
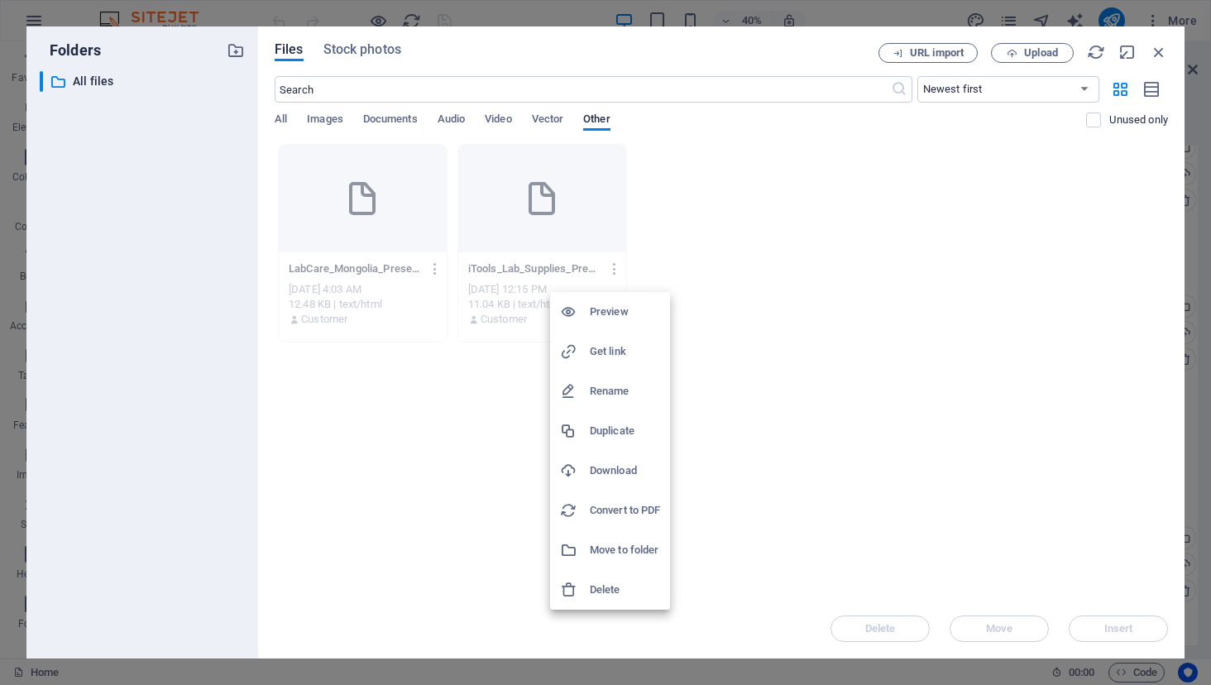
click at [806, 294] on div at bounding box center [605, 342] width 1211 height 685
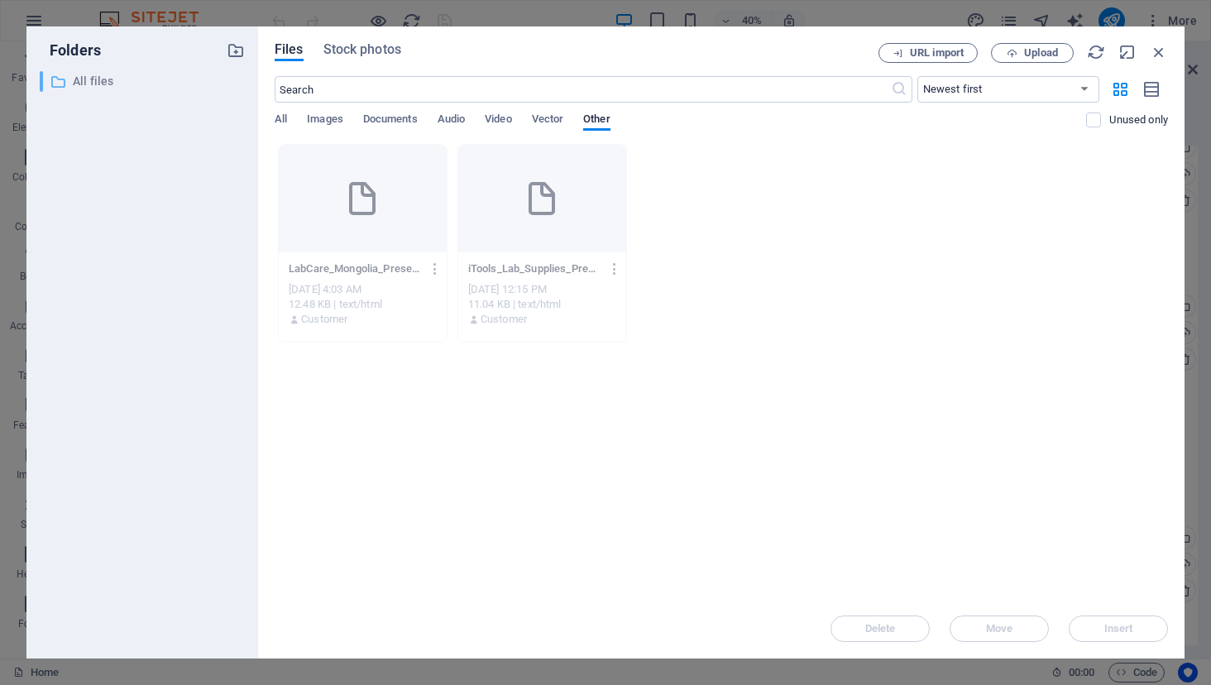
click at [82, 82] on p "All files" at bounding box center [143, 81] width 141 height 19
click at [329, 123] on span "Images" at bounding box center [325, 120] width 36 height 23
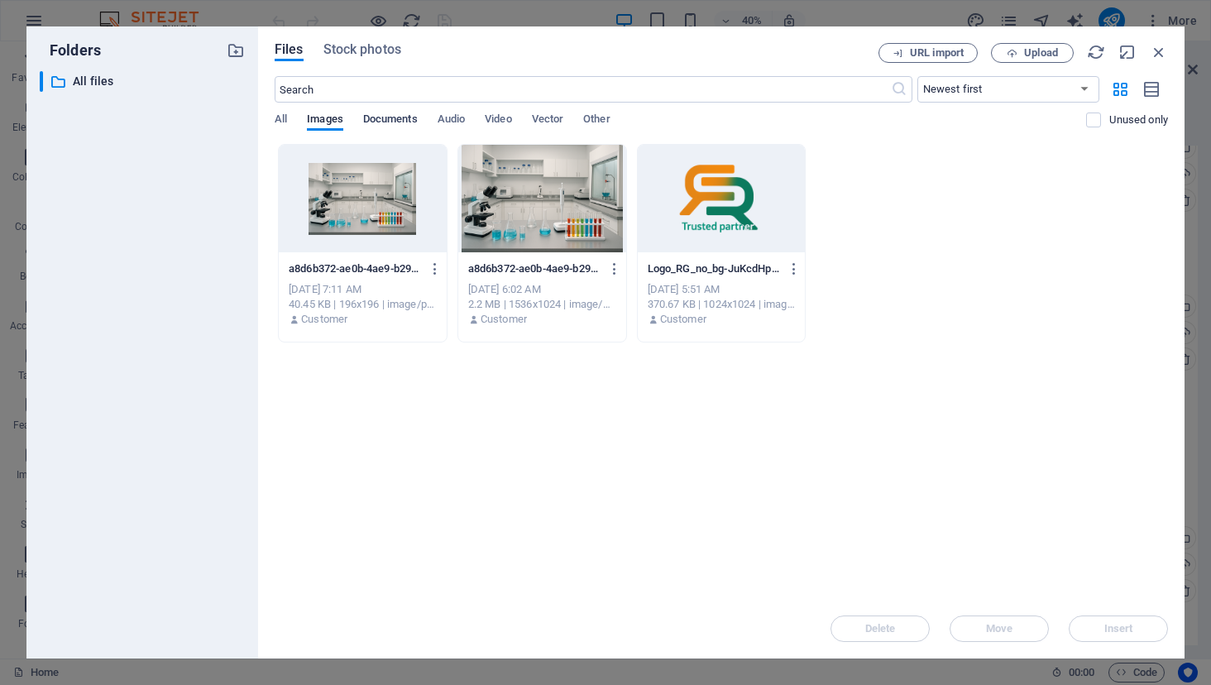
click at [387, 122] on span "Documents" at bounding box center [390, 120] width 55 height 23
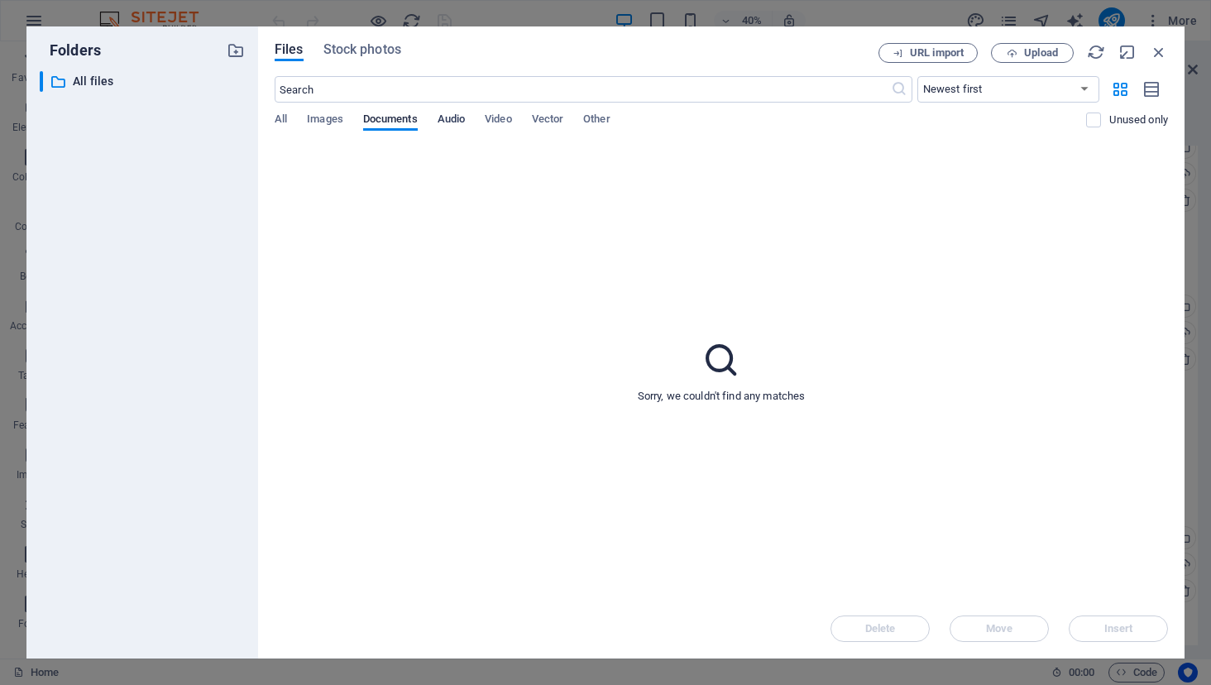
click at [457, 117] on span "Audio" at bounding box center [450, 120] width 27 height 23
click at [504, 119] on span "Video" at bounding box center [498, 120] width 26 height 23
click at [552, 120] on span "Vector" at bounding box center [548, 120] width 32 height 23
click at [595, 120] on span "Other" at bounding box center [596, 120] width 26 height 23
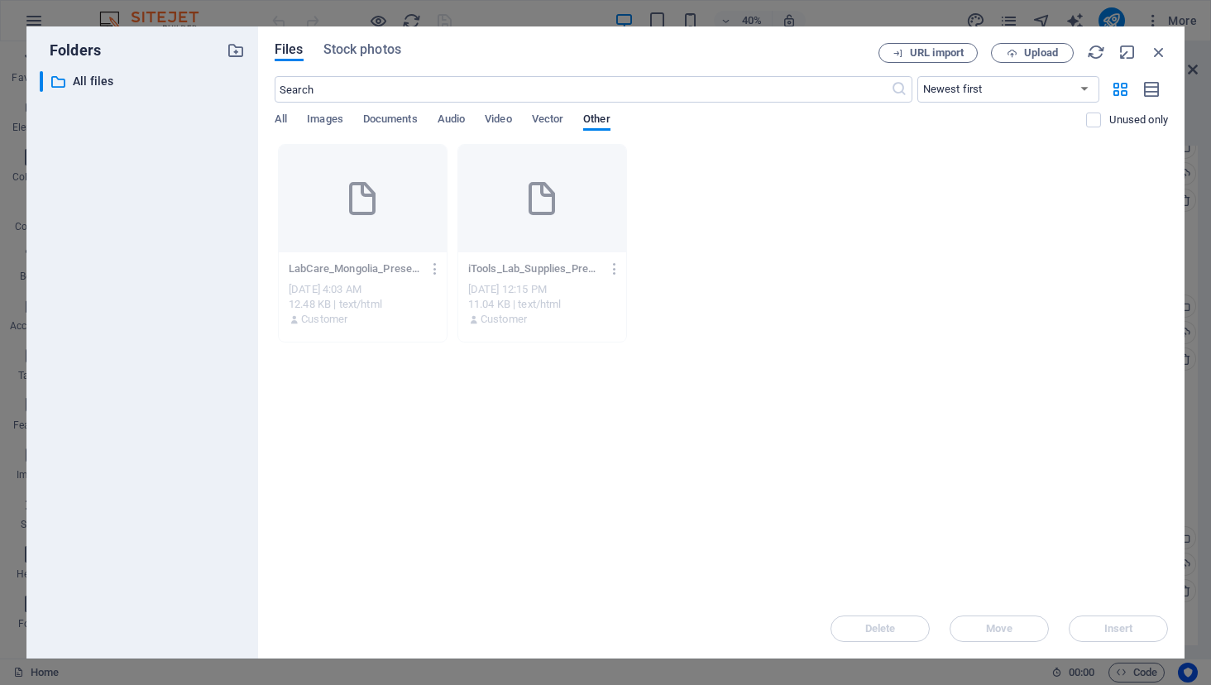
click at [293, 117] on div "All Images Documents Audio Video Vector Other" at bounding box center [680, 127] width 811 height 31
click at [283, 117] on span "All" at bounding box center [281, 120] width 12 height 23
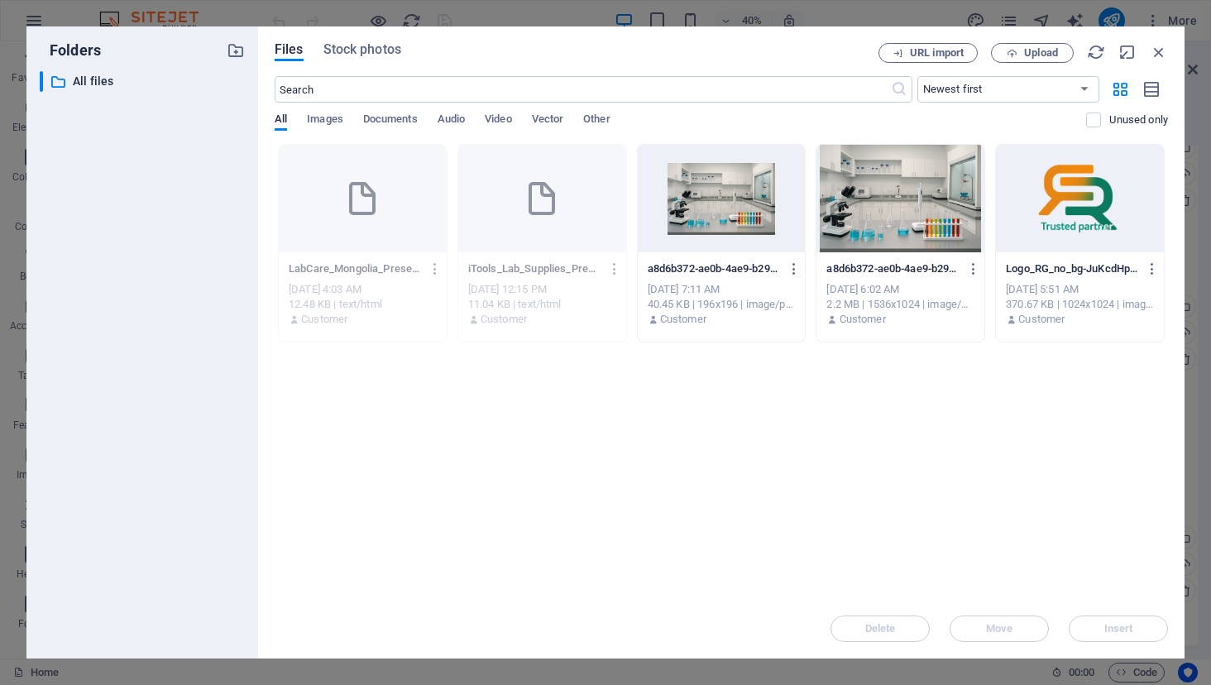
click at [554, 275] on p "iTools_Lab_Supplies_Presentation-f7PTofdDRoL7zEwrUBjD9w.html" at bounding box center [534, 268] width 132 height 15
click at [613, 270] on icon "button" at bounding box center [615, 268] width 16 height 15
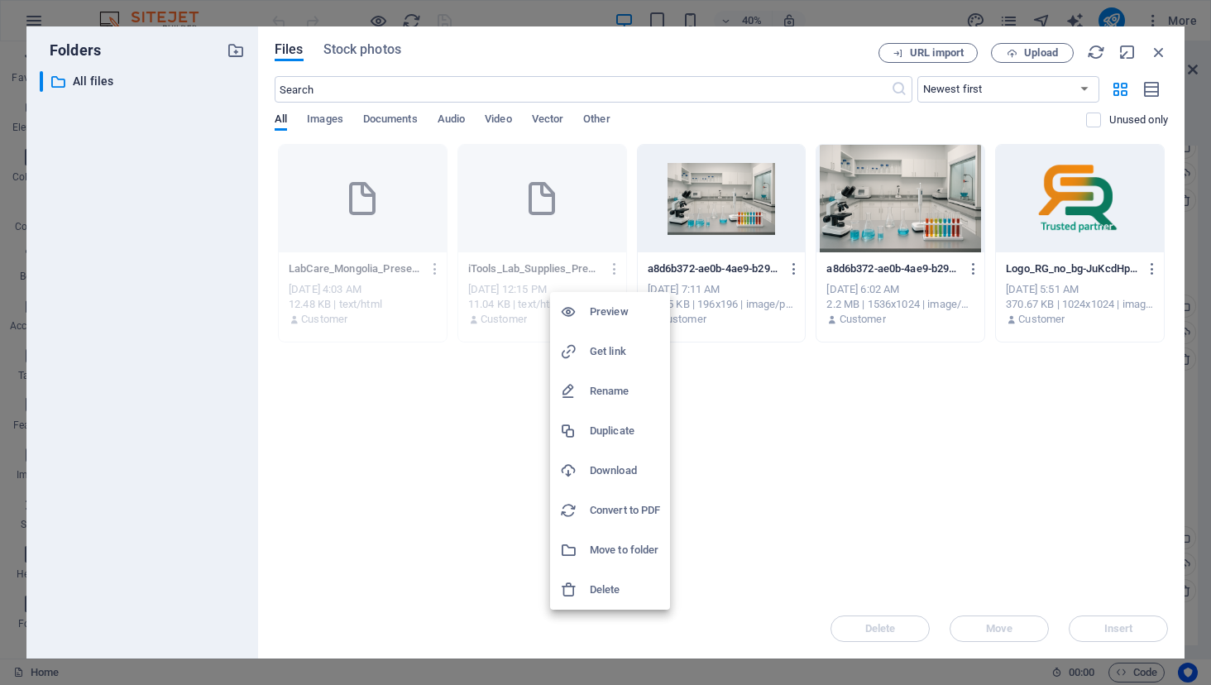
click at [608, 315] on h6 "Preview" at bounding box center [625, 312] width 70 height 20
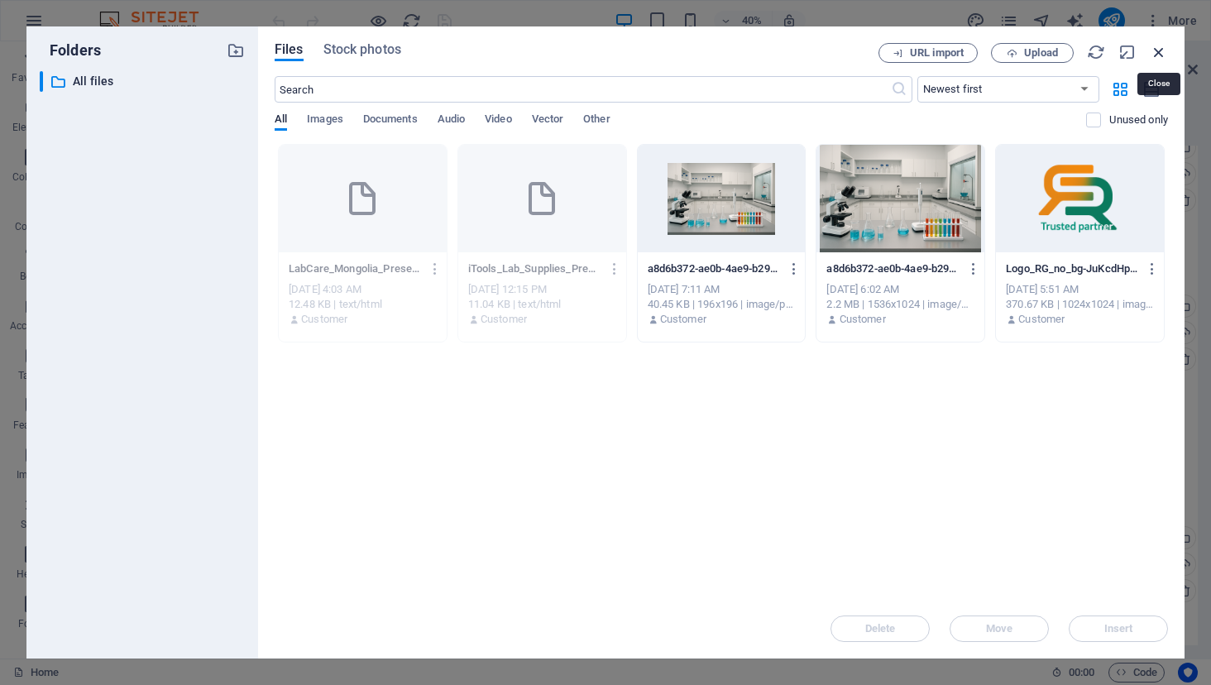
click at [1153, 48] on icon "button" at bounding box center [1159, 52] width 18 height 18
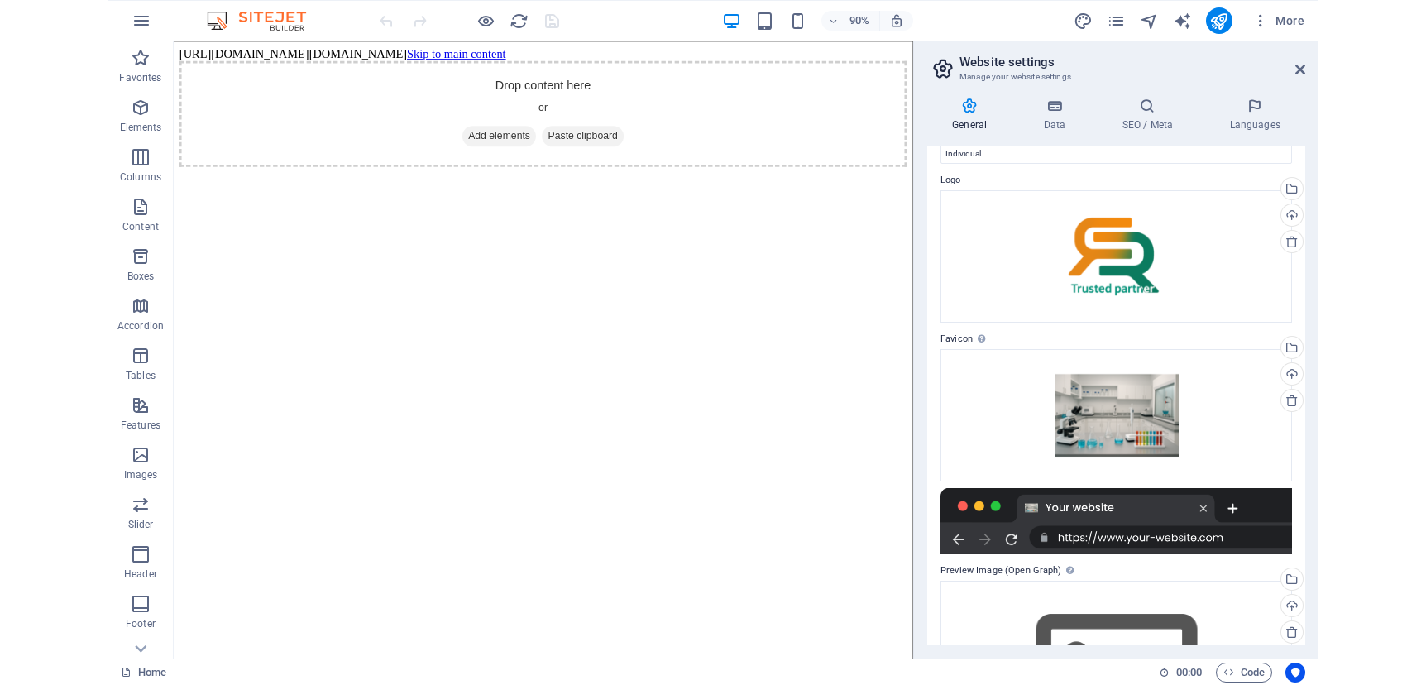
scroll to position [0, 0]
